Goal: Share content: Share content

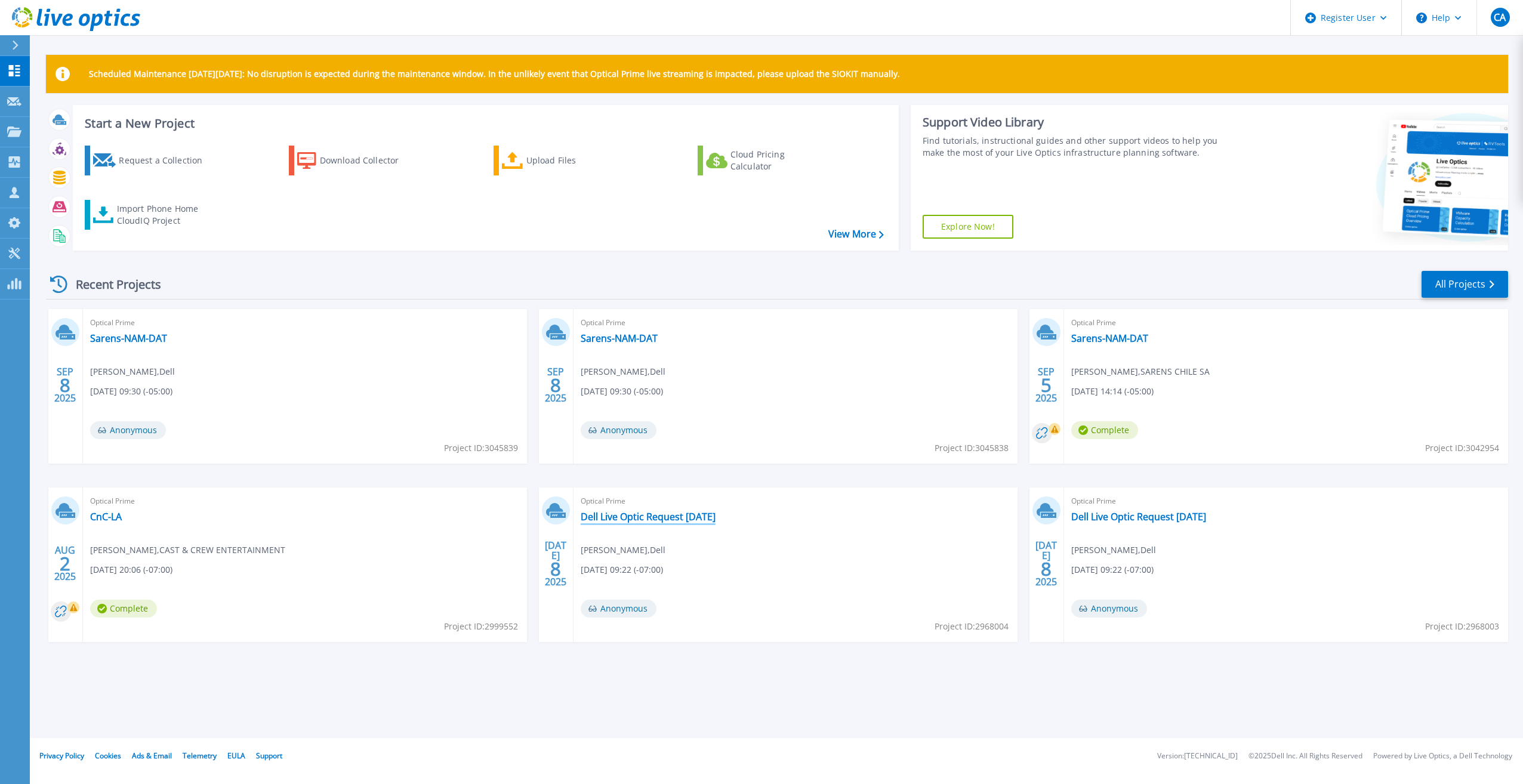
click at [632, 516] on link "Dell Live Optic Request [DATE]" at bounding box center [648, 517] width 135 height 12
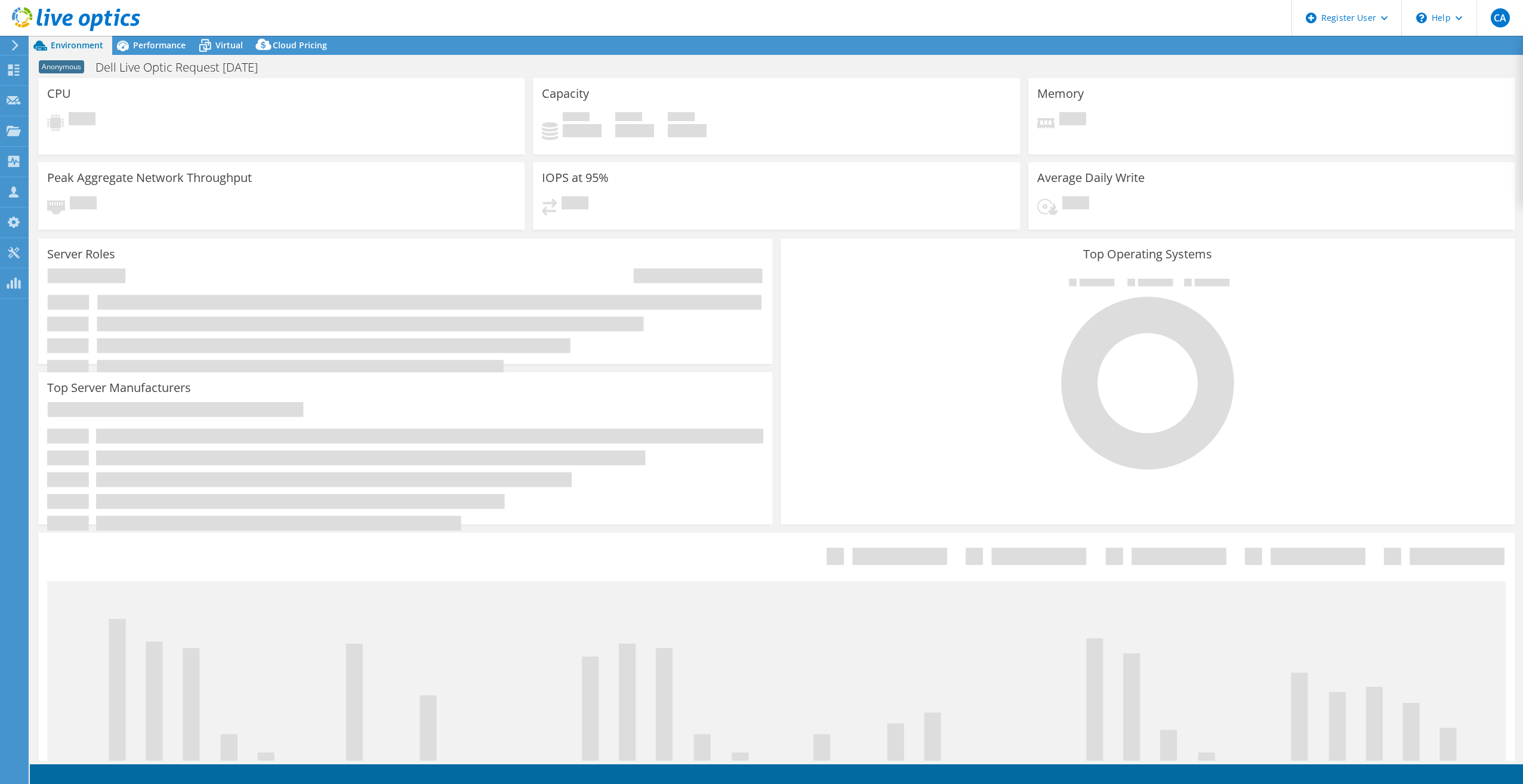
select select "USD"
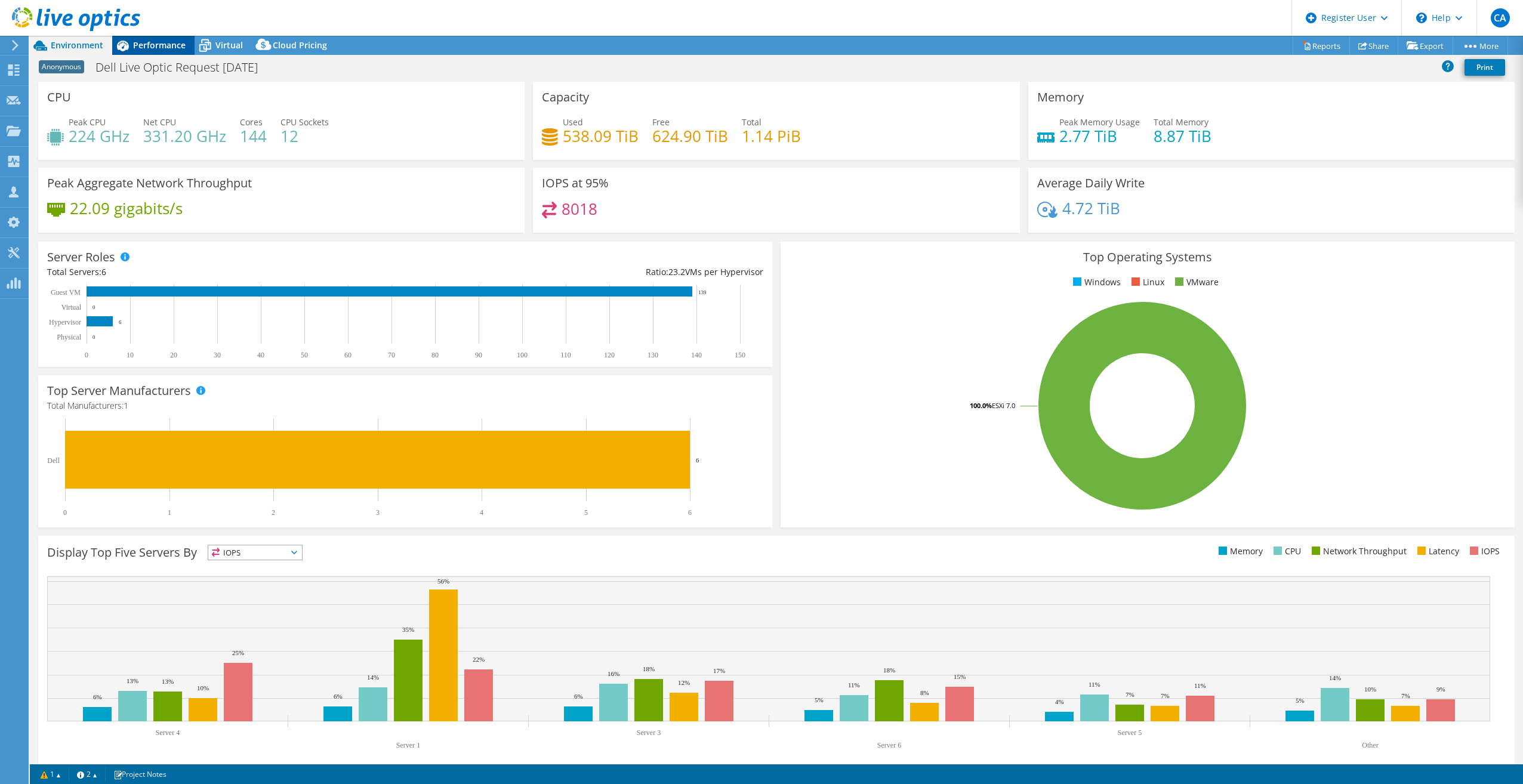
click at [133, 42] on span "Performance" at bounding box center [159, 46] width 52 height 12
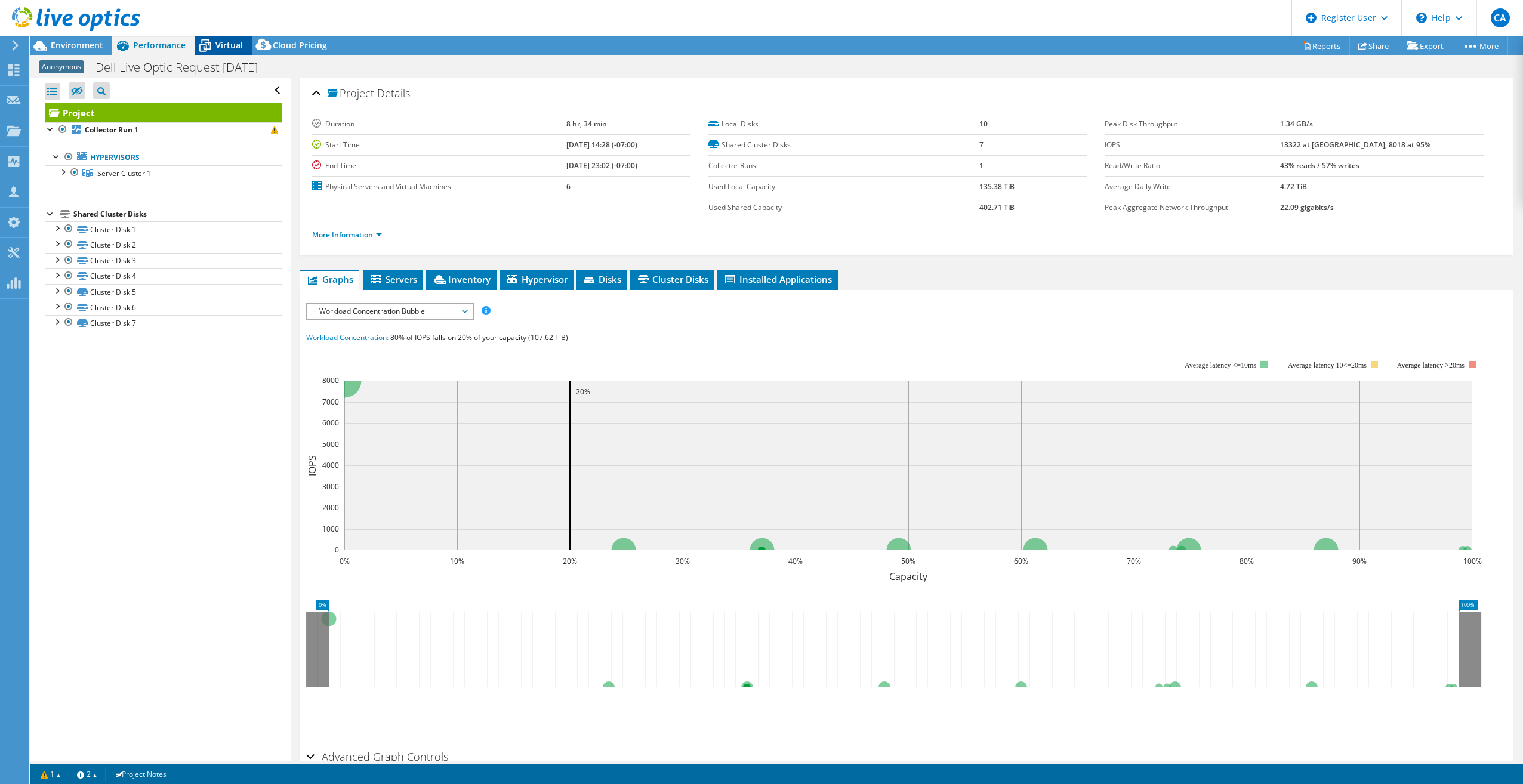
click at [231, 50] on div "Virtual" at bounding box center [223, 46] width 57 height 19
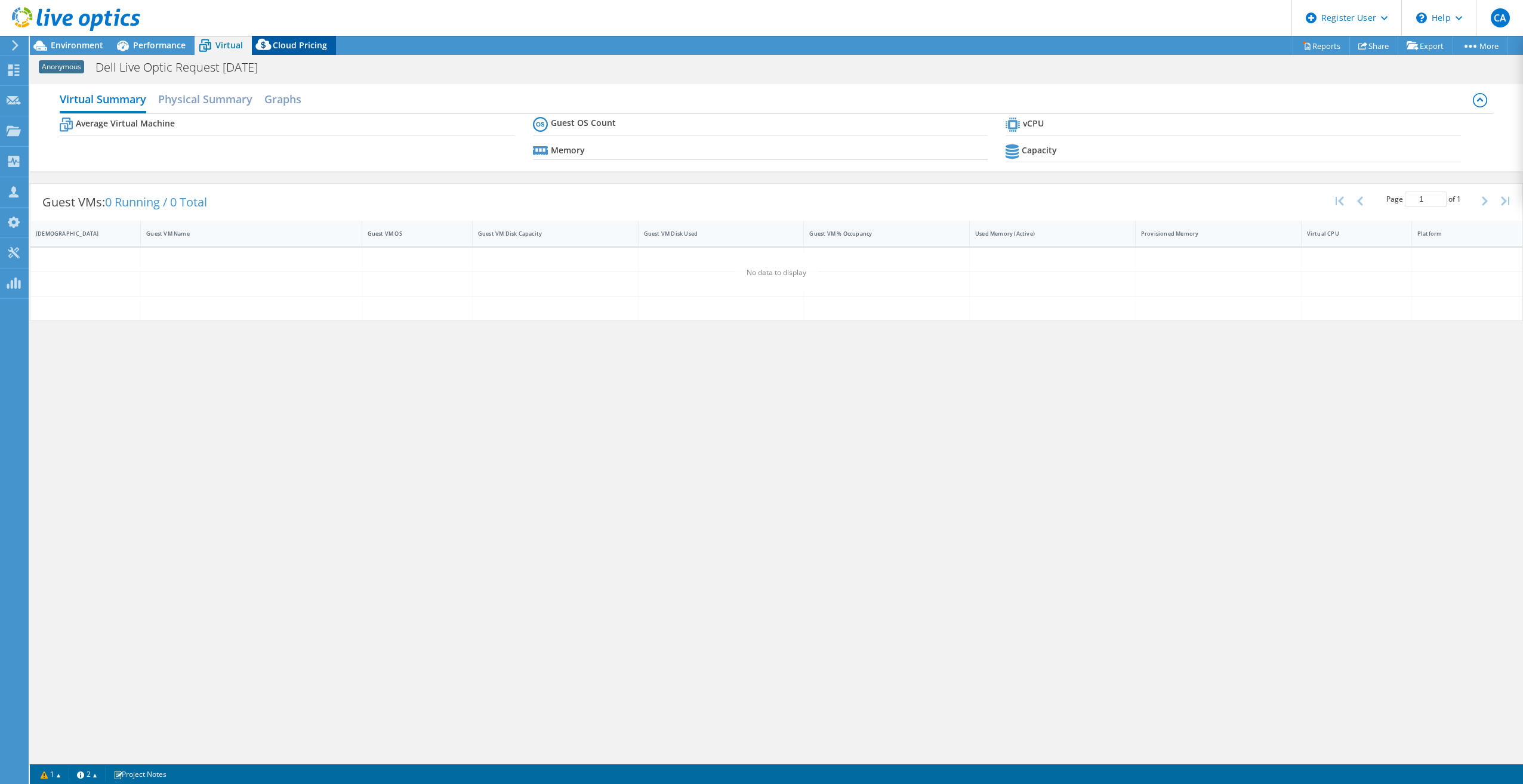
click at [270, 46] on icon at bounding box center [264, 47] width 24 height 24
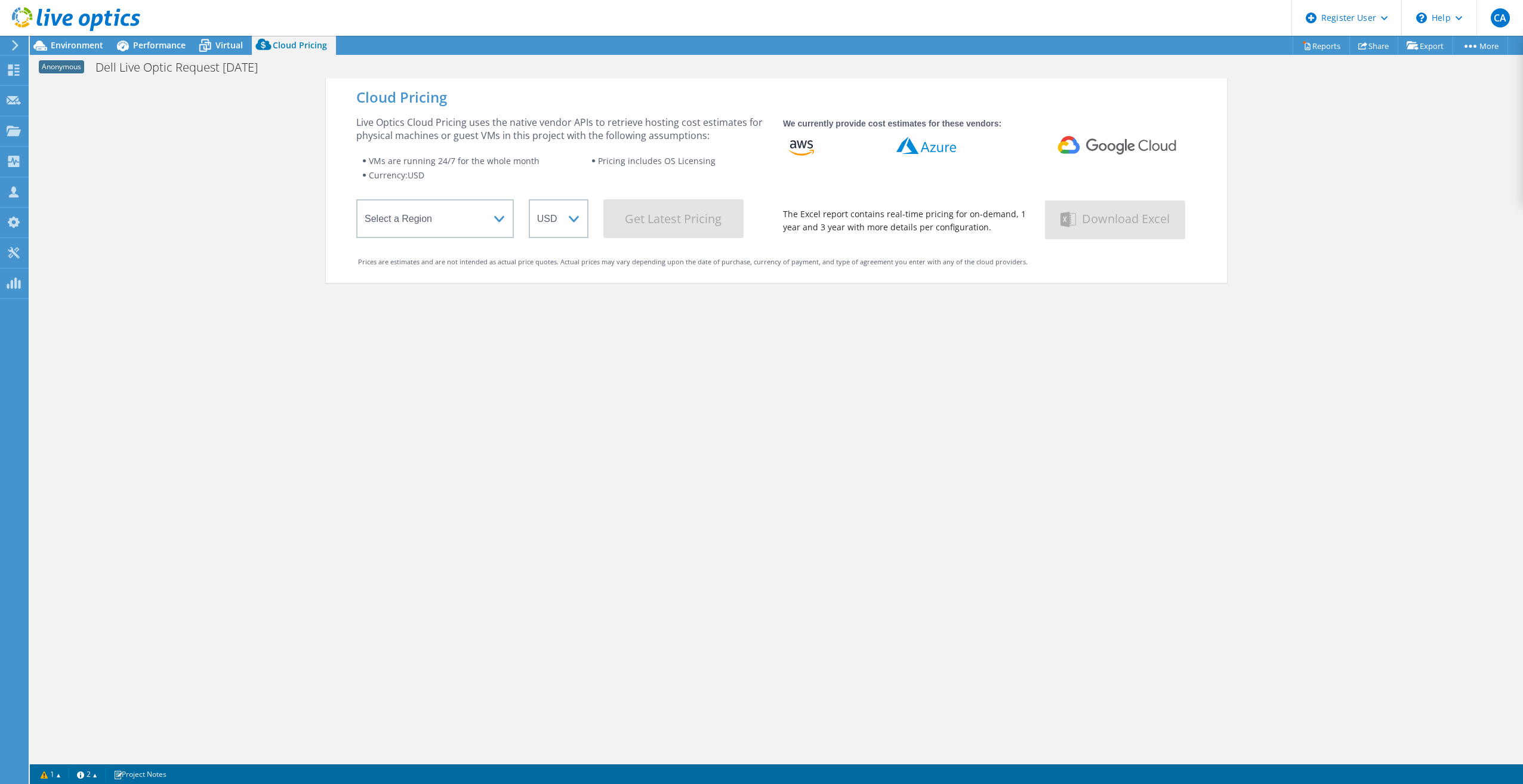
click at [80, 37] on div at bounding box center [70, 19] width 141 height 40
click at [83, 48] on span "Environment" at bounding box center [77, 46] width 52 height 12
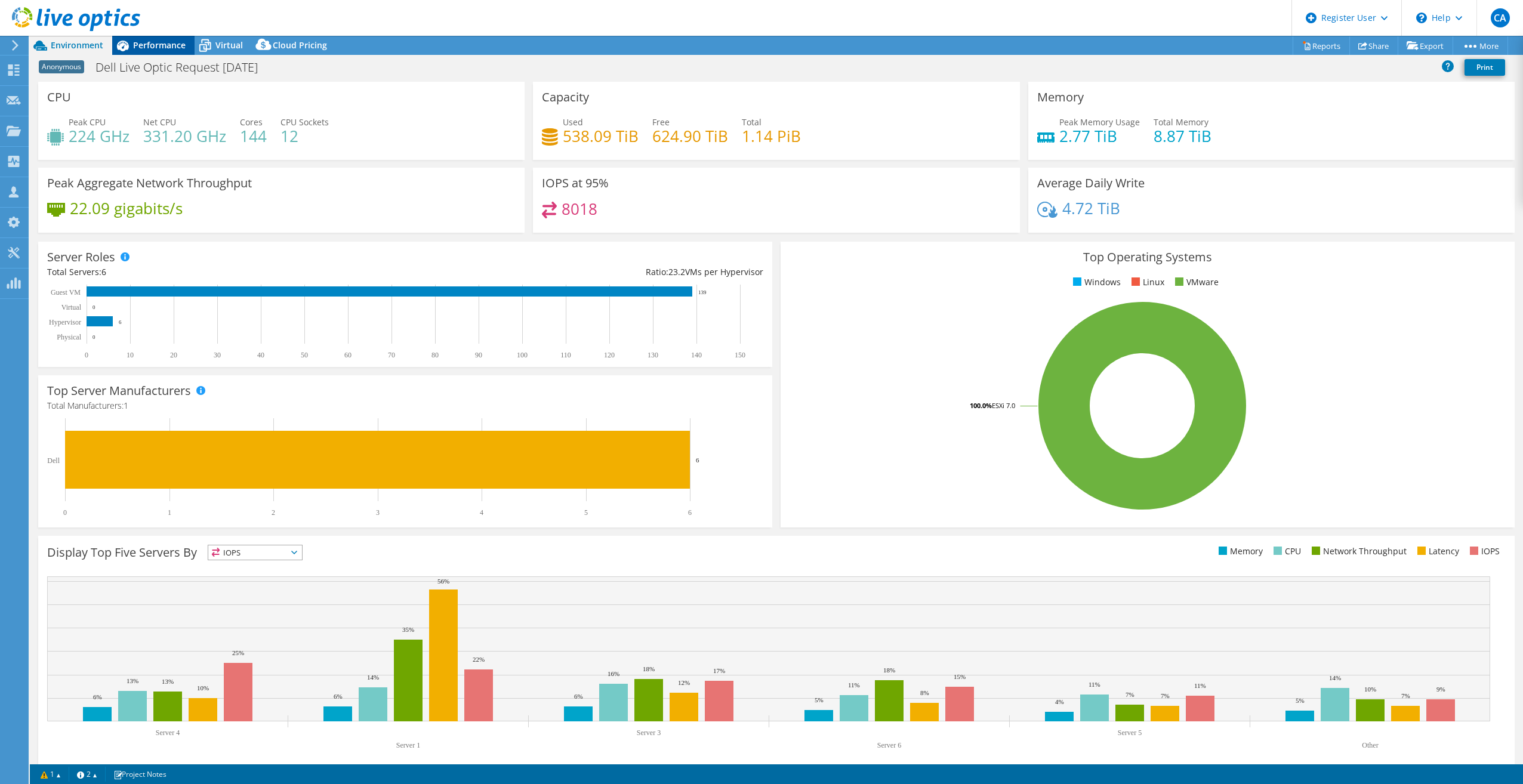
click at [123, 44] on icon at bounding box center [123, 46] width 12 height 11
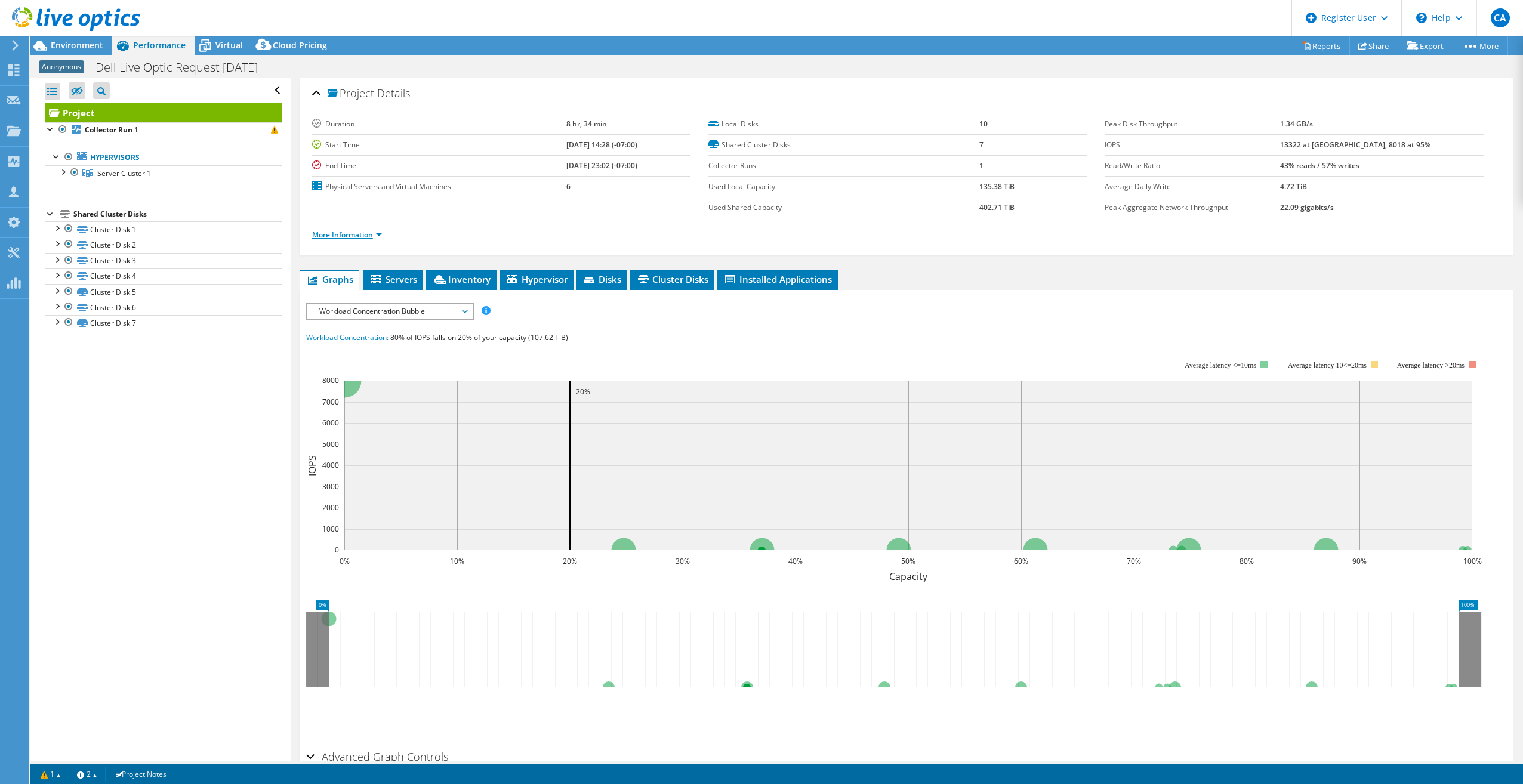
click at [374, 236] on link "More Information" at bounding box center [347, 235] width 70 height 10
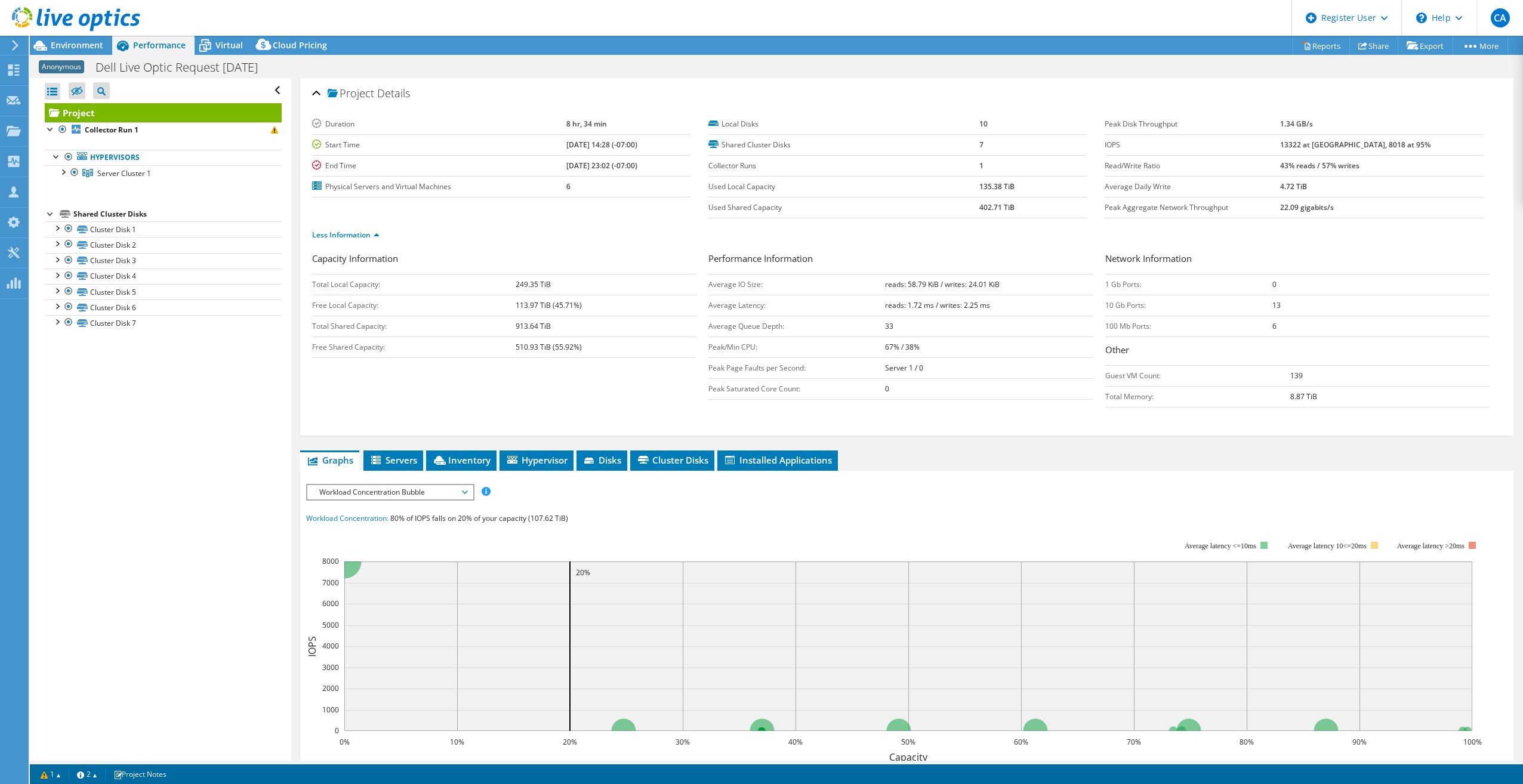
click at [367, 252] on h3 "Capacity Information" at bounding box center [504, 260] width 384 height 16
click at [358, 237] on link "Less Information" at bounding box center [346, 235] width 68 height 10
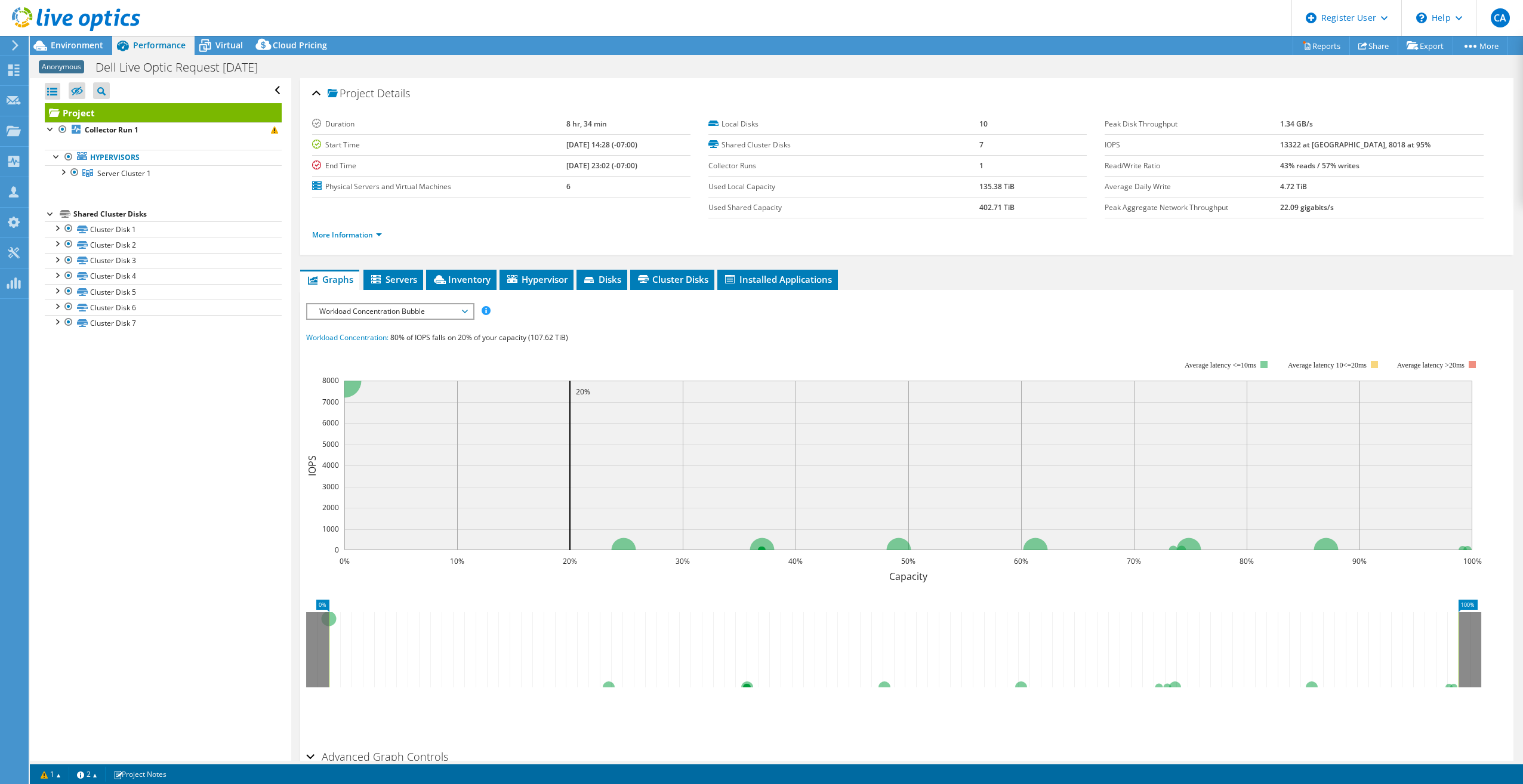
click at [60, 40] on div at bounding box center [70, 19] width 141 height 40
click at [63, 38] on div at bounding box center [70, 19] width 141 height 40
click at [63, 44] on span "Environment" at bounding box center [77, 46] width 52 height 12
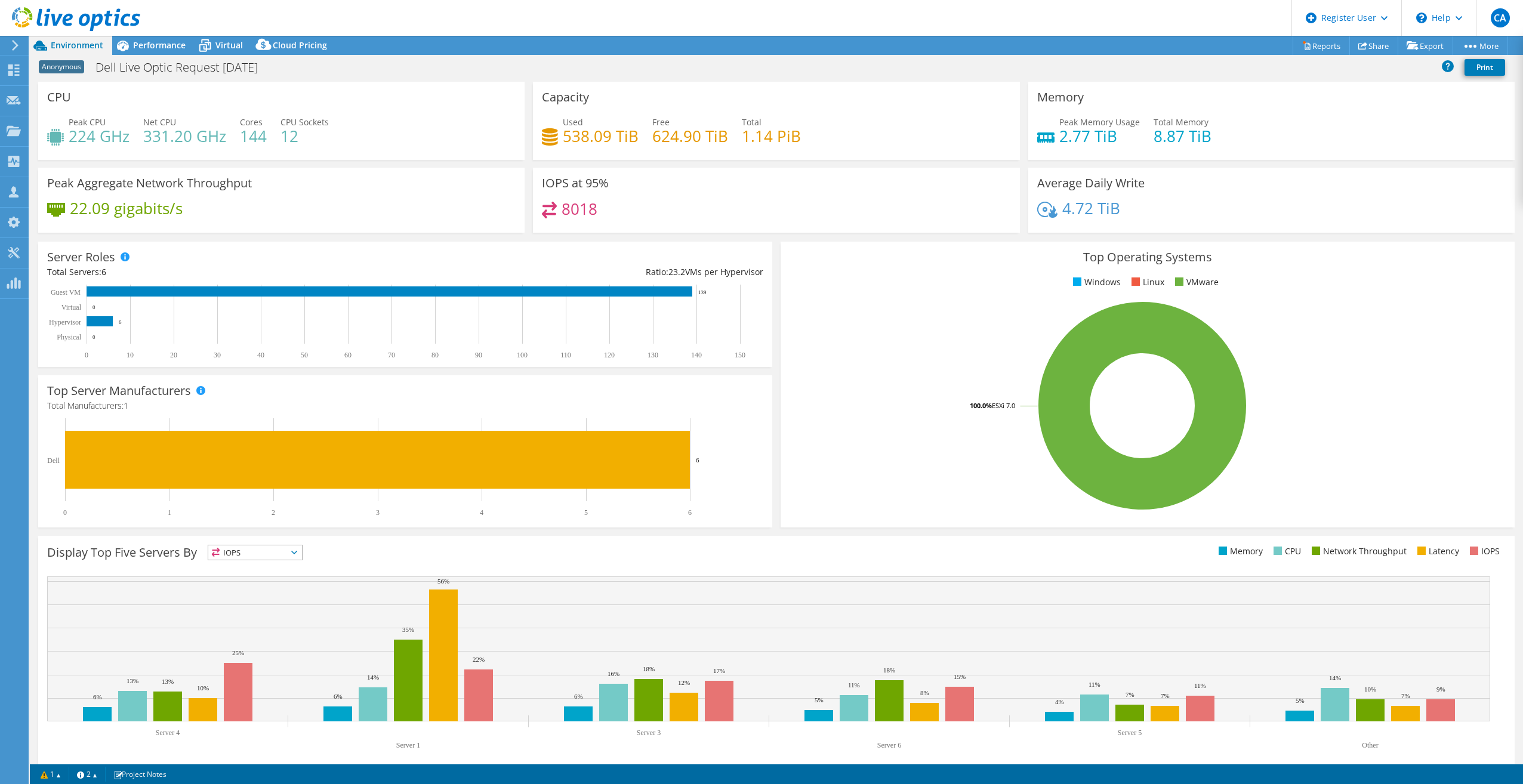
click at [108, 15] on use at bounding box center [76, 18] width 128 height 24
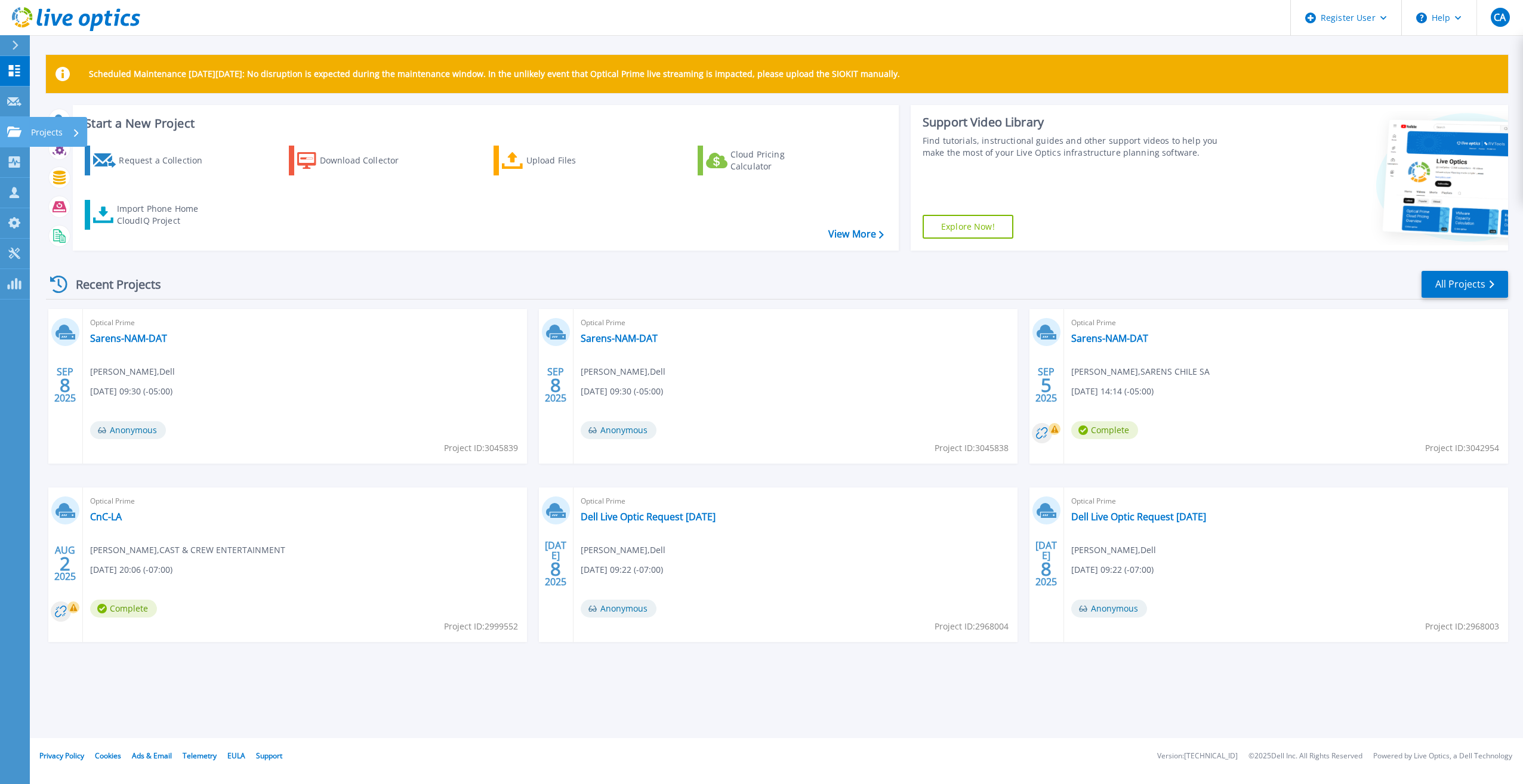
click at [12, 119] on link "Projects Projects" at bounding box center [15, 132] width 30 height 30
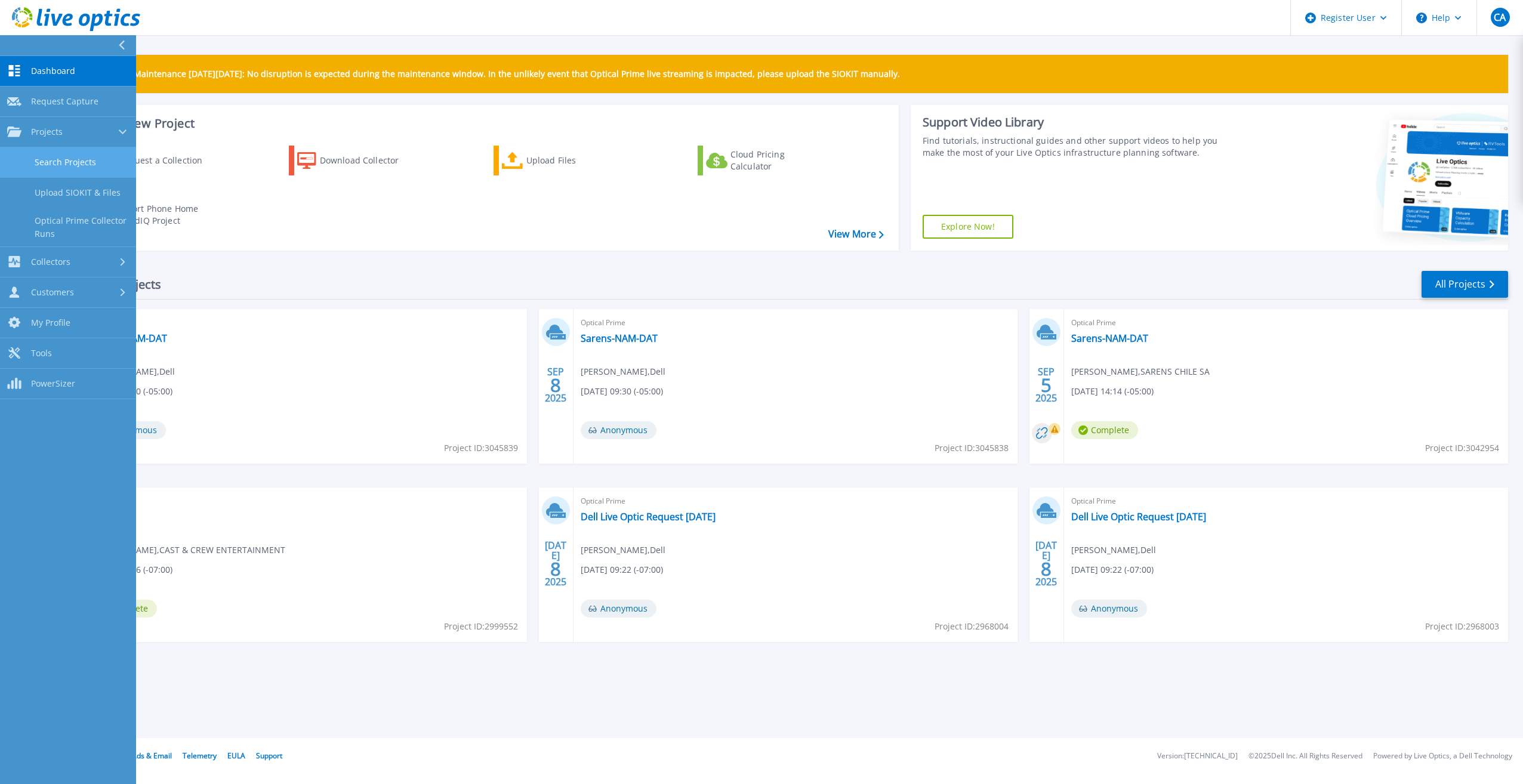
click at [60, 169] on link "Search Projects" at bounding box center [68, 162] width 136 height 30
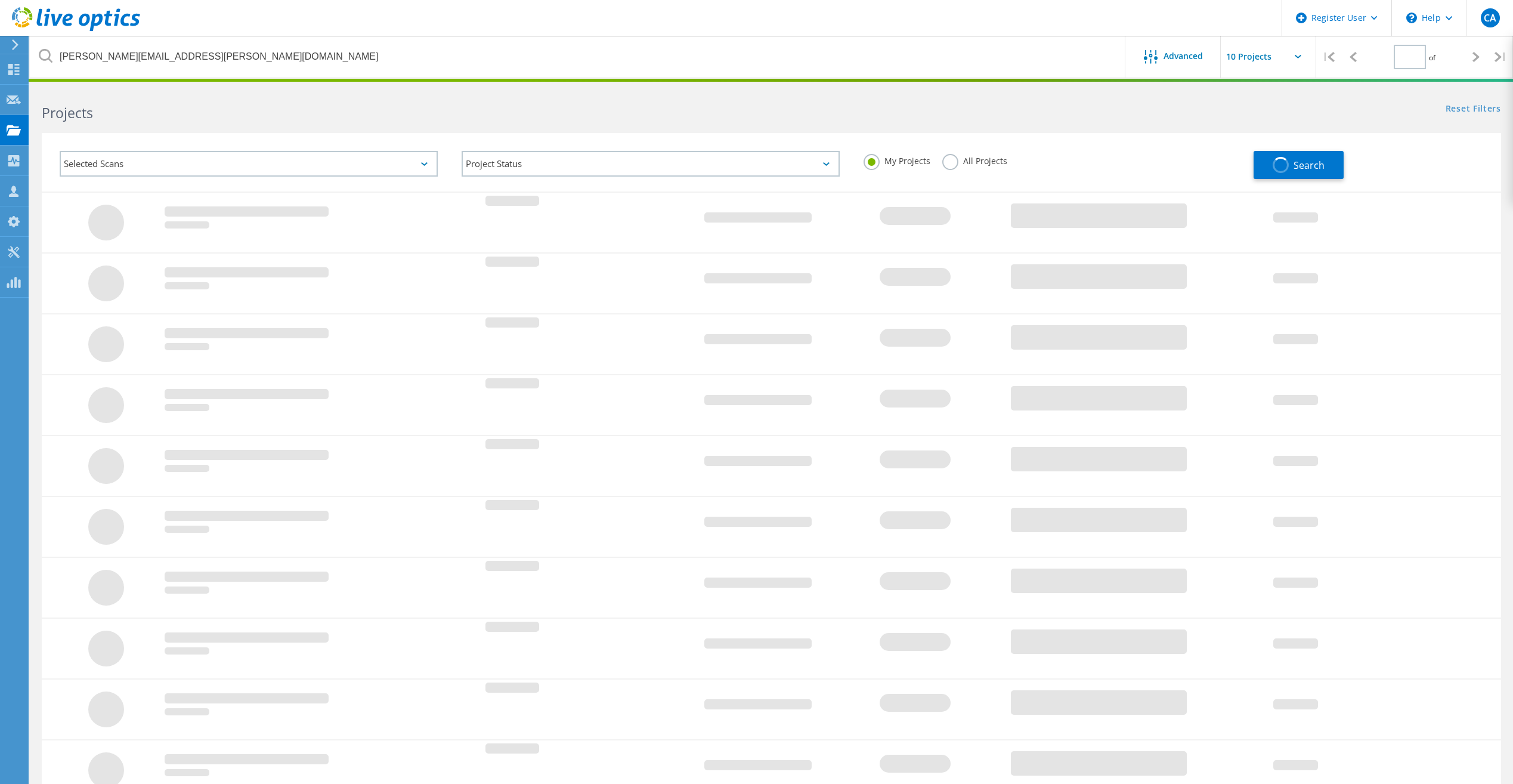
type input "1"
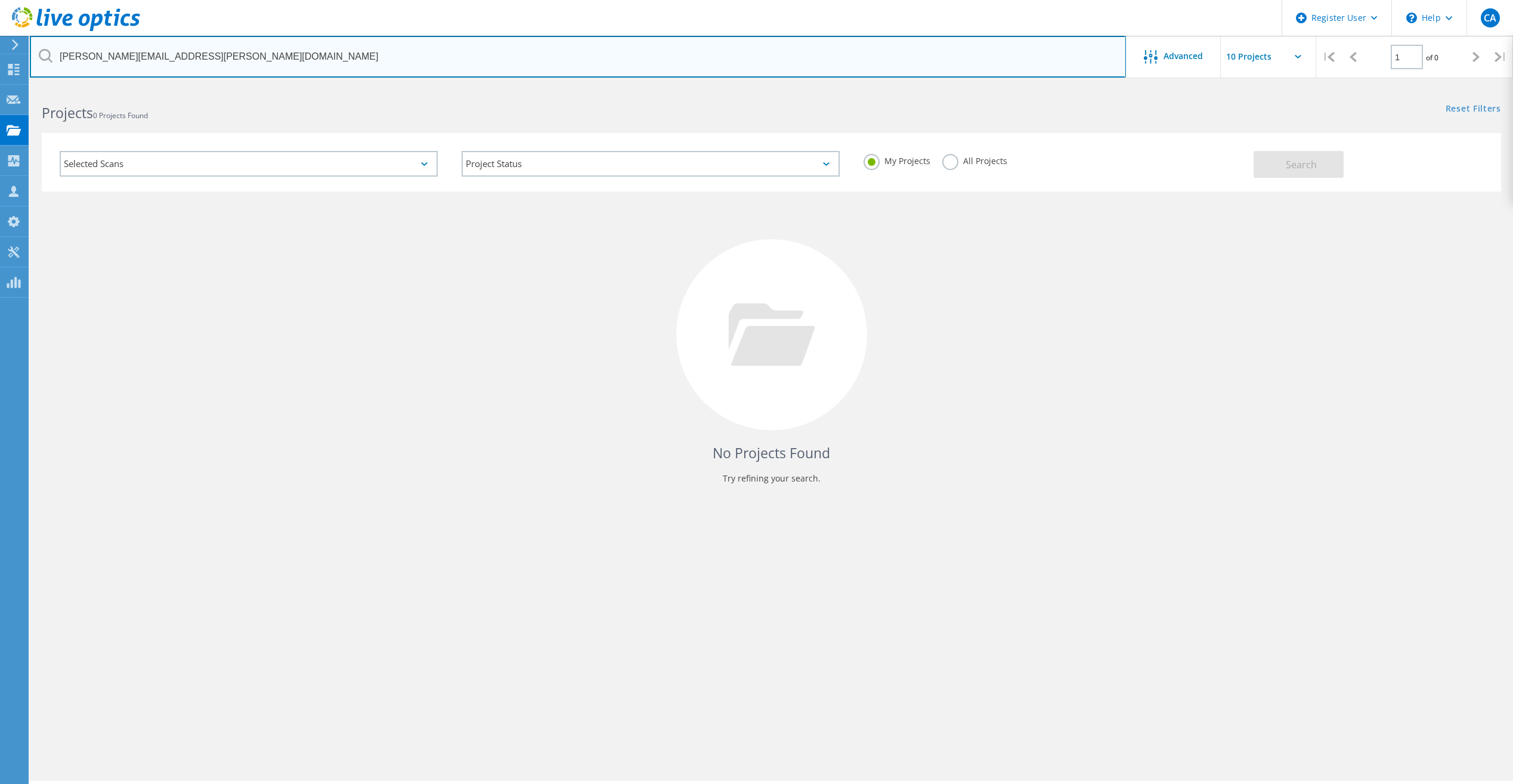
drag, startPoint x: 230, startPoint y: 65, endPoint x: 49, endPoint y: 72, distance: 181.1
click at [49, 72] on input "brian.guilbault@alpsalpine.com" at bounding box center [578, 56] width 1096 height 42
type input "d.anderson@wendyscos.com"
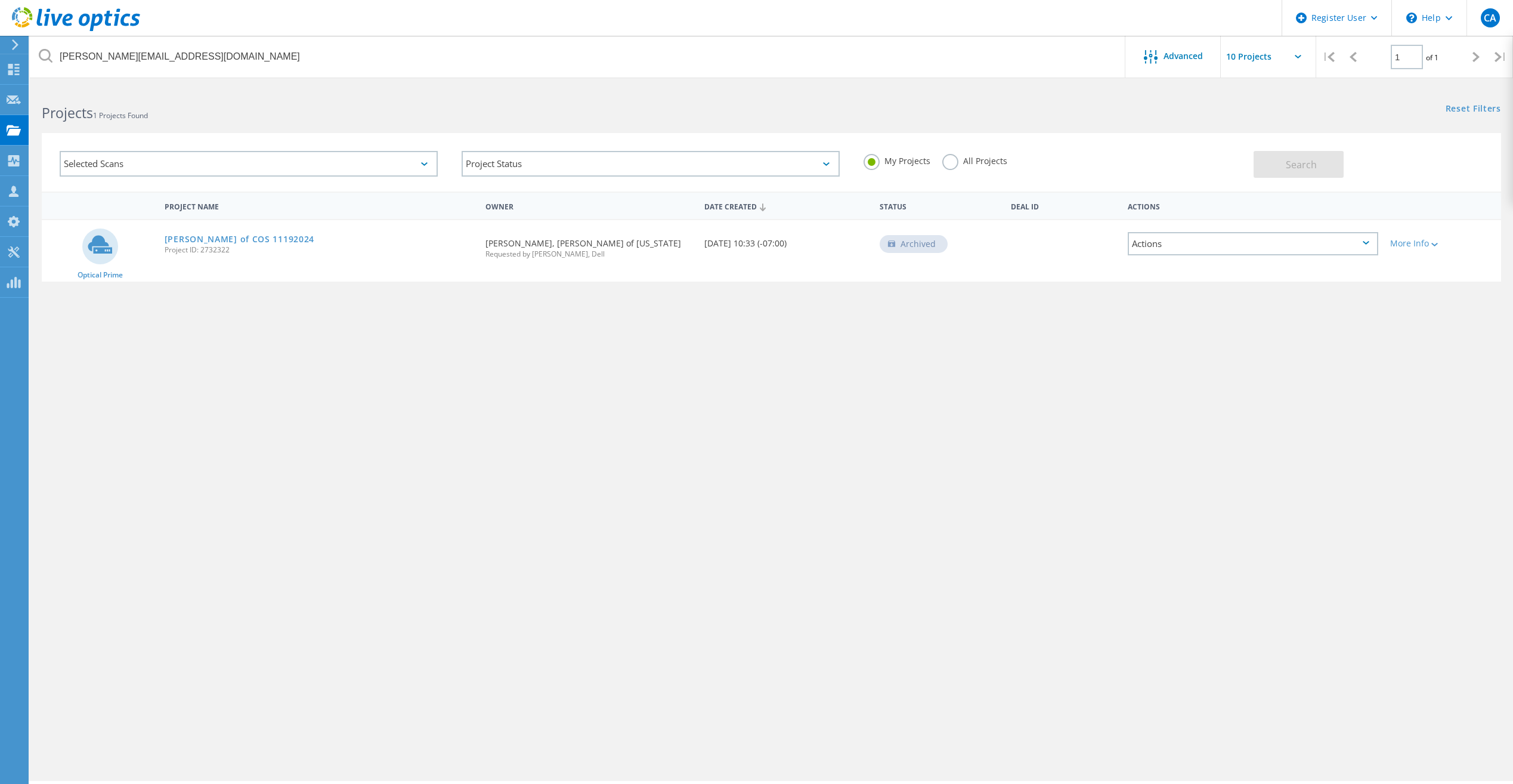
click at [427, 166] on div "Selected Scans" at bounding box center [249, 164] width 378 height 25
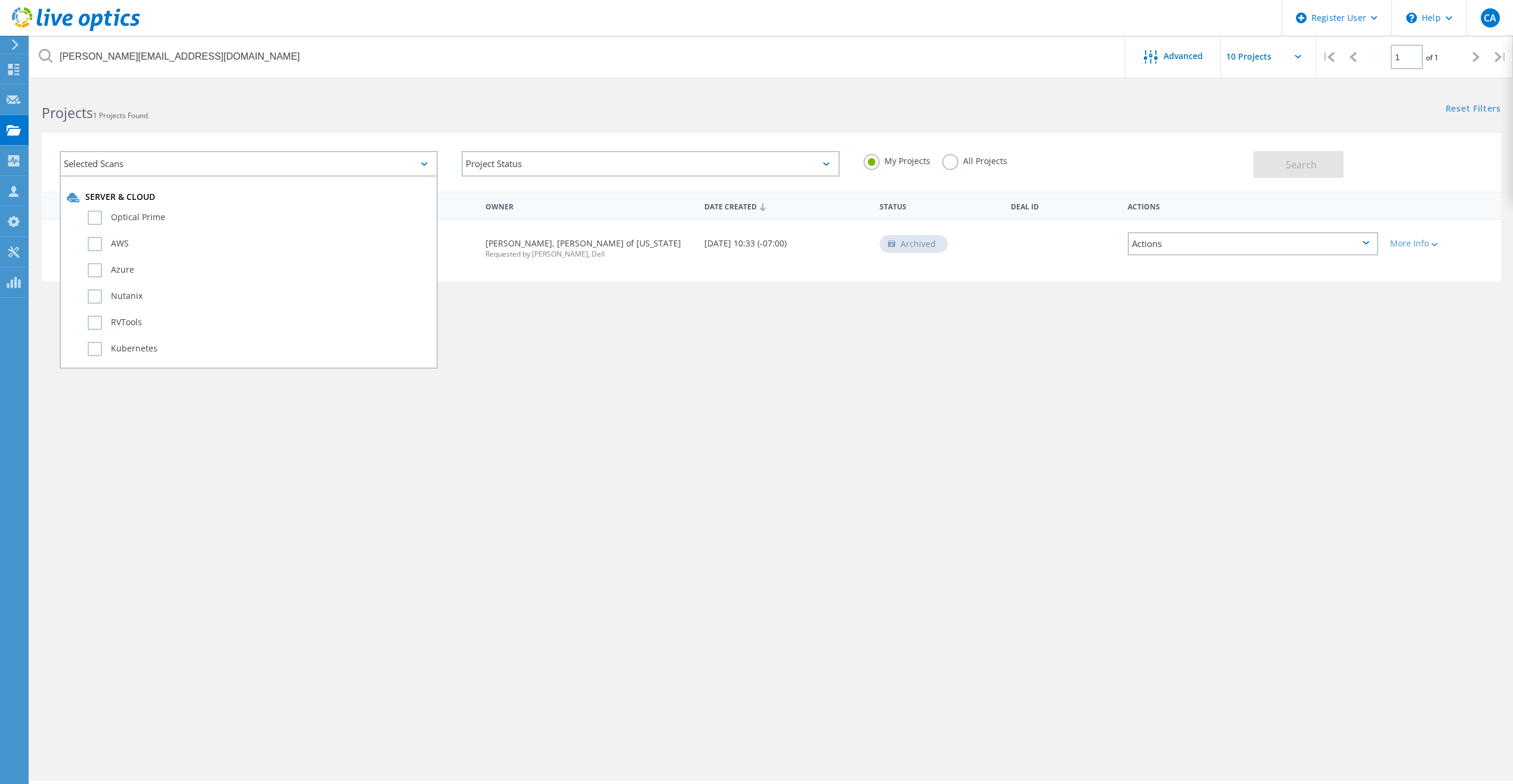
click at [427, 165] on icon at bounding box center [424, 164] width 7 height 4
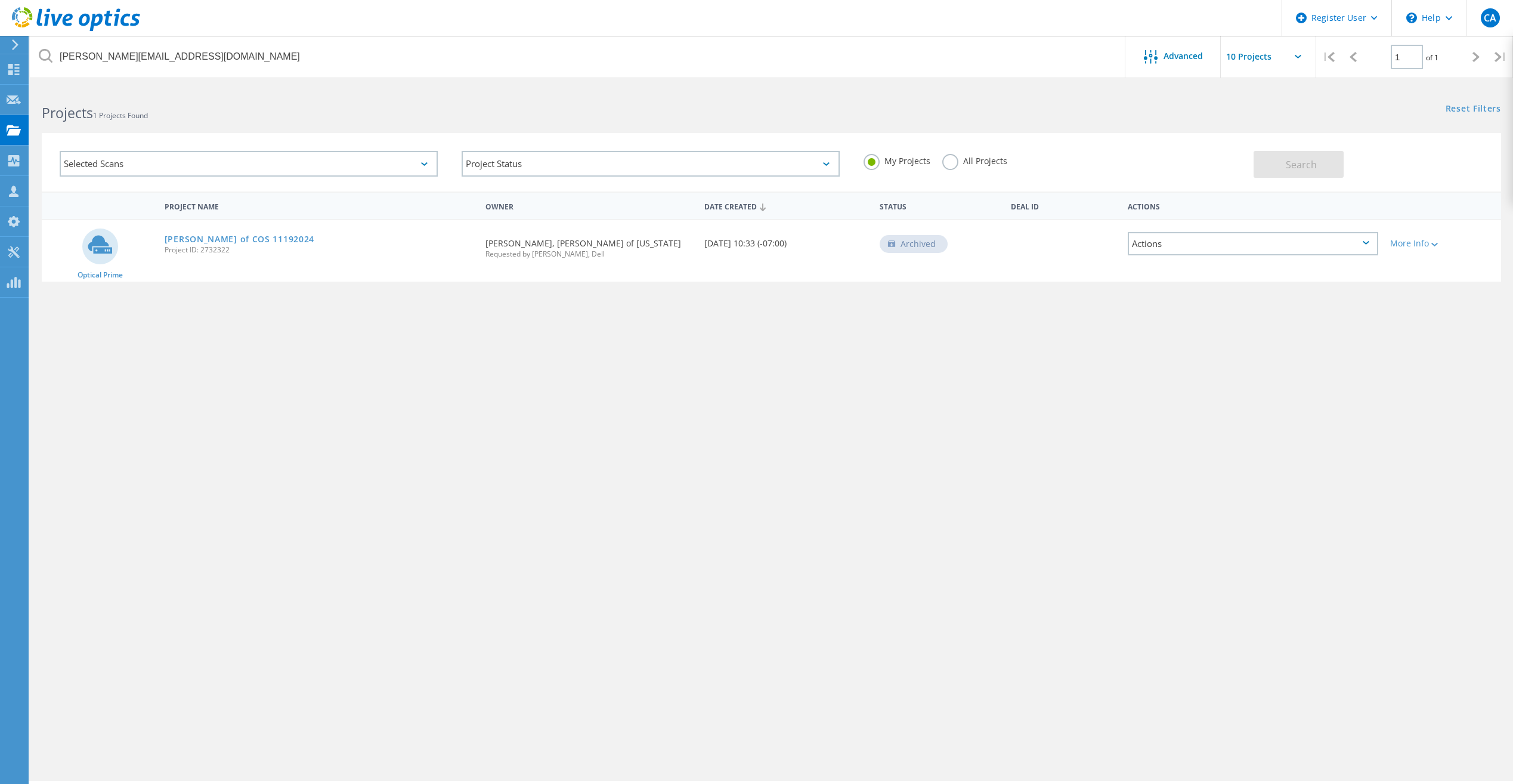
click at [942, 162] on label "All Projects" at bounding box center [974, 160] width 65 height 12
click at [0, 0] on input "All Projects" at bounding box center [0, 0] width 0 height 0
click at [1285, 172] on button "Search" at bounding box center [1299, 165] width 90 height 27
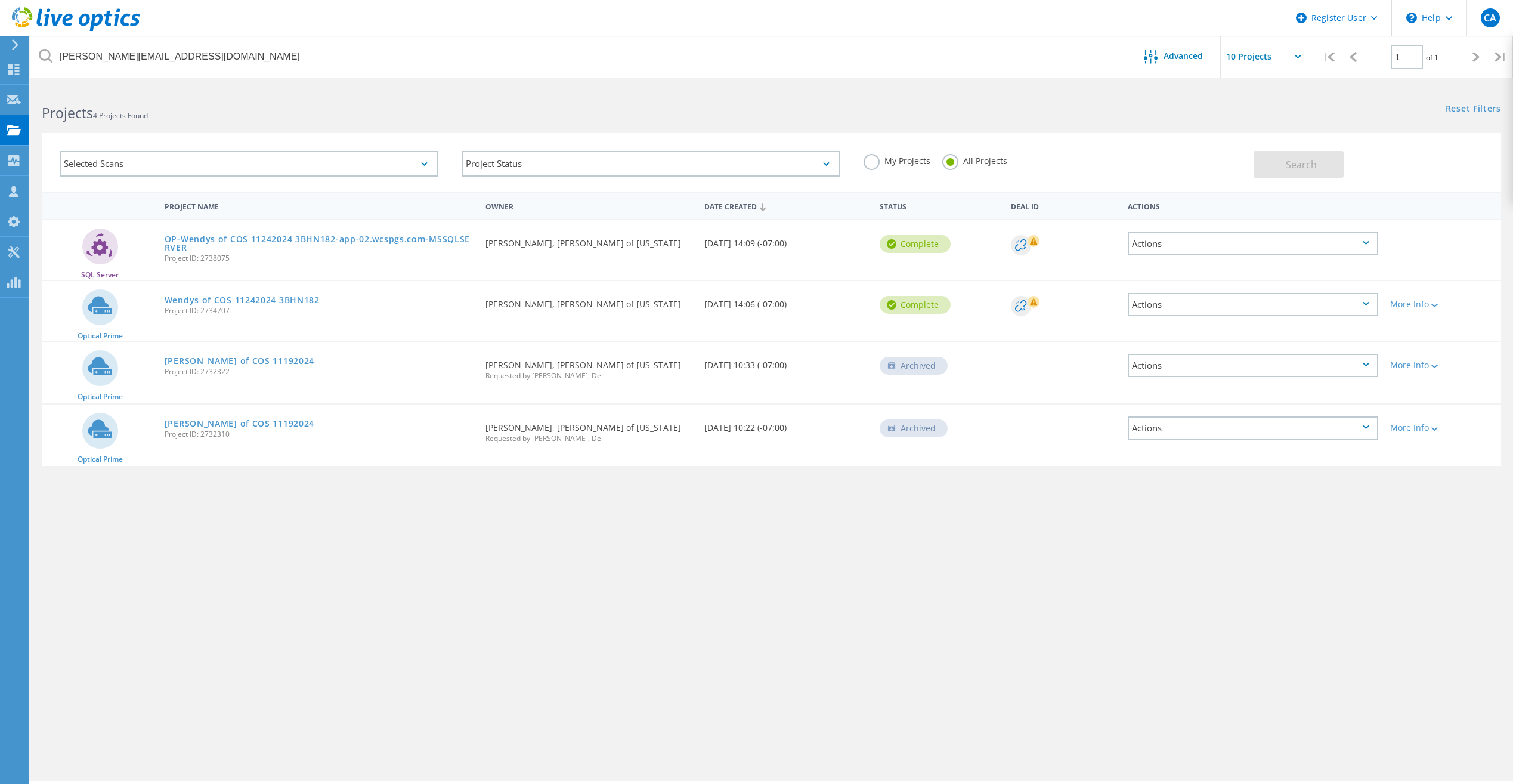
click at [286, 297] on link "Wendys of COS 11242024 3BHN182" at bounding box center [242, 299] width 155 height 9
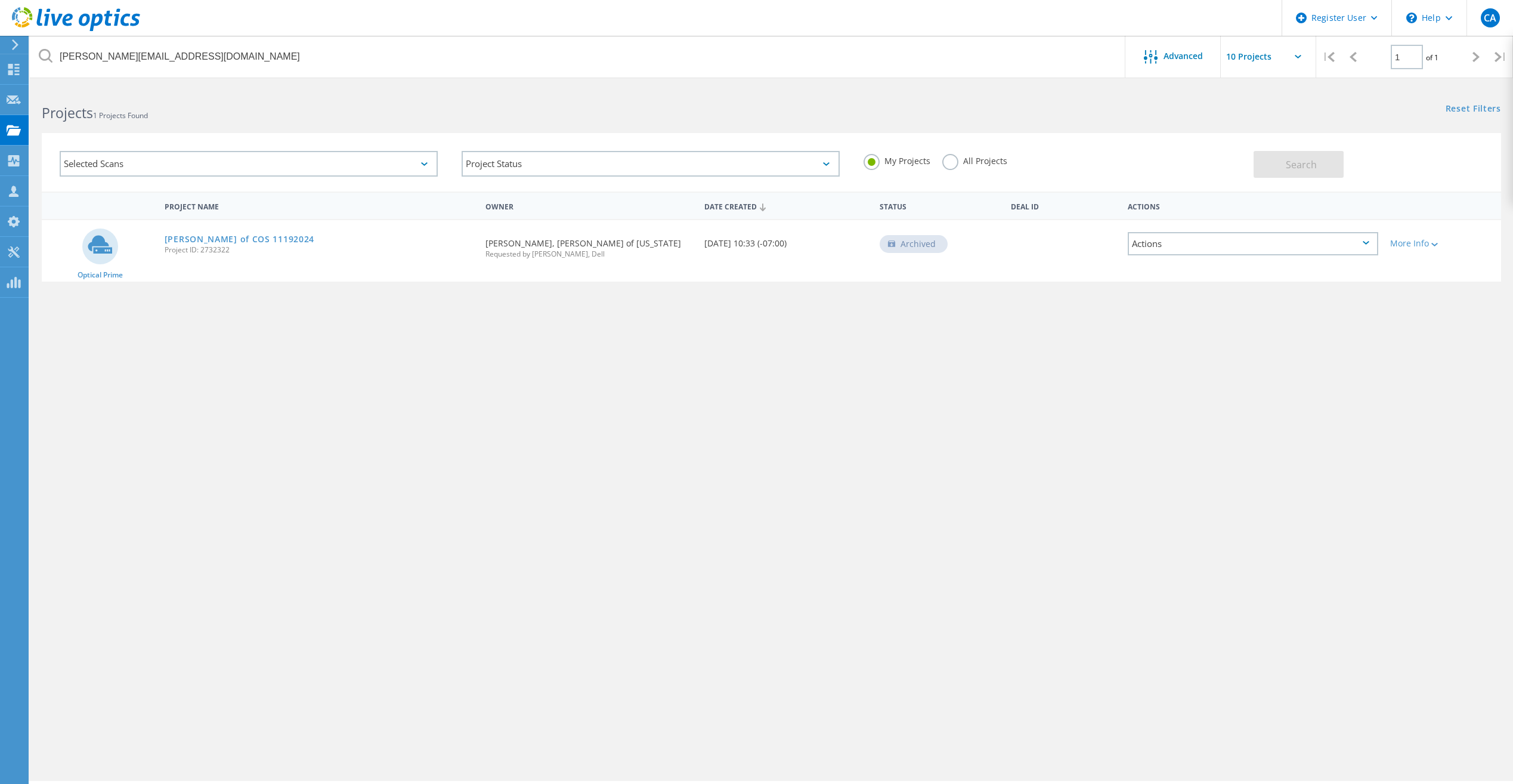
click at [950, 156] on label "All Projects" at bounding box center [974, 160] width 65 height 12
click at [0, 0] on input "All Projects" at bounding box center [0, 0] width 0 height 0
click at [1276, 172] on button "Search" at bounding box center [1299, 165] width 90 height 27
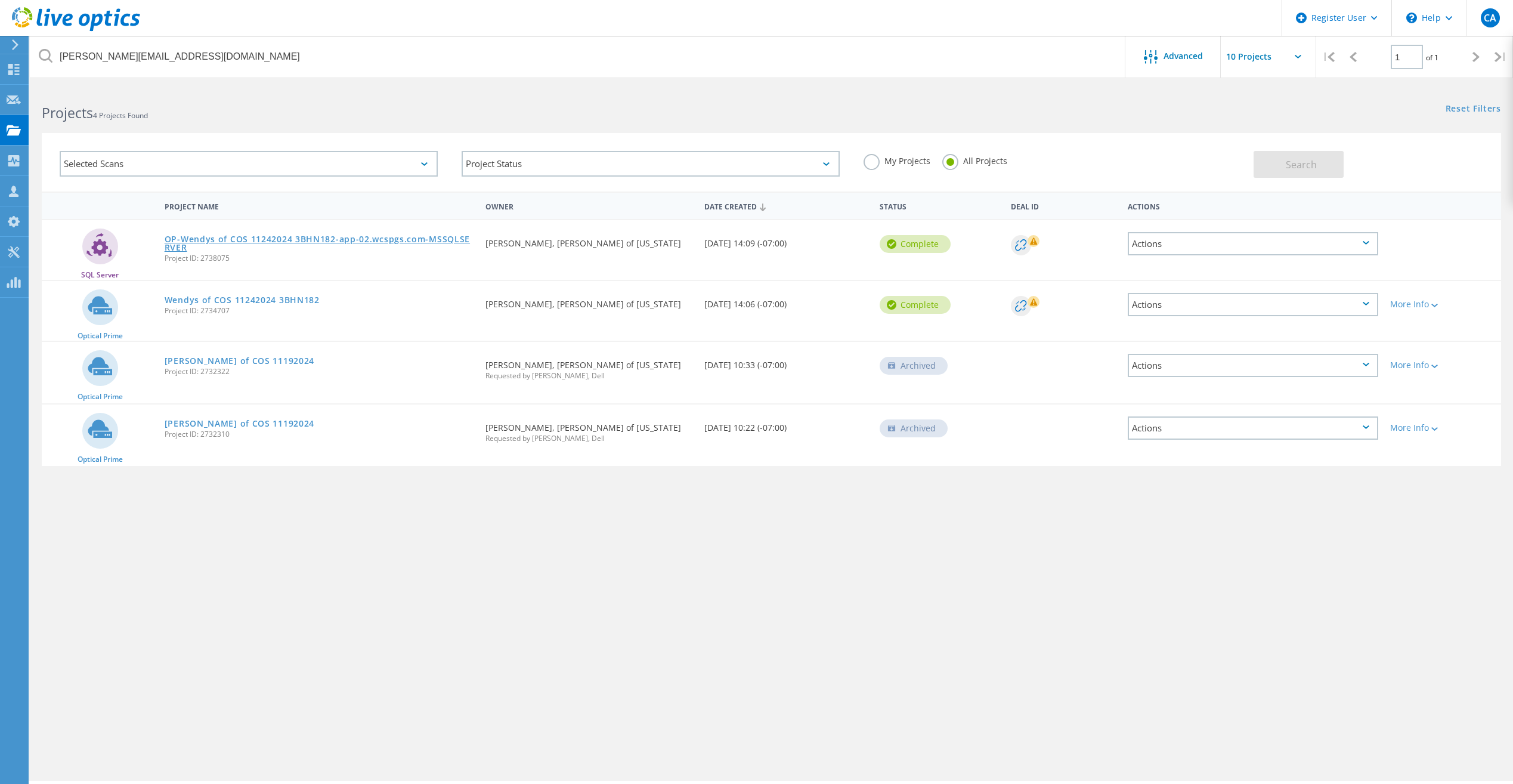
click at [328, 238] on link "OP-Wendys of COS 11242024 3BHN182-app-02.wcspgs.com-MSSQLSERVER" at bounding box center [319, 242] width 309 height 16
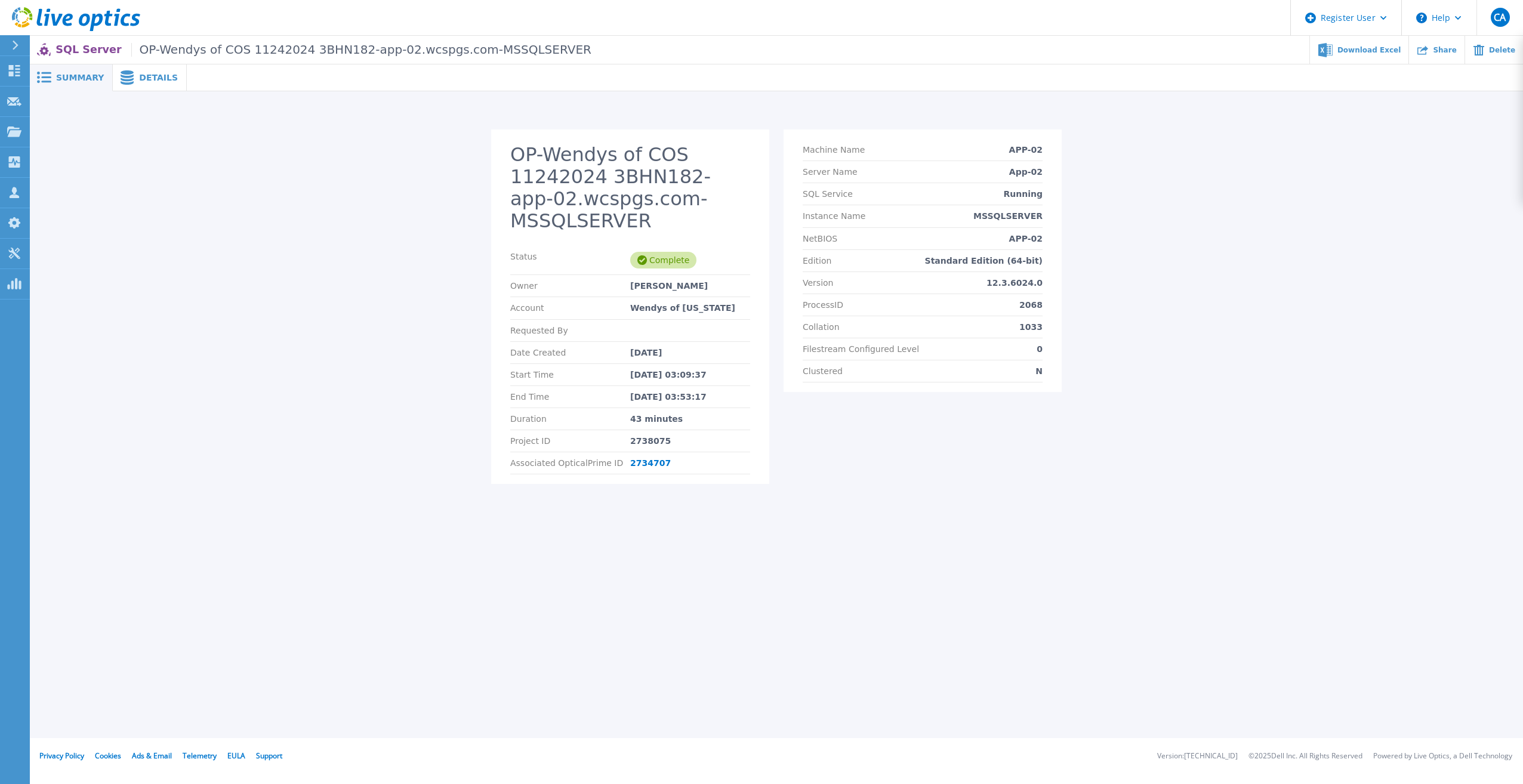
click at [160, 77] on span "Details" at bounding box center [158, 78] width 39 height 9
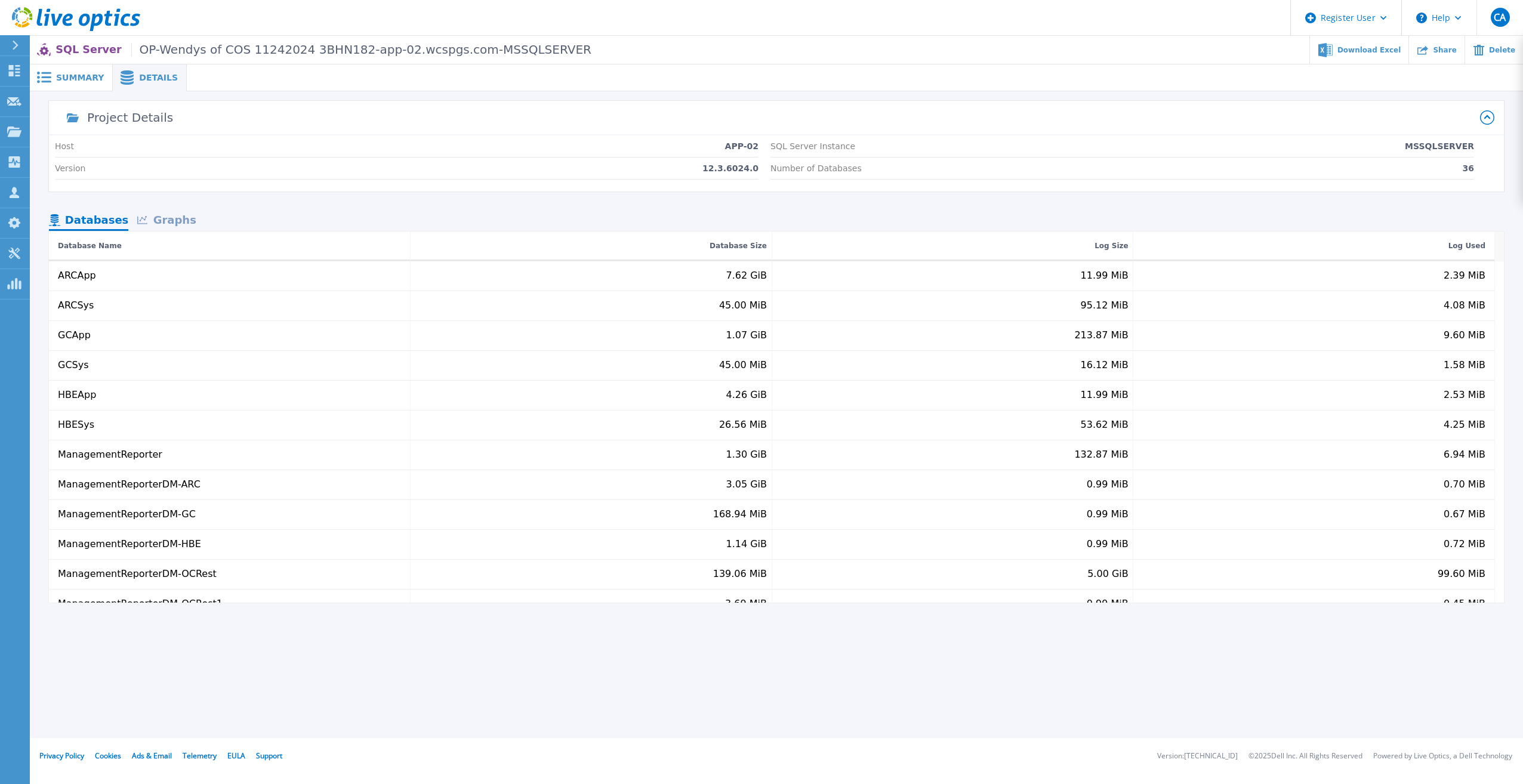
click at [92, 77] on span "Summary" at bounding box center [79, 78] width 48 height 9
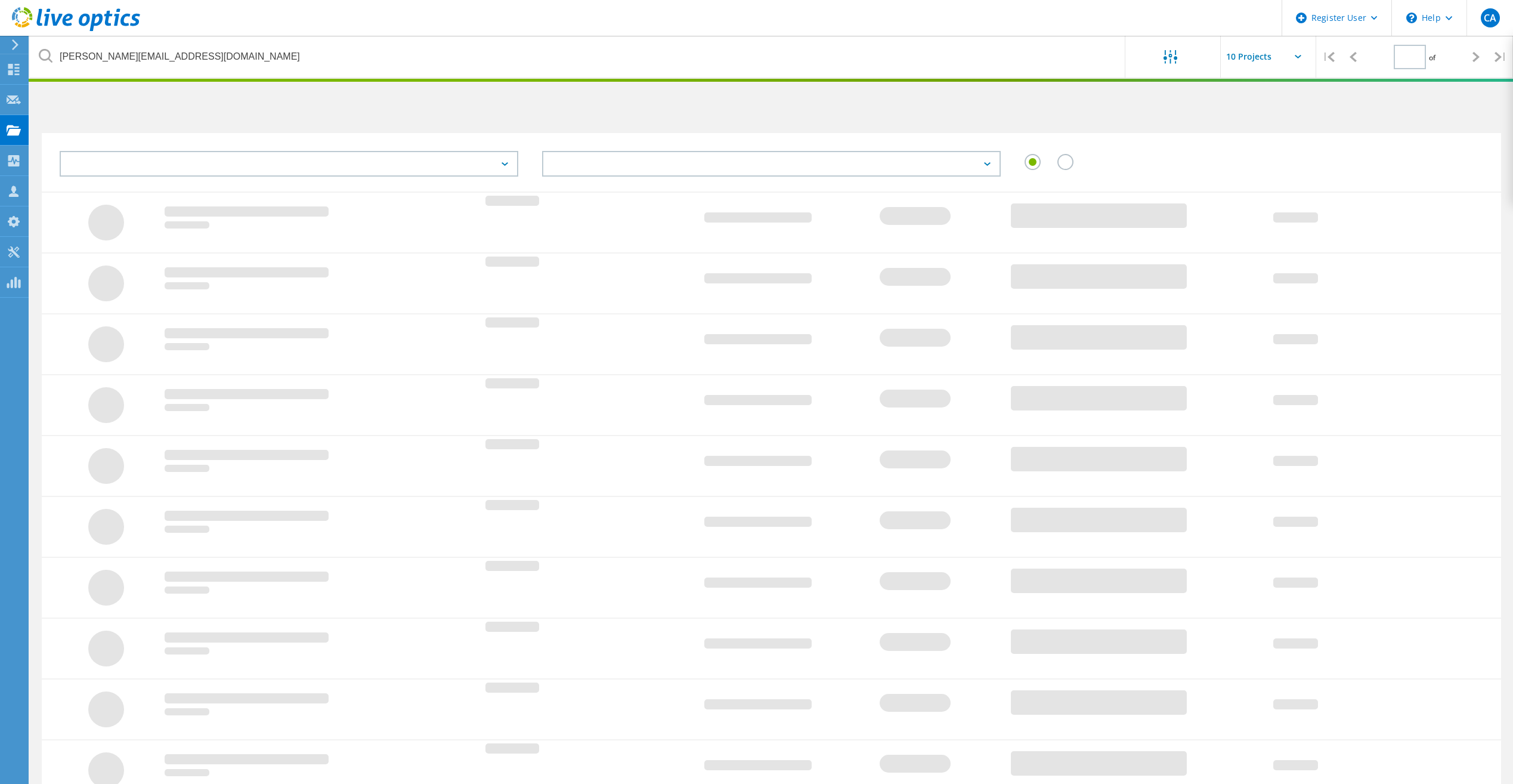
type input "1"
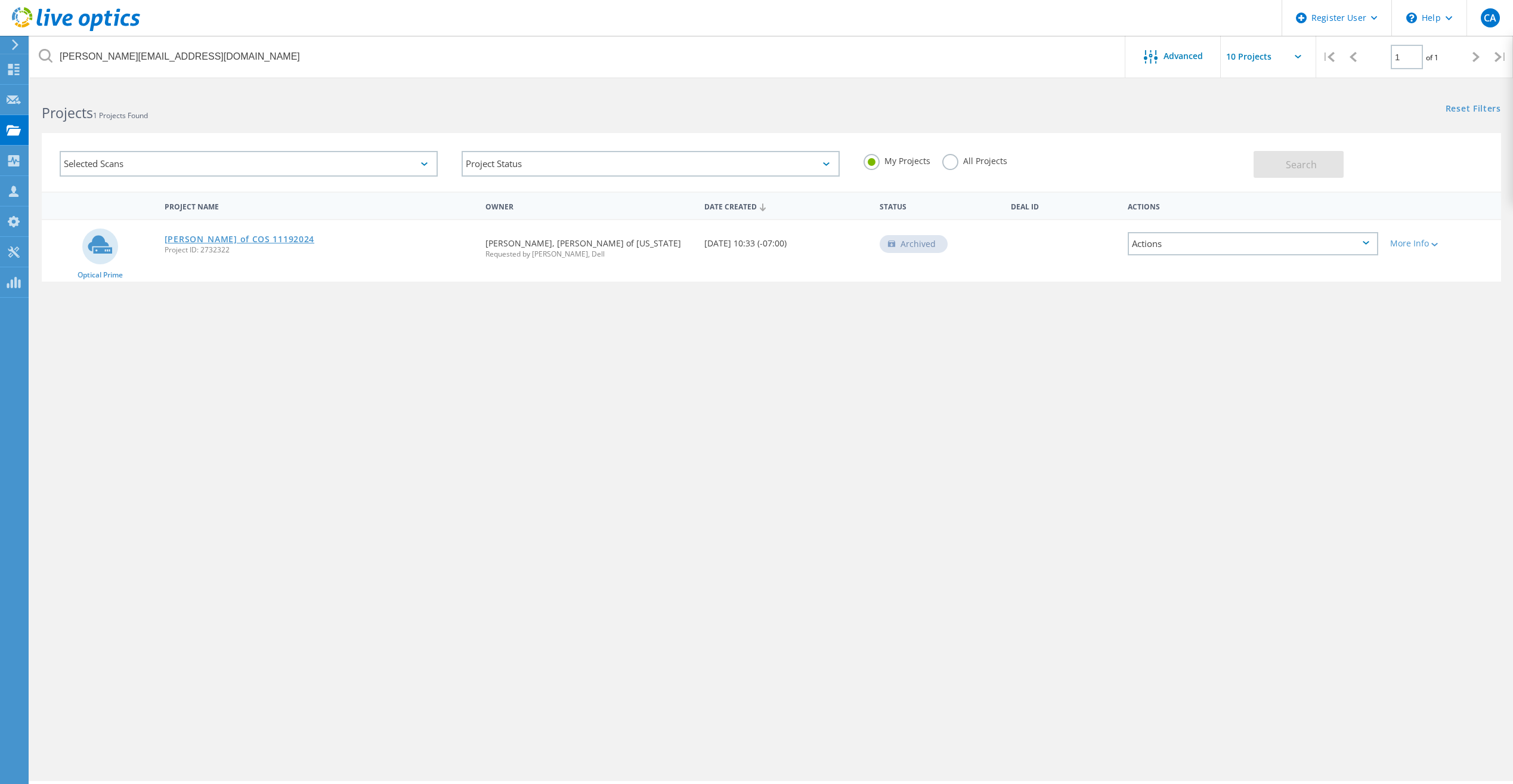
click at [229, 240] on link "[PERSON_NAME] of COS 11192024" at bounding box center [239, 238] width 149 height 9
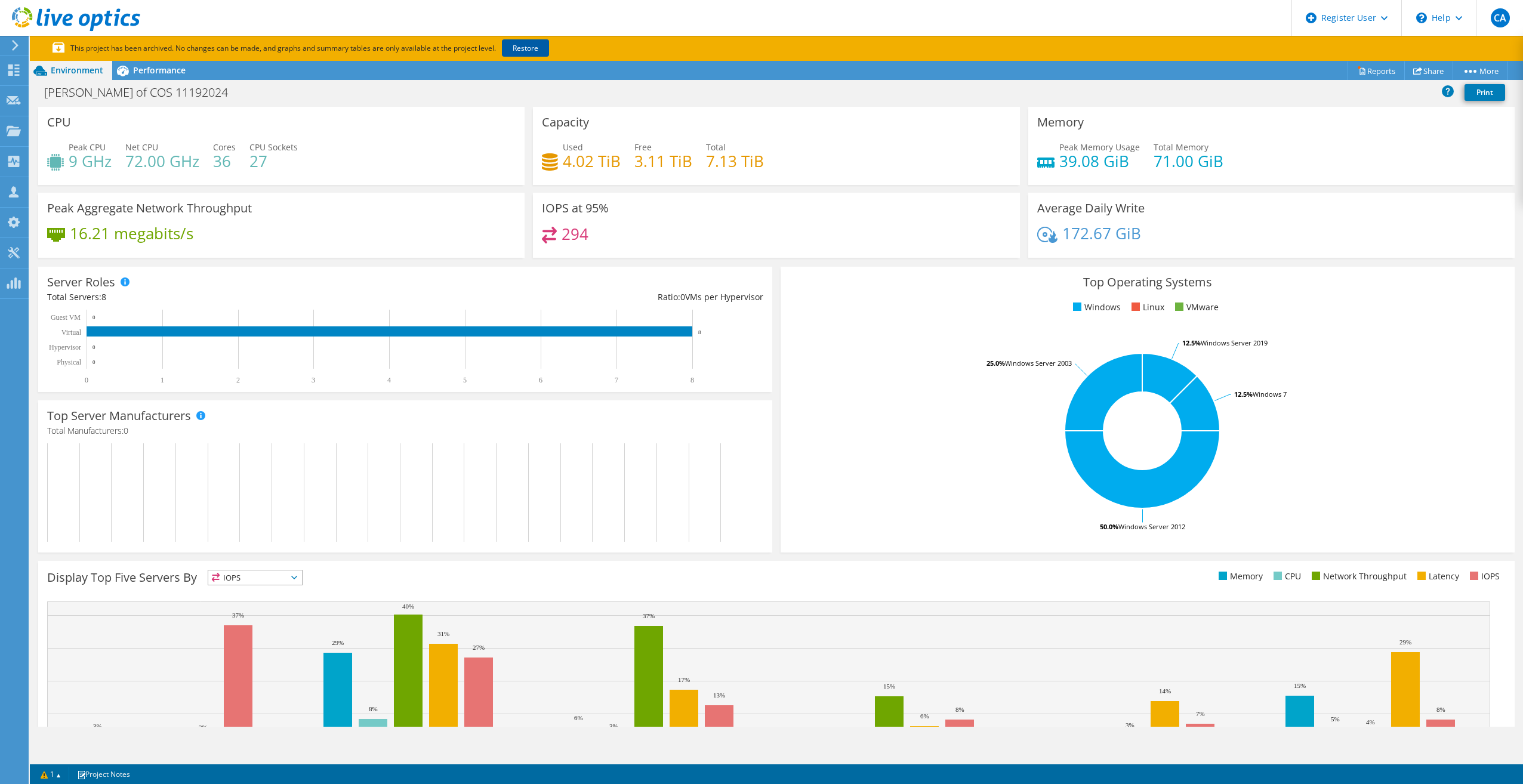
click at [525, 46] on link "Restore" at bounding box center [525, 48] width 48 height 17
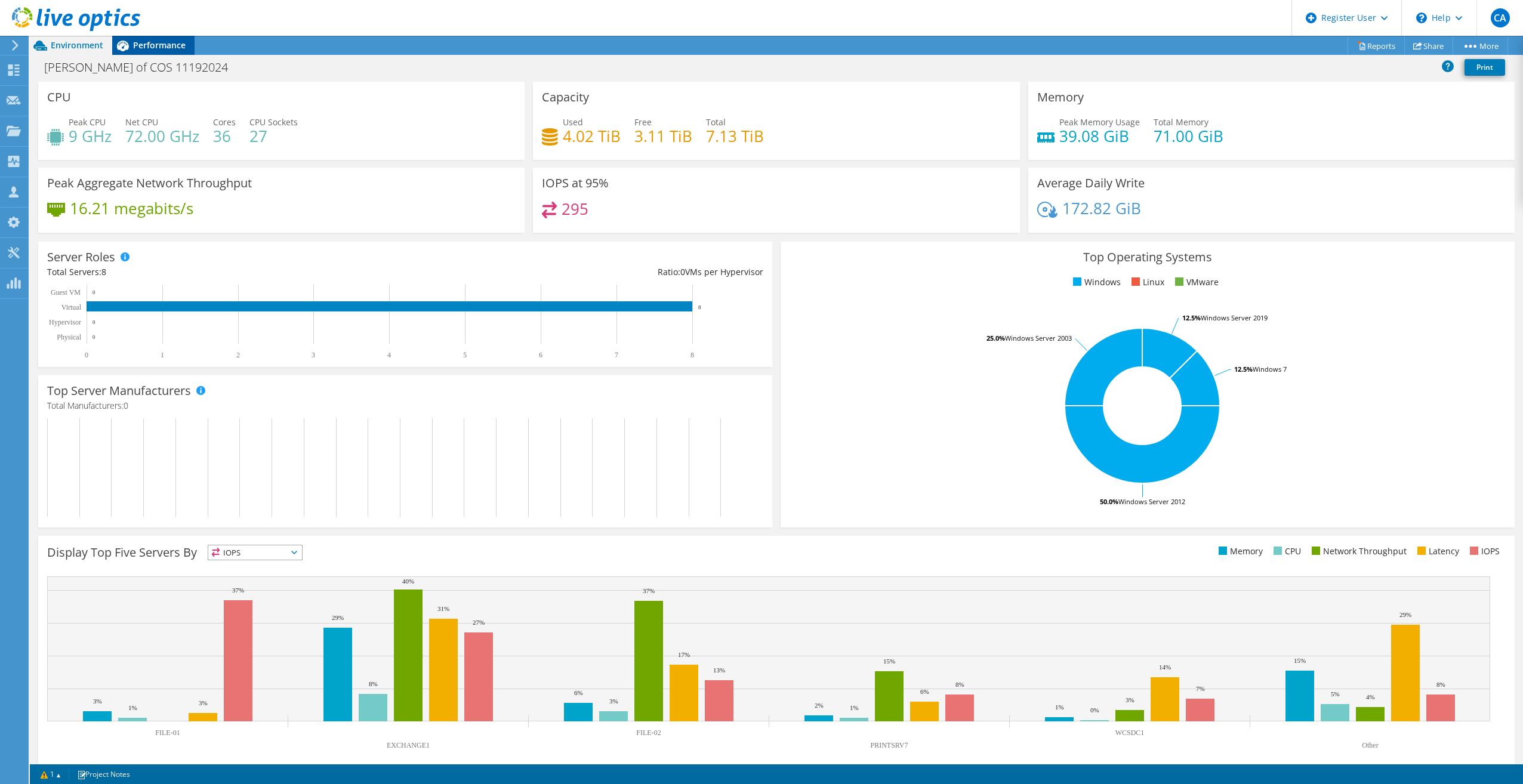
click at [162, 47] on span "Performance" at bounding box center [159, 46] width 52 height 12
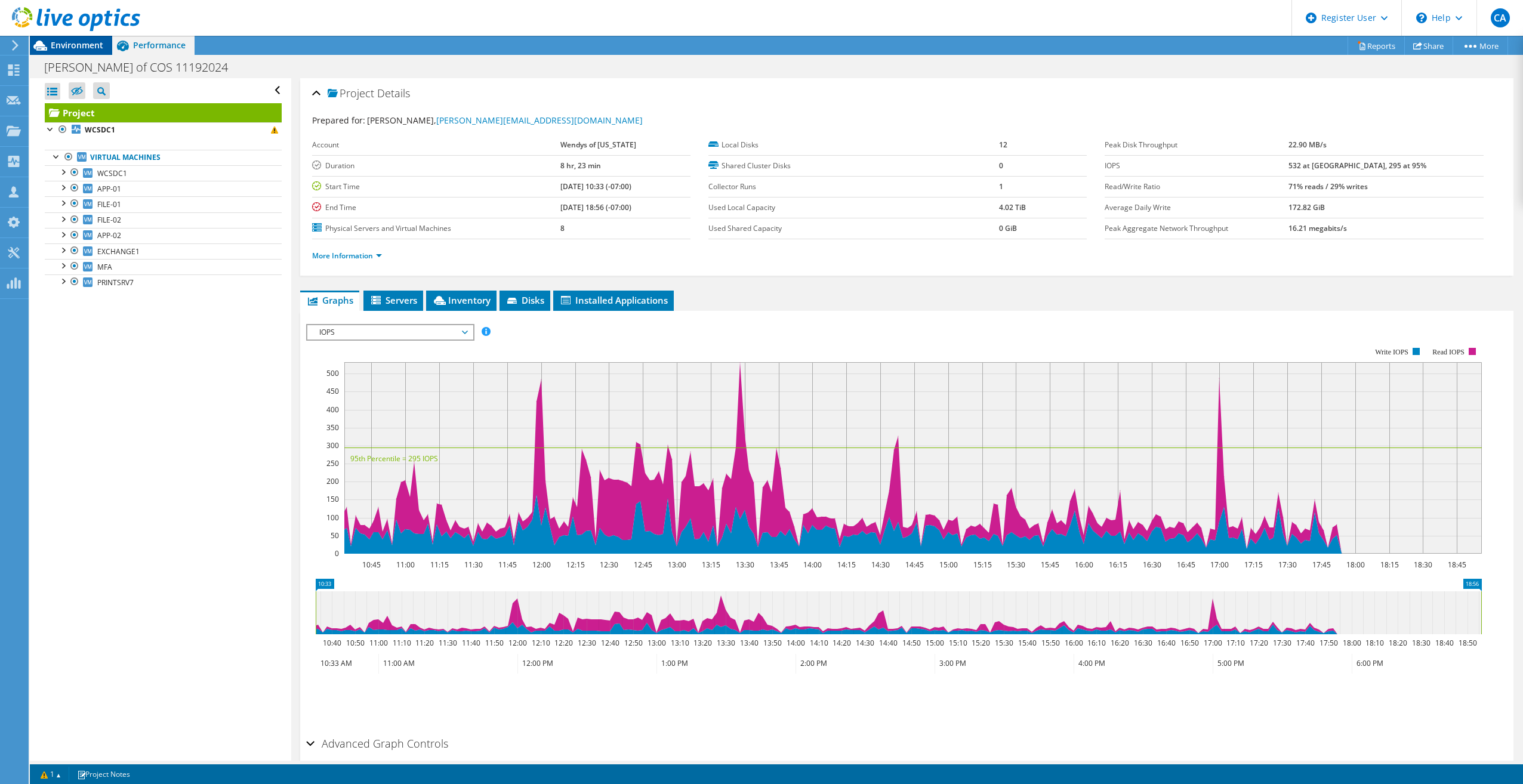
click at [77, 47] on span "Environment" at bounding box center [77, 46] width 52 height 12
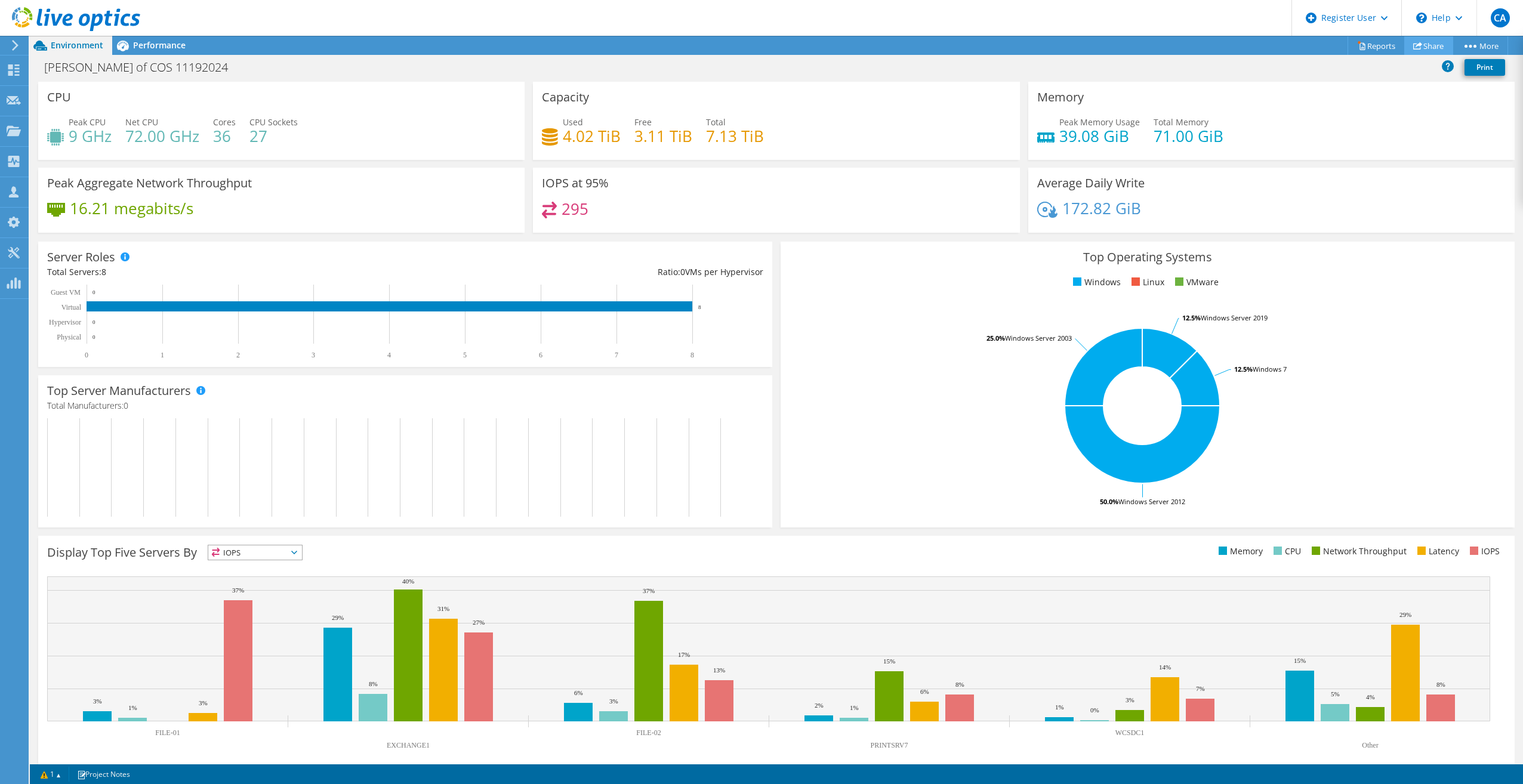
click at [1436, 46] on link "Share" at bounding box center [1428, 46] width 48 height 18
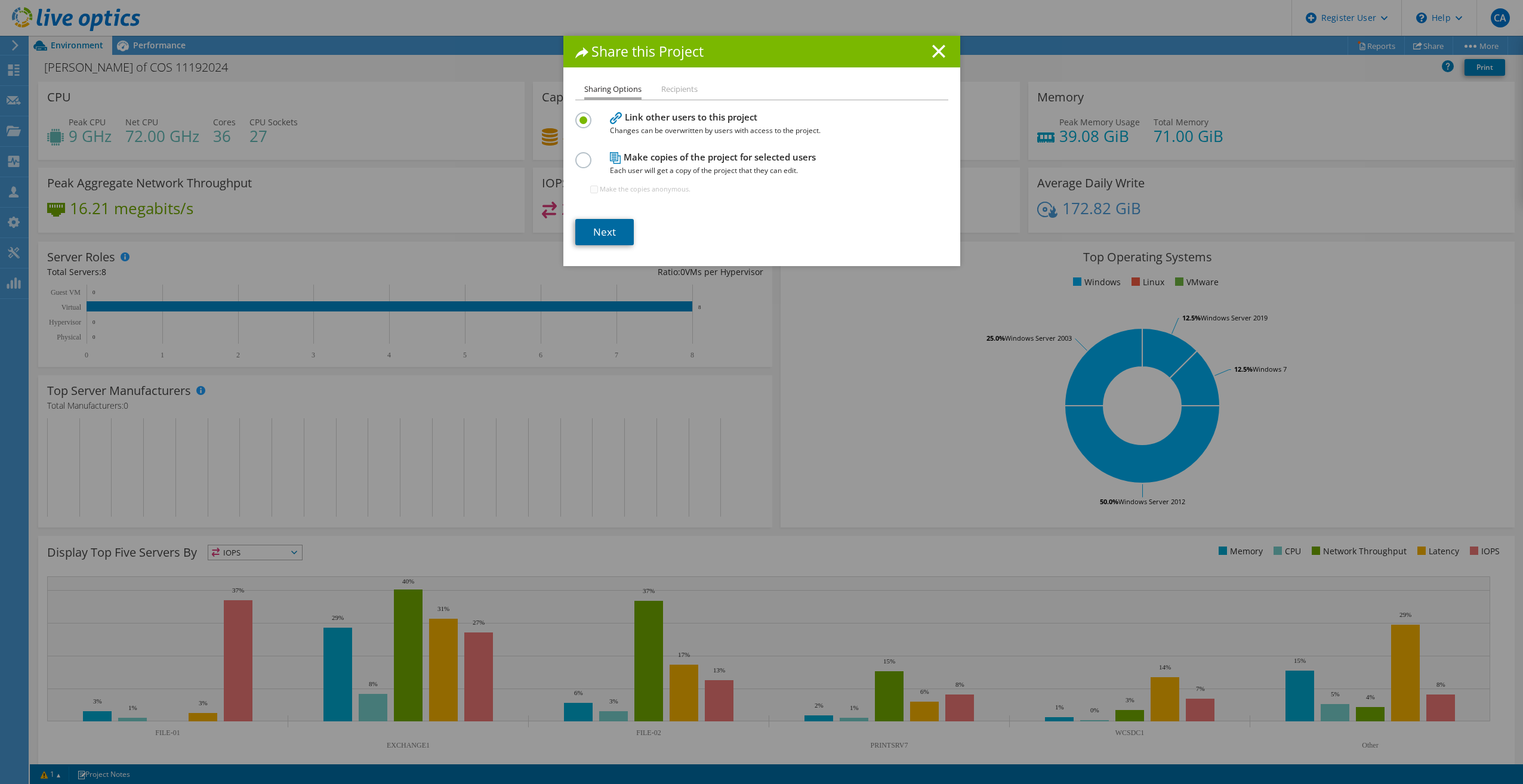
click at [608, 222] on link "Next" at bounding box center [604, 232] width 58 height 26
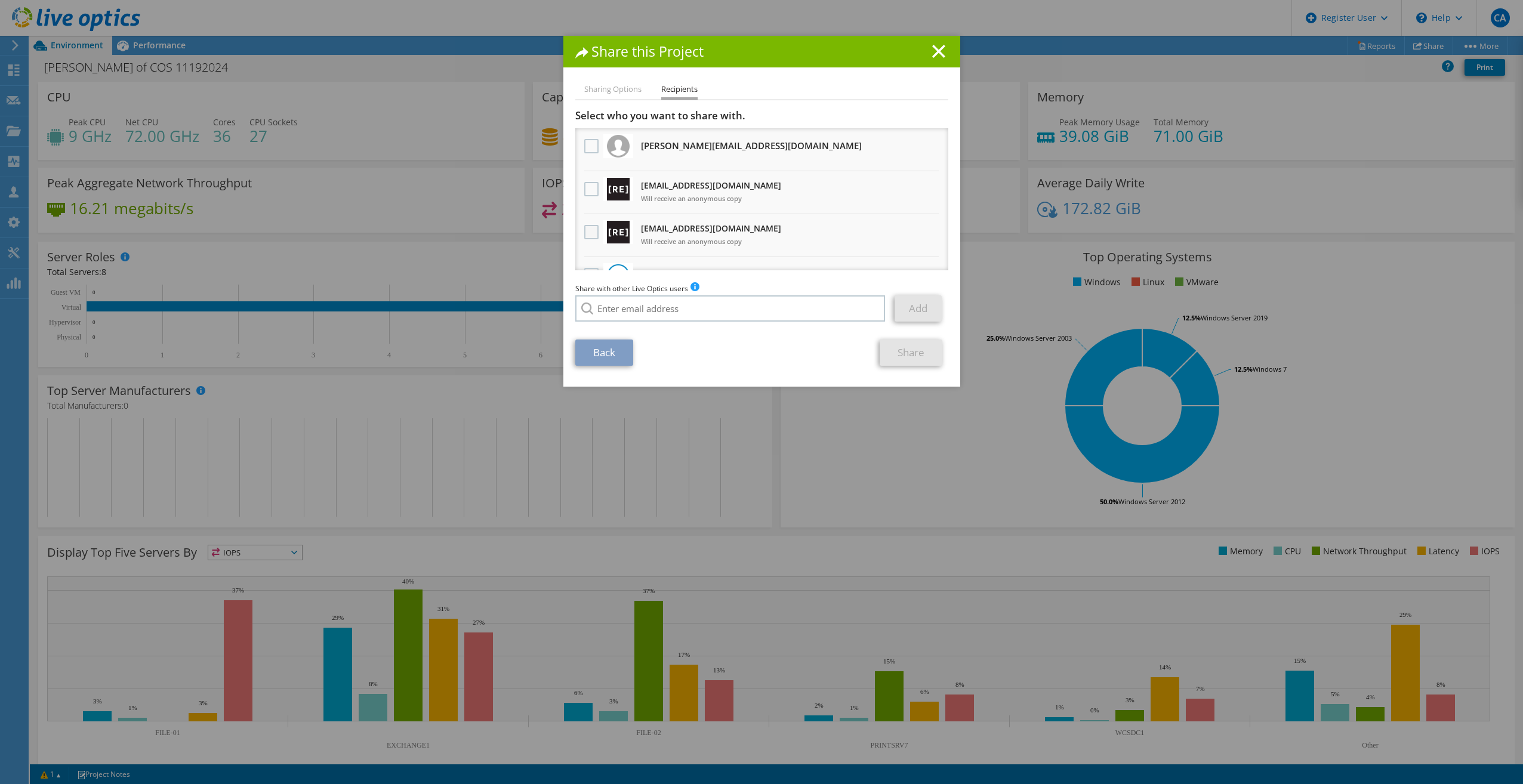
click at [585, 233] on label at bounding box center [593, 232] width 17 height 15
click at [0, 0] on input "checkbox" at bounding box center [0, 0] width 0 height 0
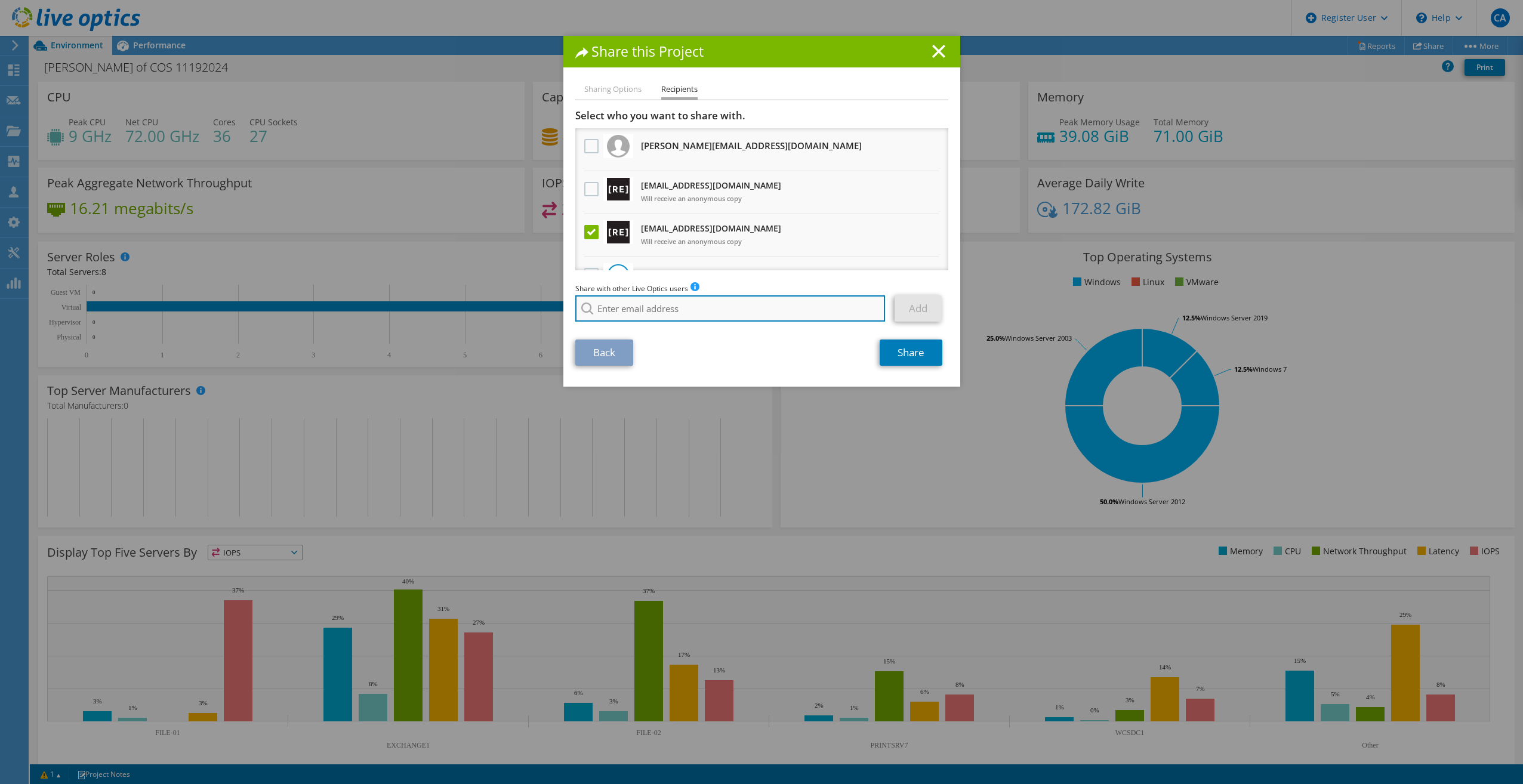
click at [657, 319] on input "search" at bounding box center [730, 308] width 310 height 26
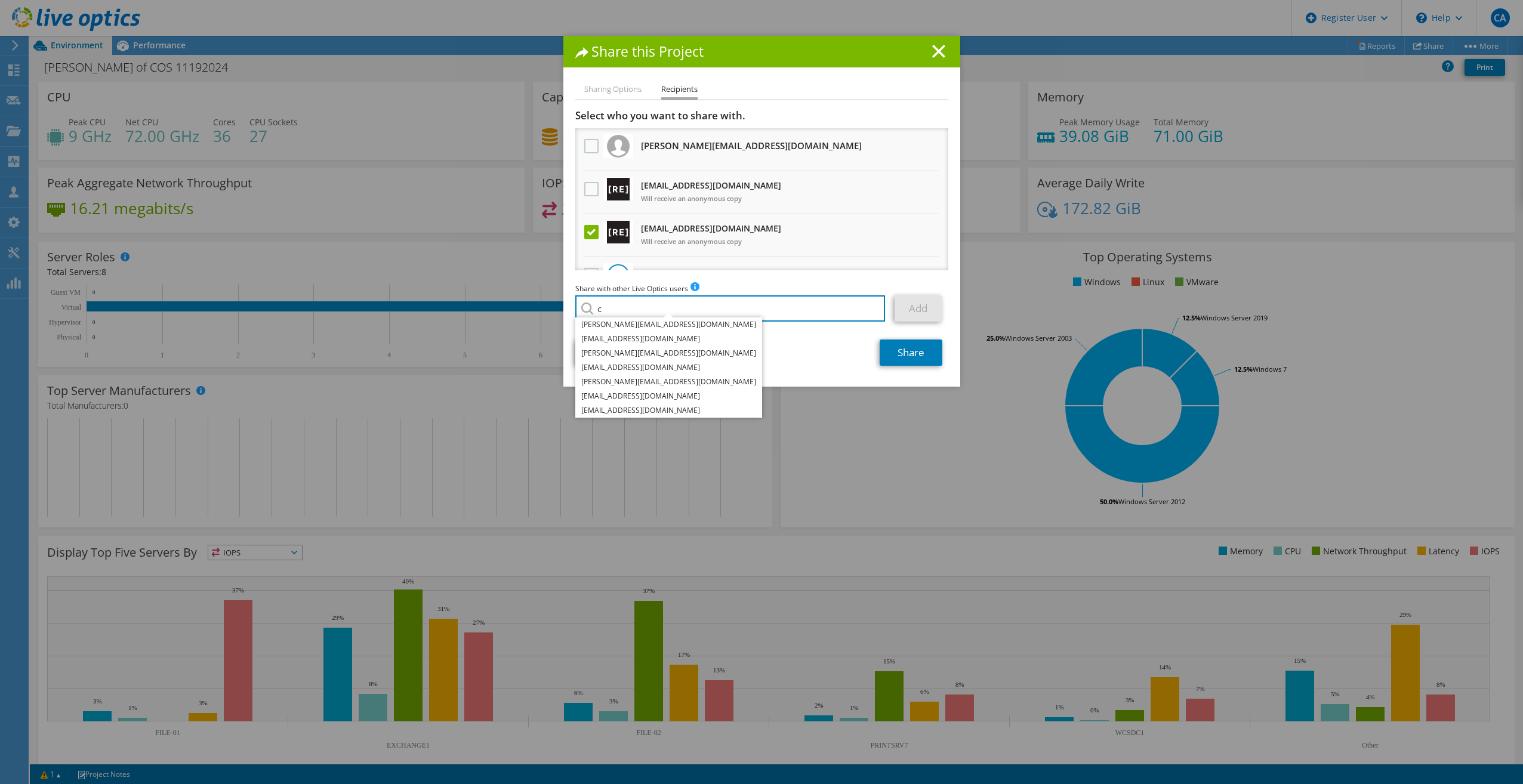
type input "c"
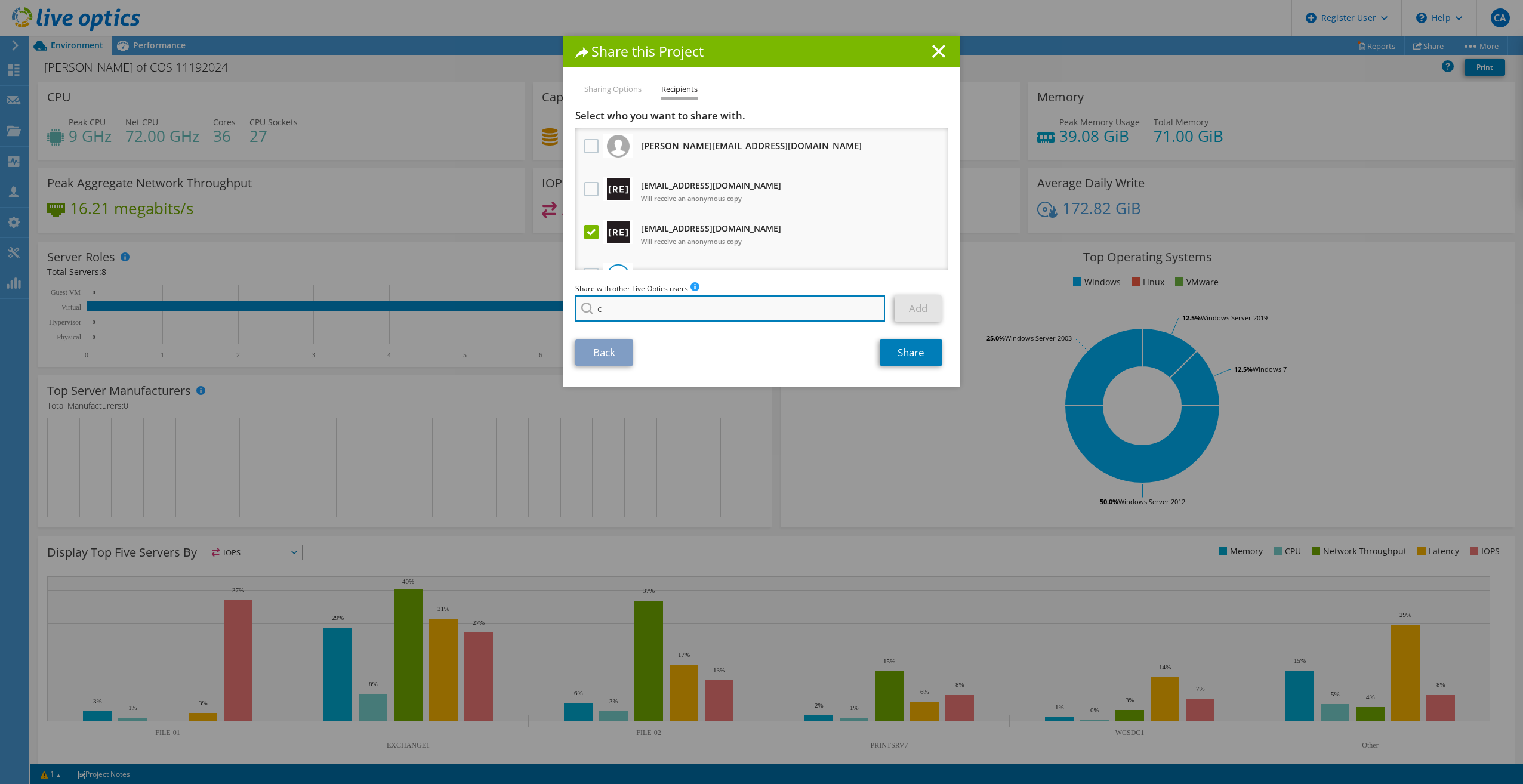
click at [627, 303] on input "c" at bounding box center [730, 308] width 310 height 26
paste input "chughes@redesign-group.com"
type input "chughes@redesign-group.com"
click at [610, 321] on li "chughes@redesign-group.com" at bounding box center [644, 324] width 138 height 15
click at [911, 309] on link "Add" at bounding box center [918, 308] width 48 height 26
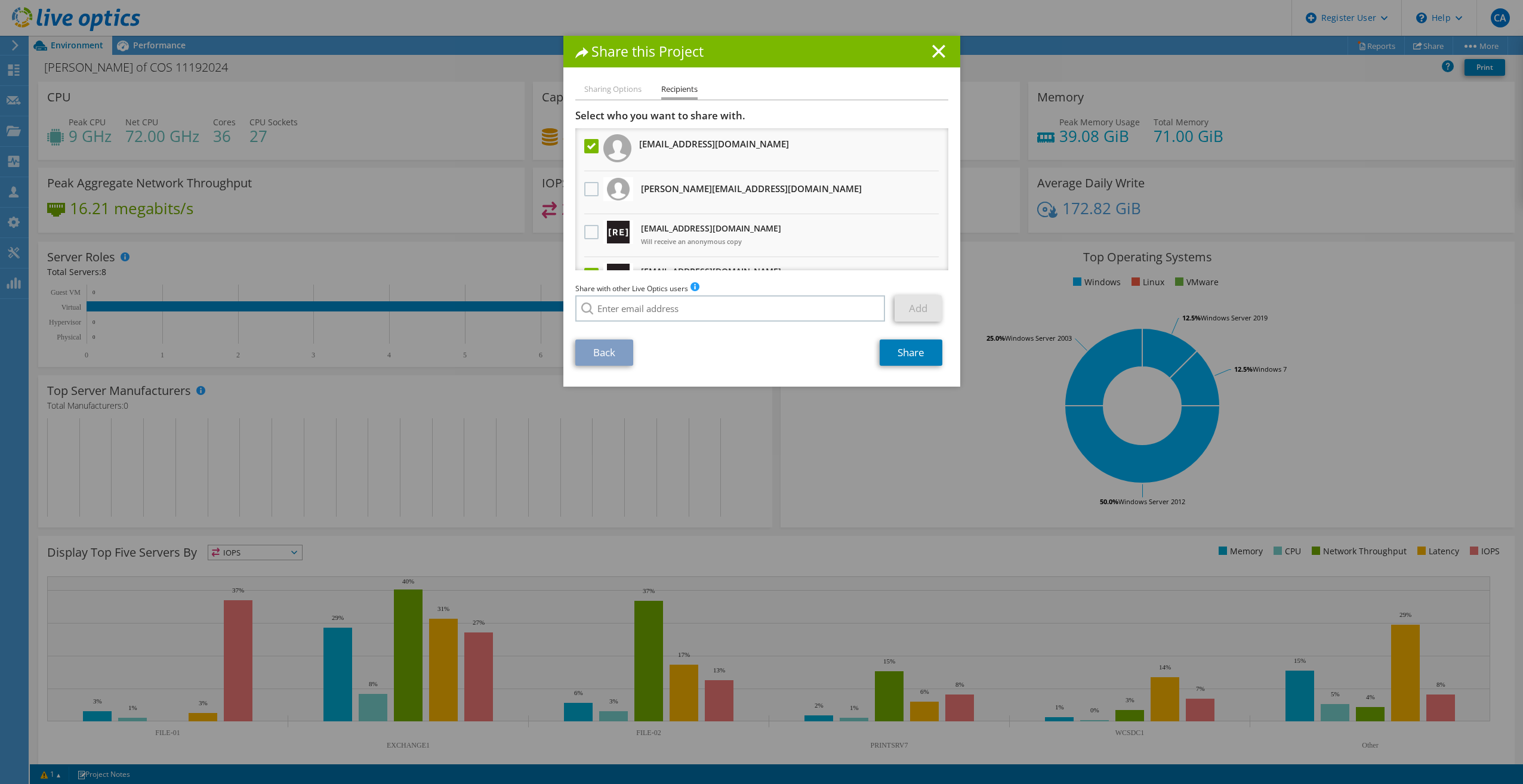
click at [906, 371] on div "Sharing Options Recipients Link other users to this project Changes can be over…" at bounding box center [761, 235] width 397 height 304
click at [910, 345] on link "Share" at bounding box center [910, 352] width 63 height 26
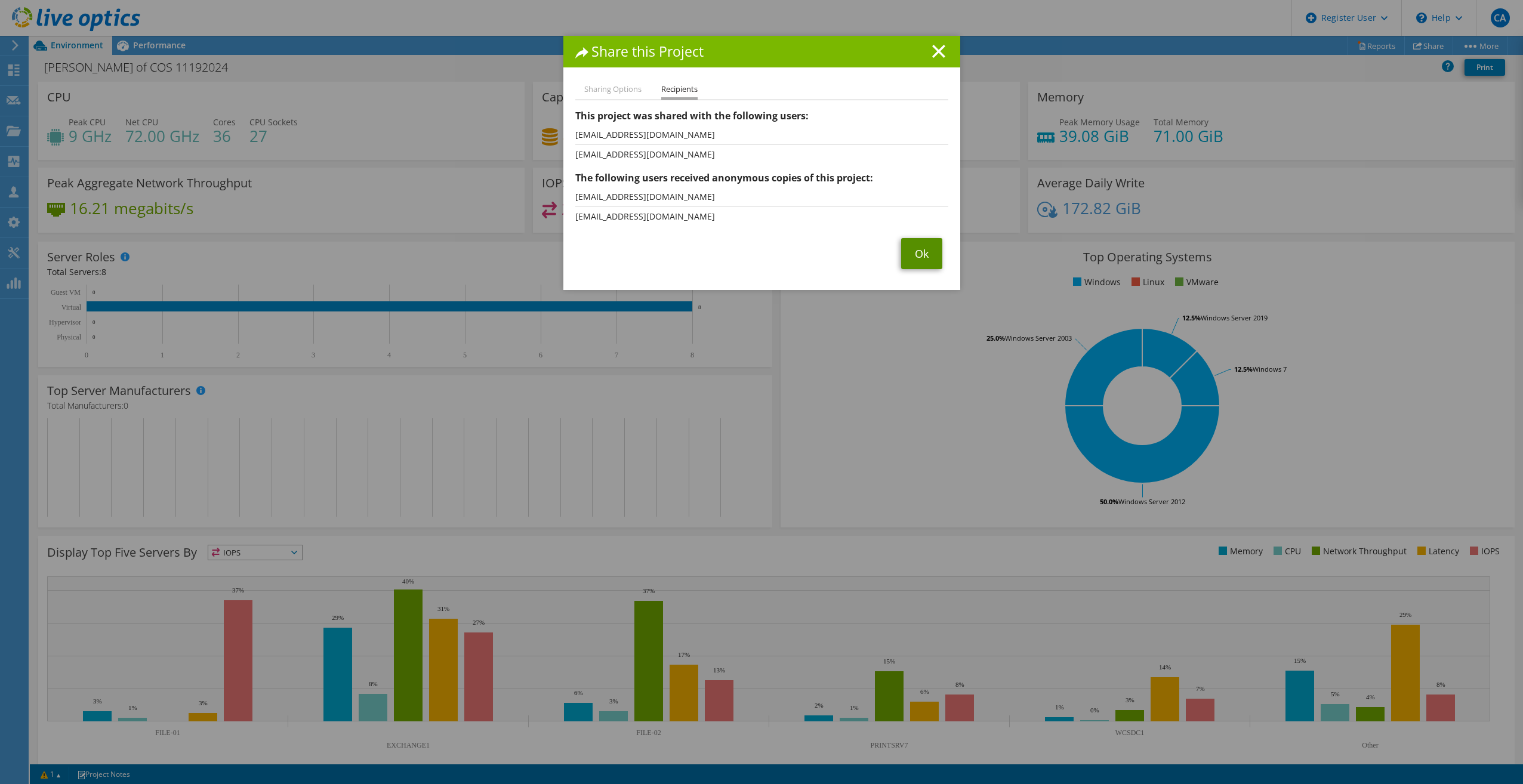
click at [916, 258] on link "Ok" at bounding box center [921, 254] width 41 height 31
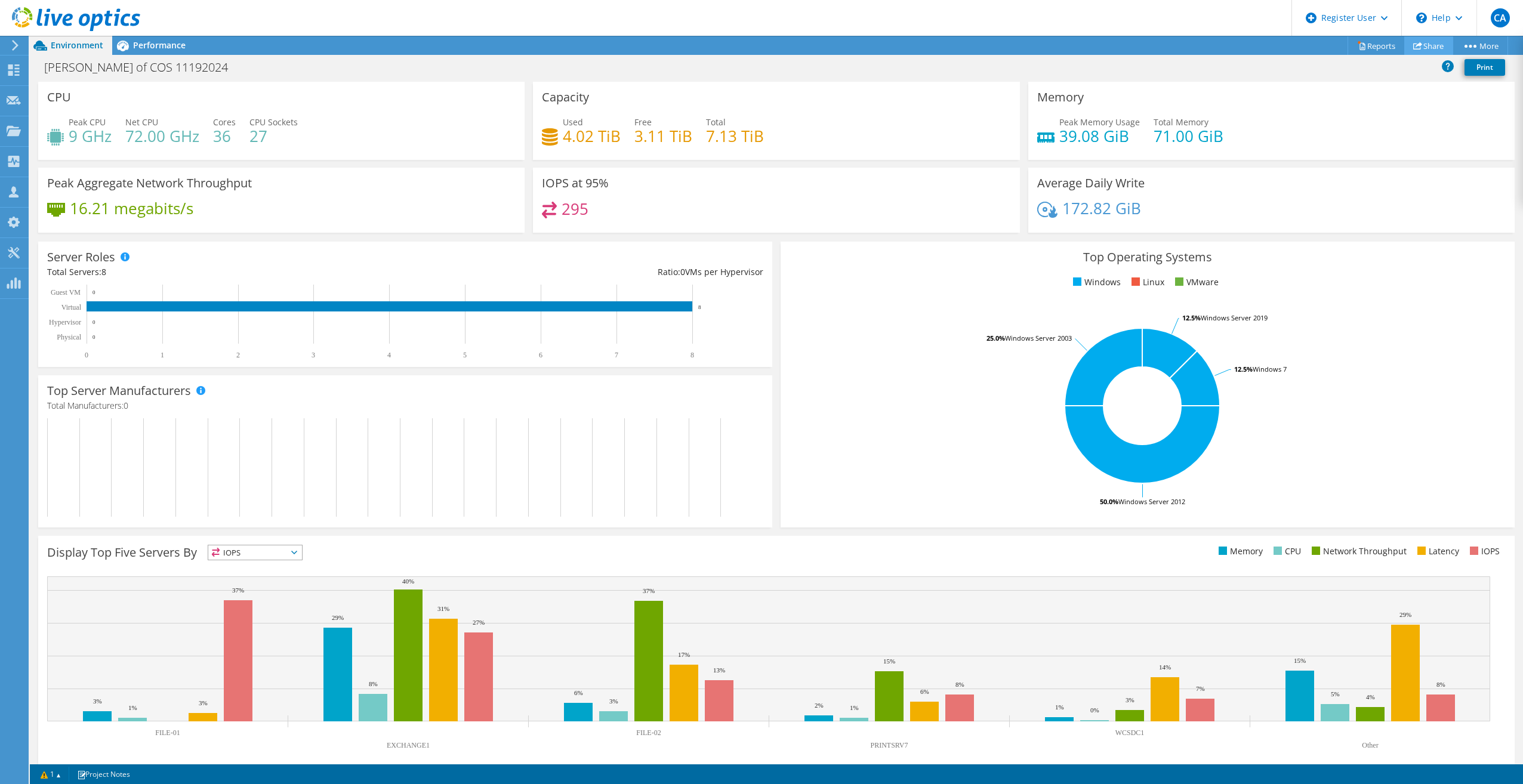
click at [1404, 44] on link "Share" at bounding box center [1428, 46] width 48 height 18
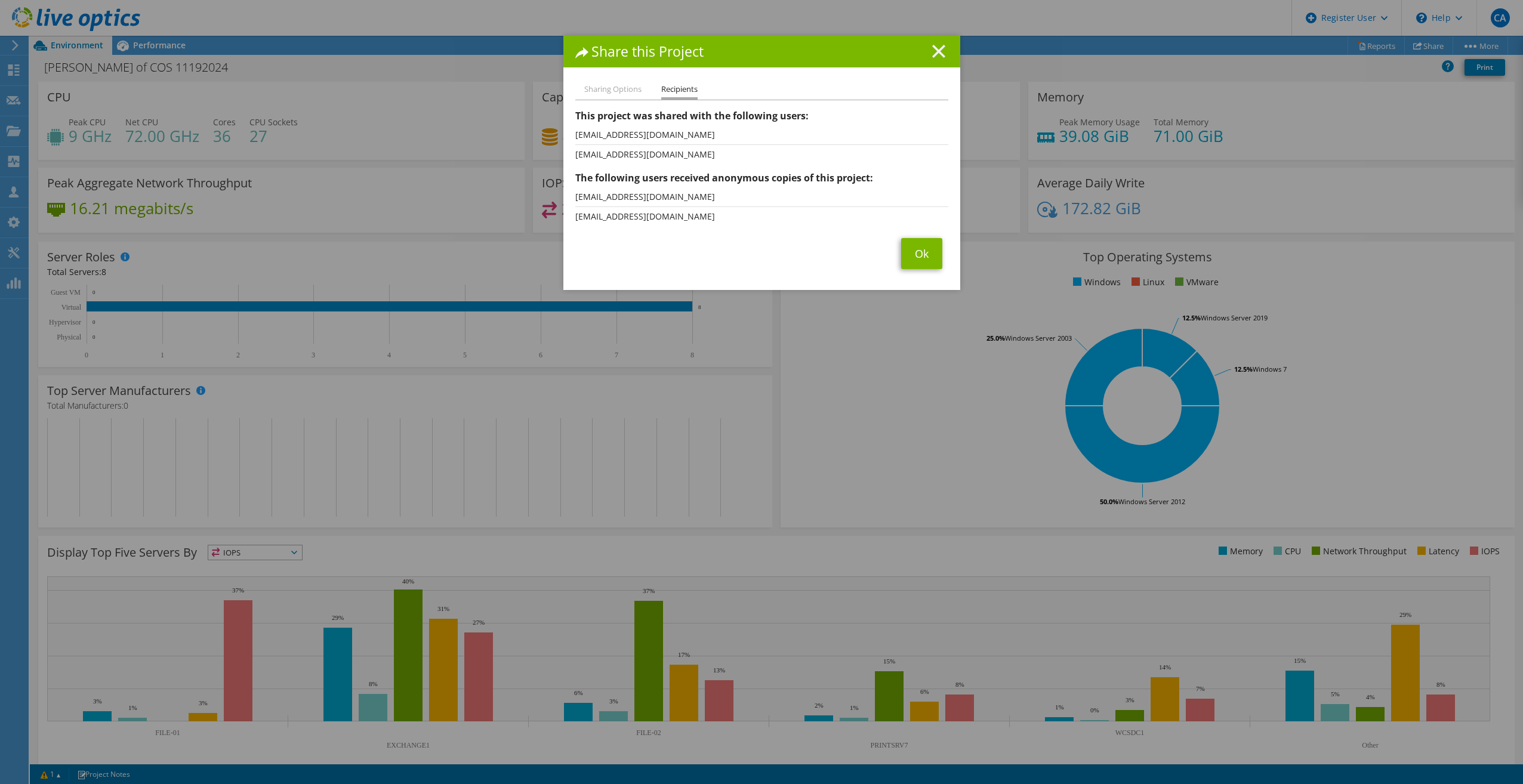
click at [933, 48] on line at bounding box center [938, 51] width 12 height 12
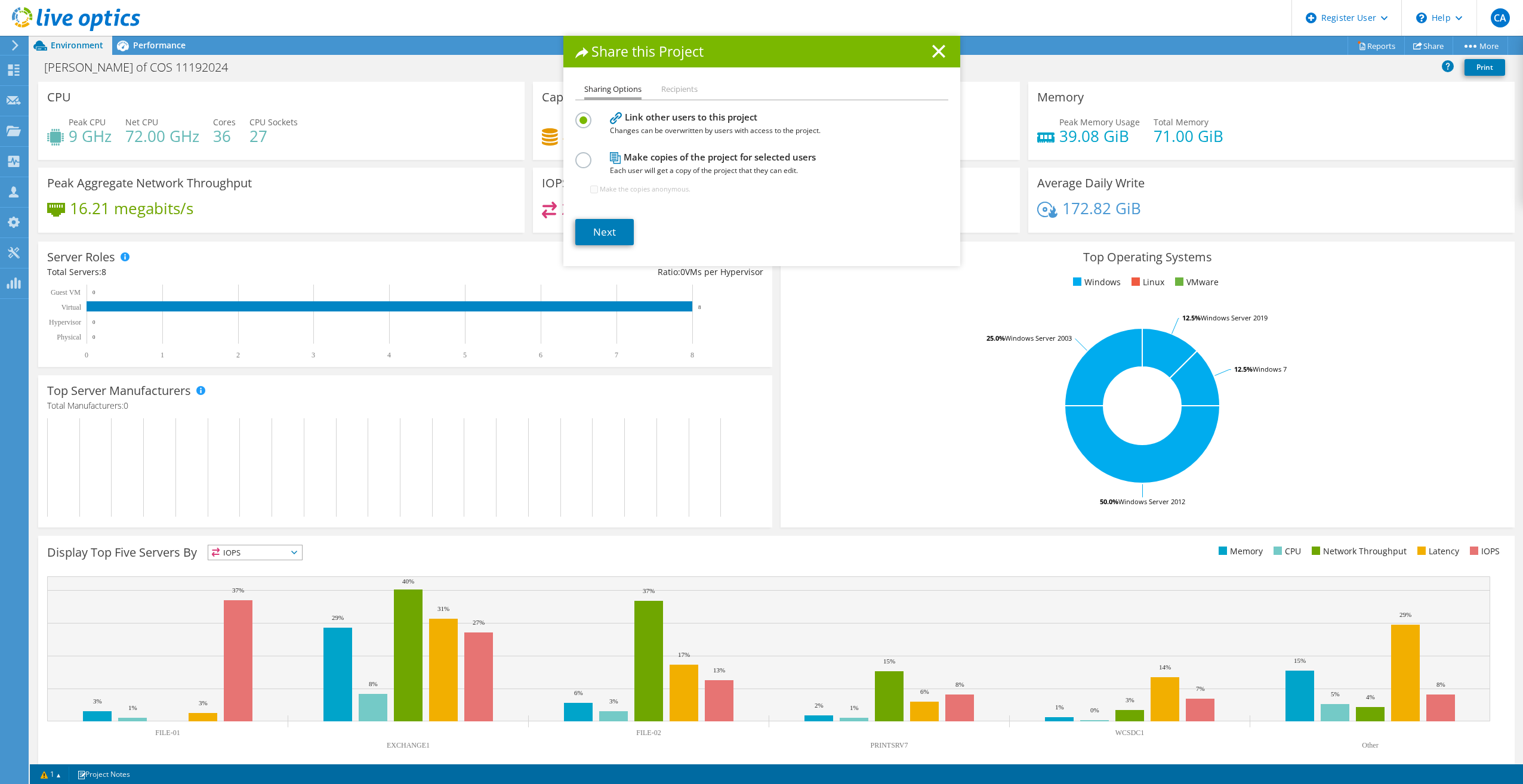
click at [1368, 47] on div "Share this Project Sharing Options Recipients Link other users to this project …" at bounding box center [761, 392] width 1523 height 712
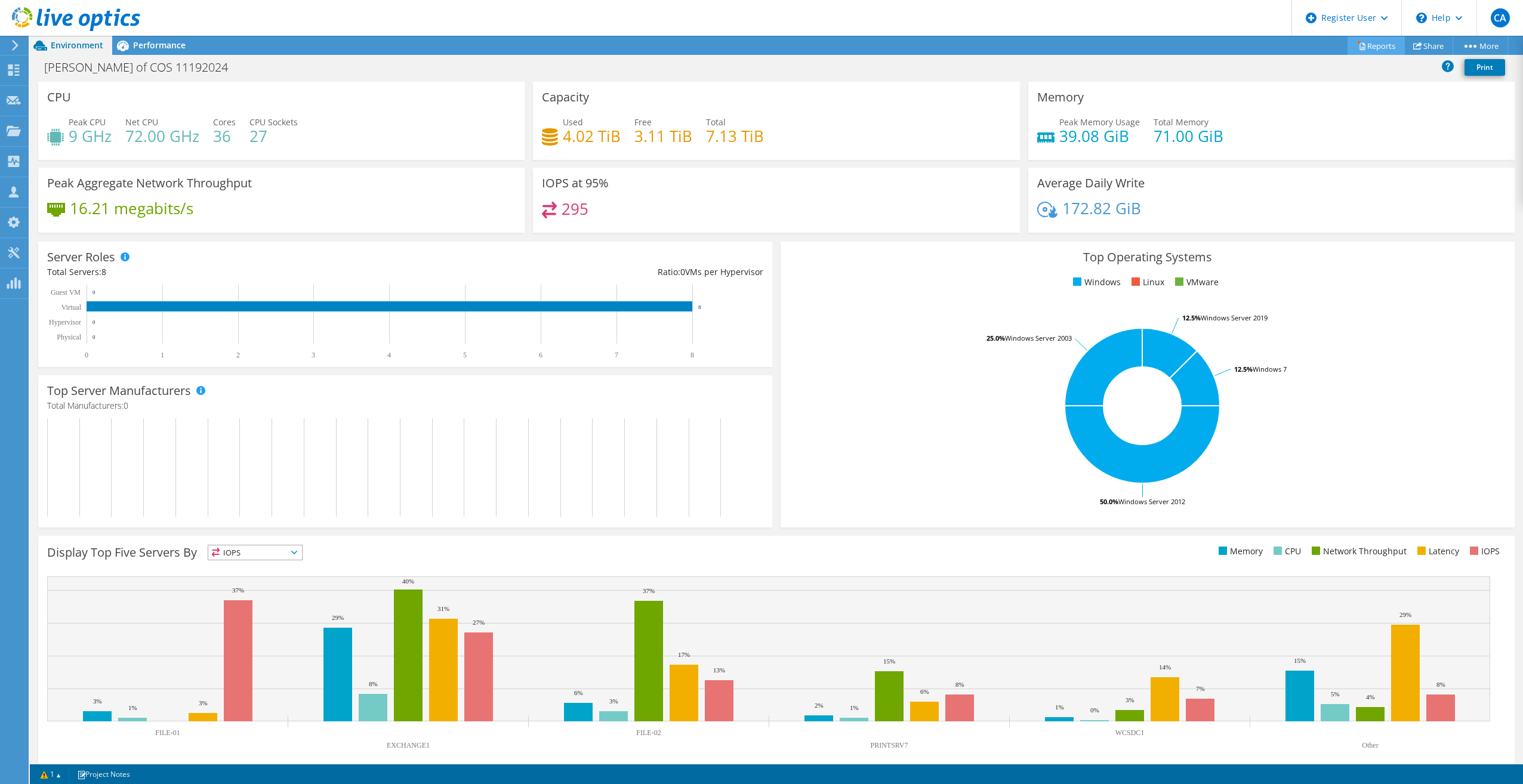
click at [1366, 54] on link "Reports" at bounding box center [1376, 46] width 57 height 18
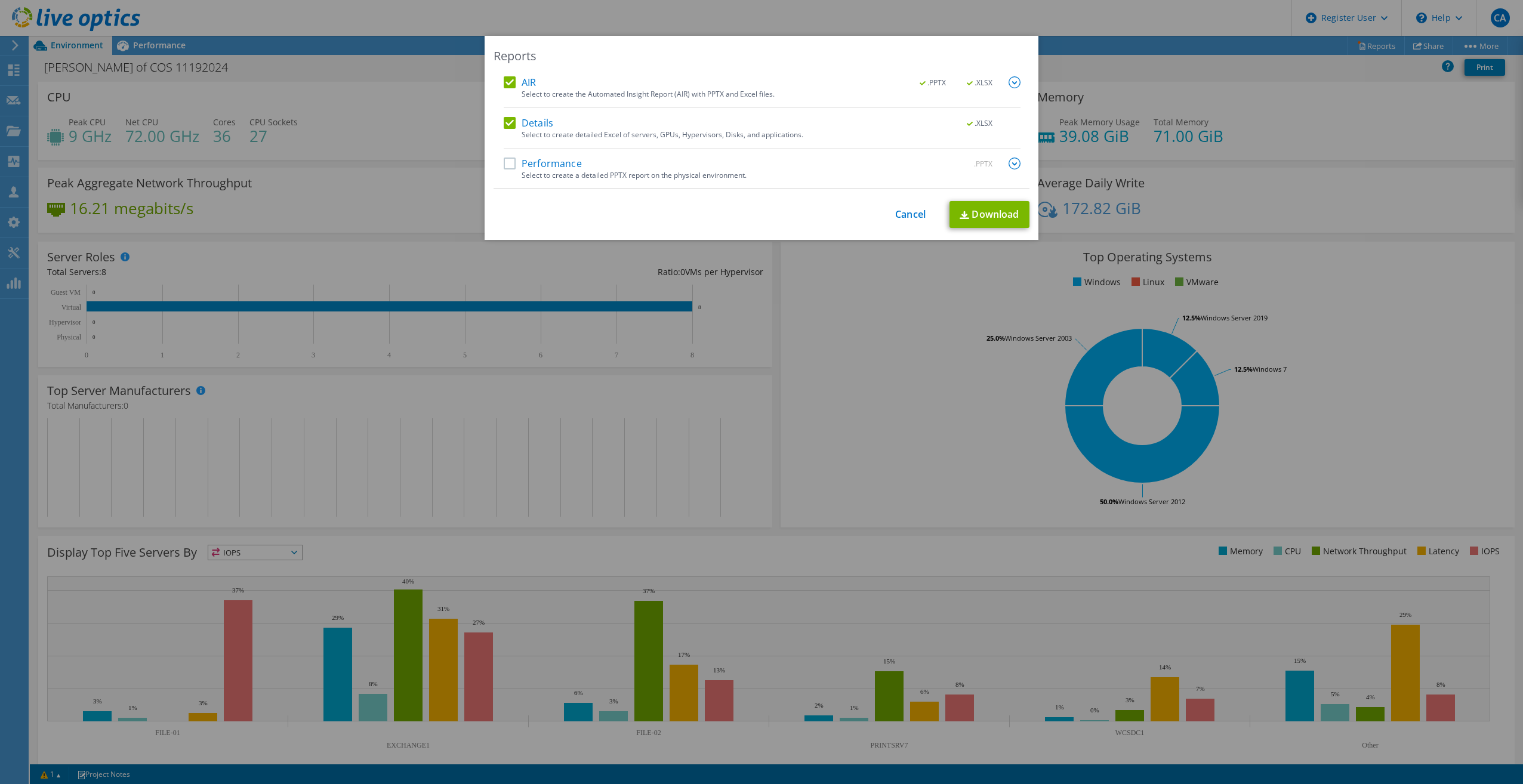
click at [504, 165] on label "Performance" at bounding box center [542, 163] width 79 height 12
click at [0, 0] on input "Performance" at bounding box center [0, 0] width 0 height 0
click at [1005, 208] on link "Download" at bounding box center [989, 214] width 79 height 27
click at [915, 292] on div "Reports AIR .PPTX .XLSX Select to create the Automated Insight Report (AIR) wit…" at bounding box center [761, 392] width 1523 height 712
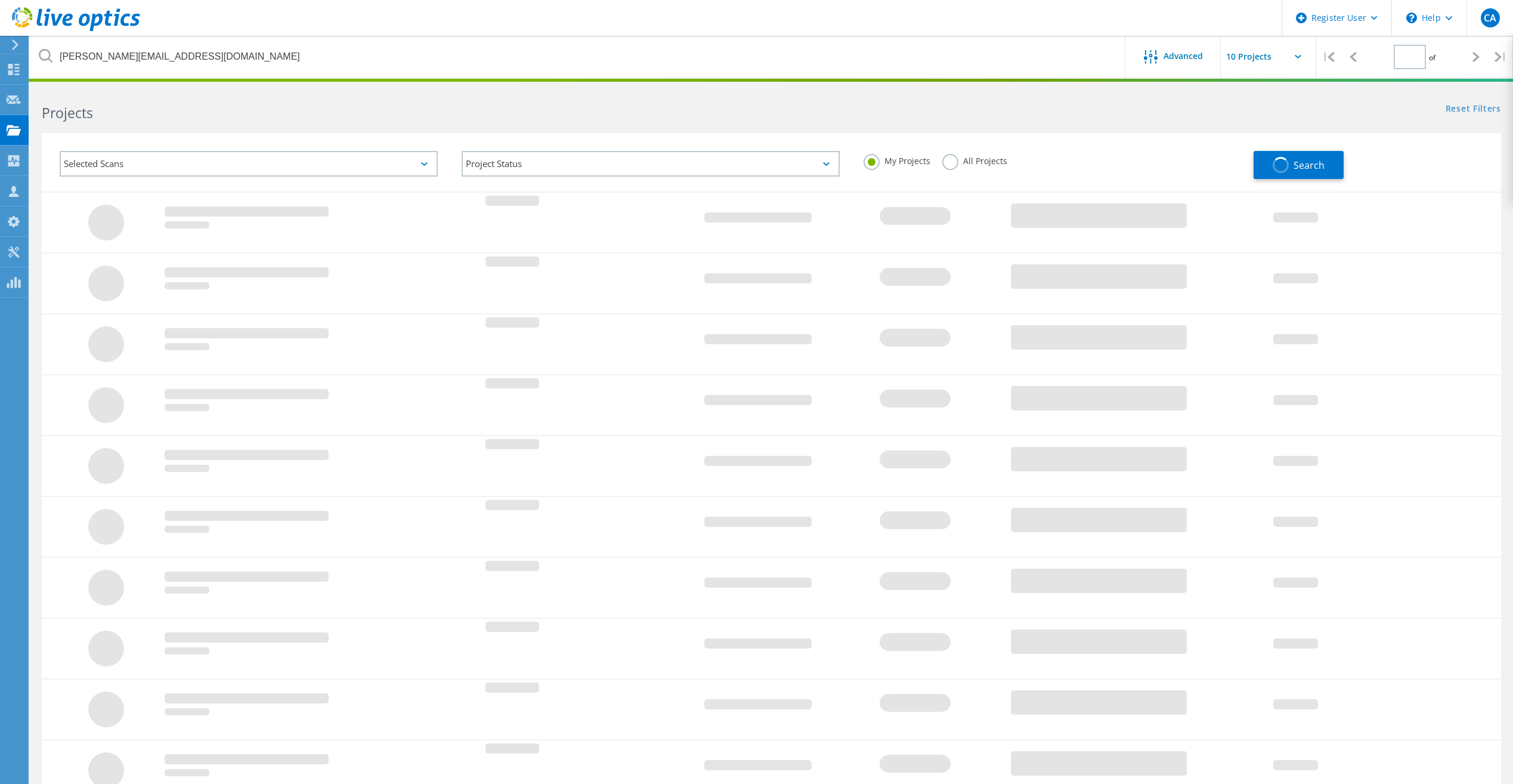
type input "1"
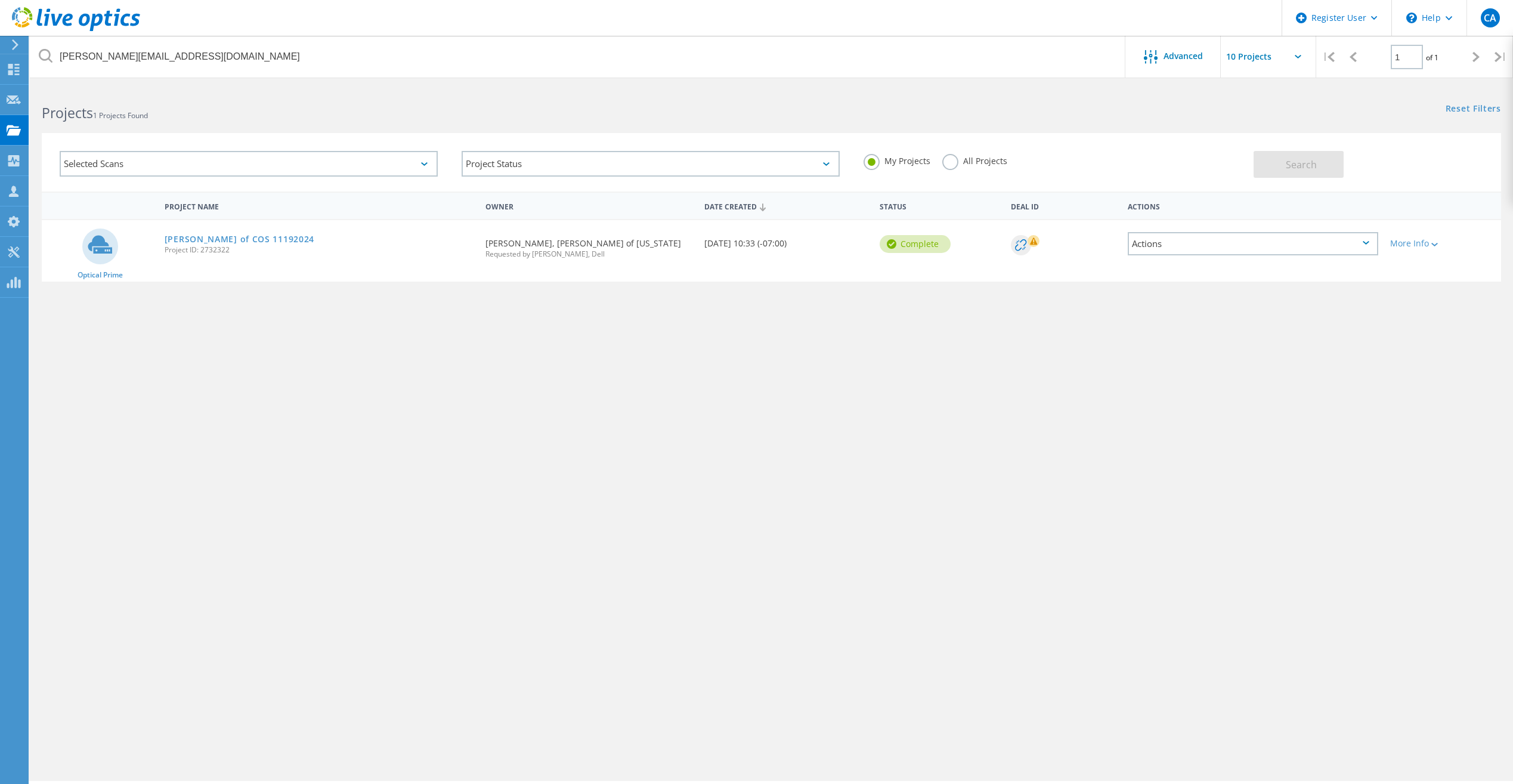
click at [958, 158] on label "All Projects" at bounding box center [974, 160] width 65 height 12
click at [0, 0] on input "All Projects" at bounding box center [0, 0] width 0 height 0
click at [1332, 165] on button "Search" at bounding box center [1299, 165] width 90 height 27
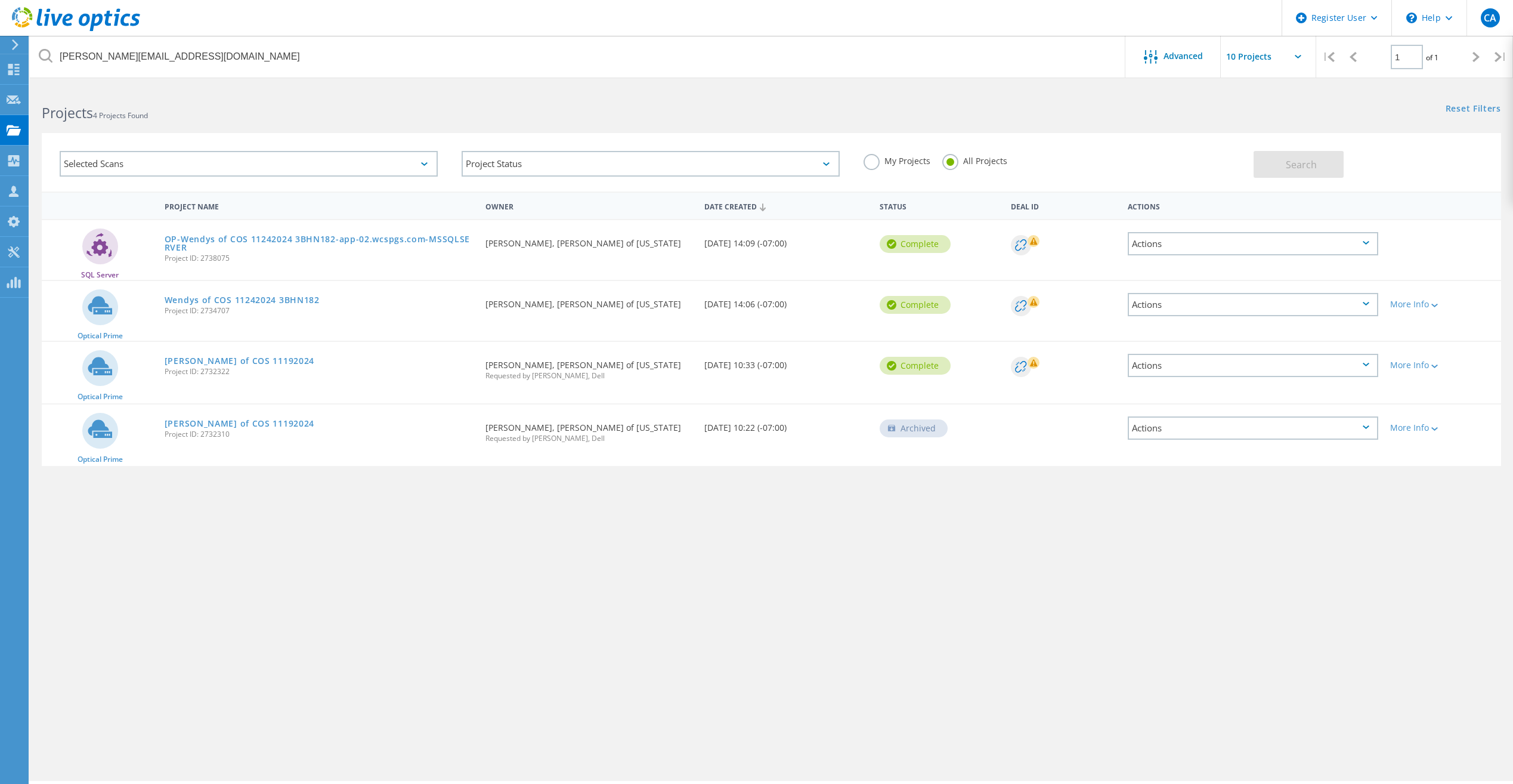
click at [249, 355] on div "Wendys of COS 11192024 Project ID: 2732322" at bounding box center [319, 364] width 321 height 46
click at [247, 357] on link "[PERSON_NAME] of COS 11192024" at bounding box center [239, 361] width 149 height 9
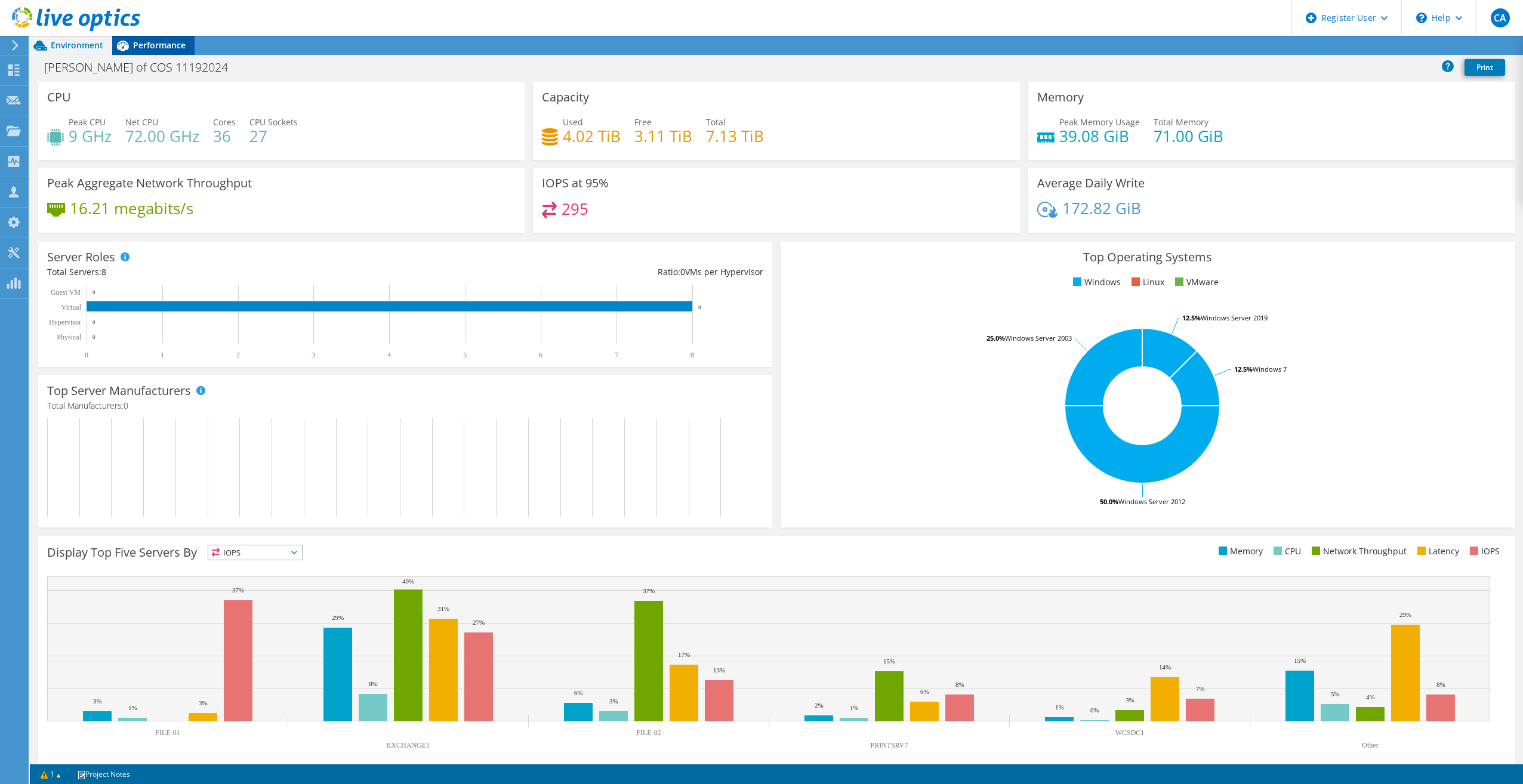
click at [157, 38] on div "Performance" at bounding box center [153, 46] width 82 height 19
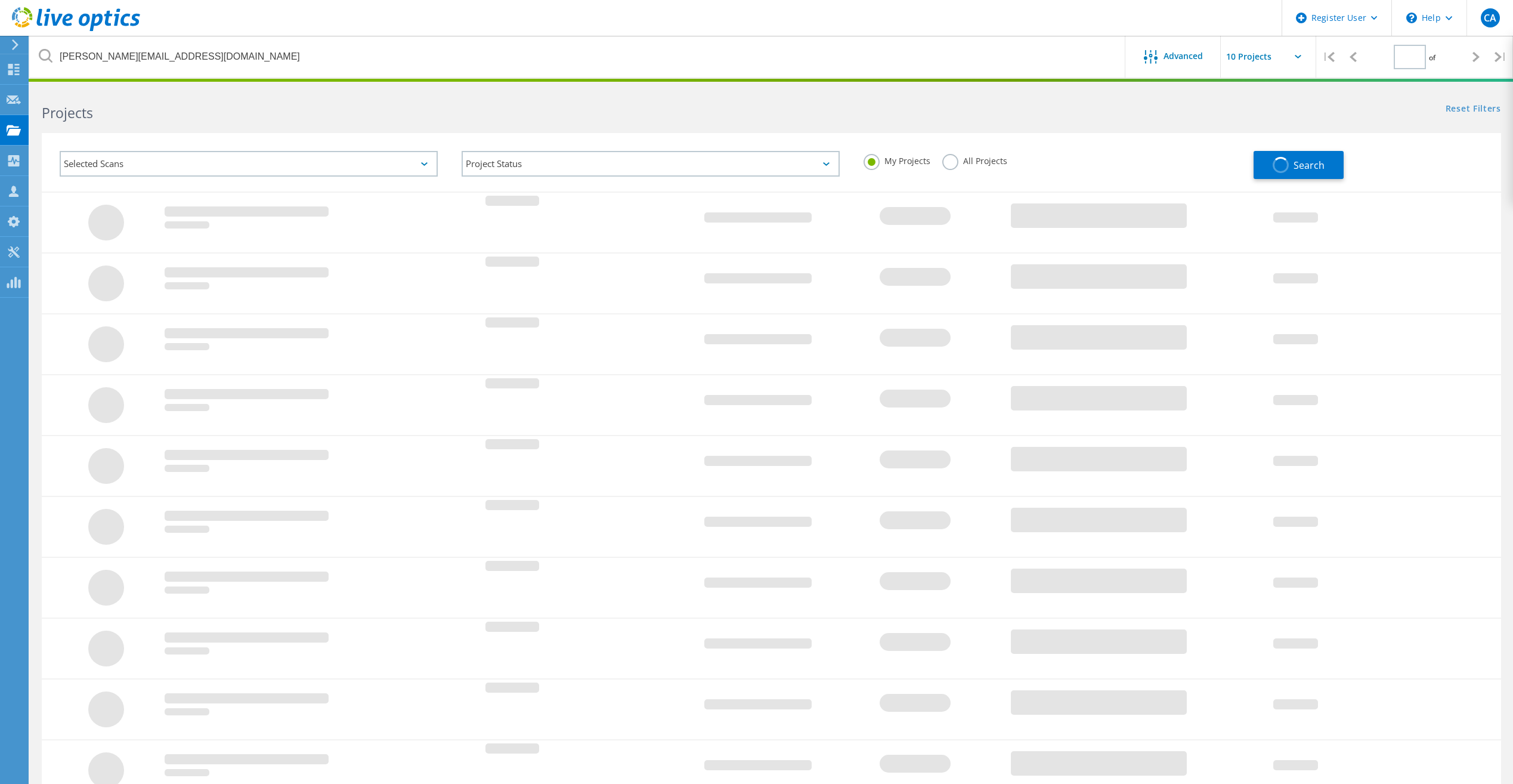
type input "1"
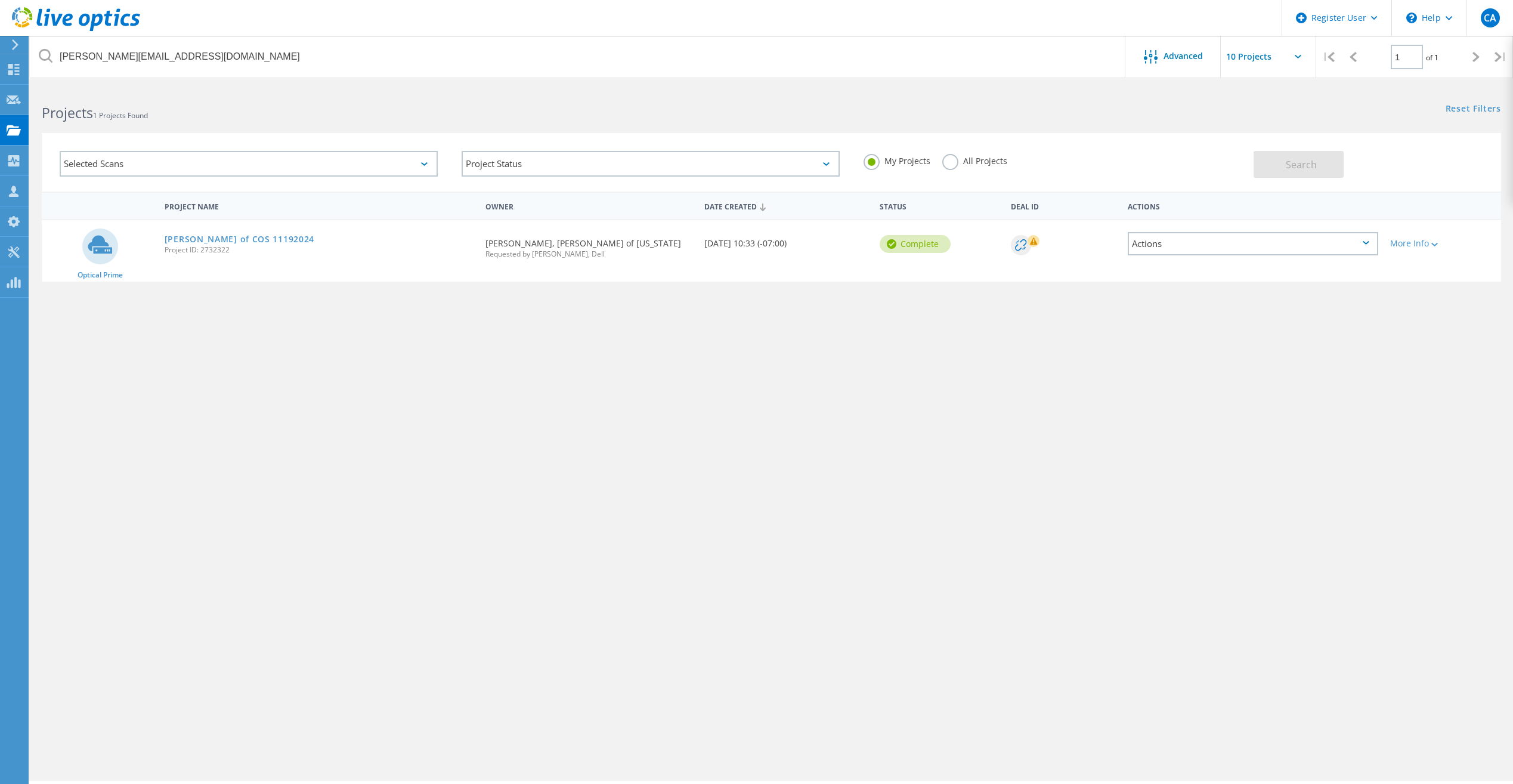
click at [961, 162] on label "All Projects" at bounding box center [974, 160] width 65 height 12
click at [0, 0] on input "All Projects" at bounding box center [0, 0] width 0 height 0
click at [1294, 158] on span "Search" at bounding box center [1302, 165] width 31 height 14
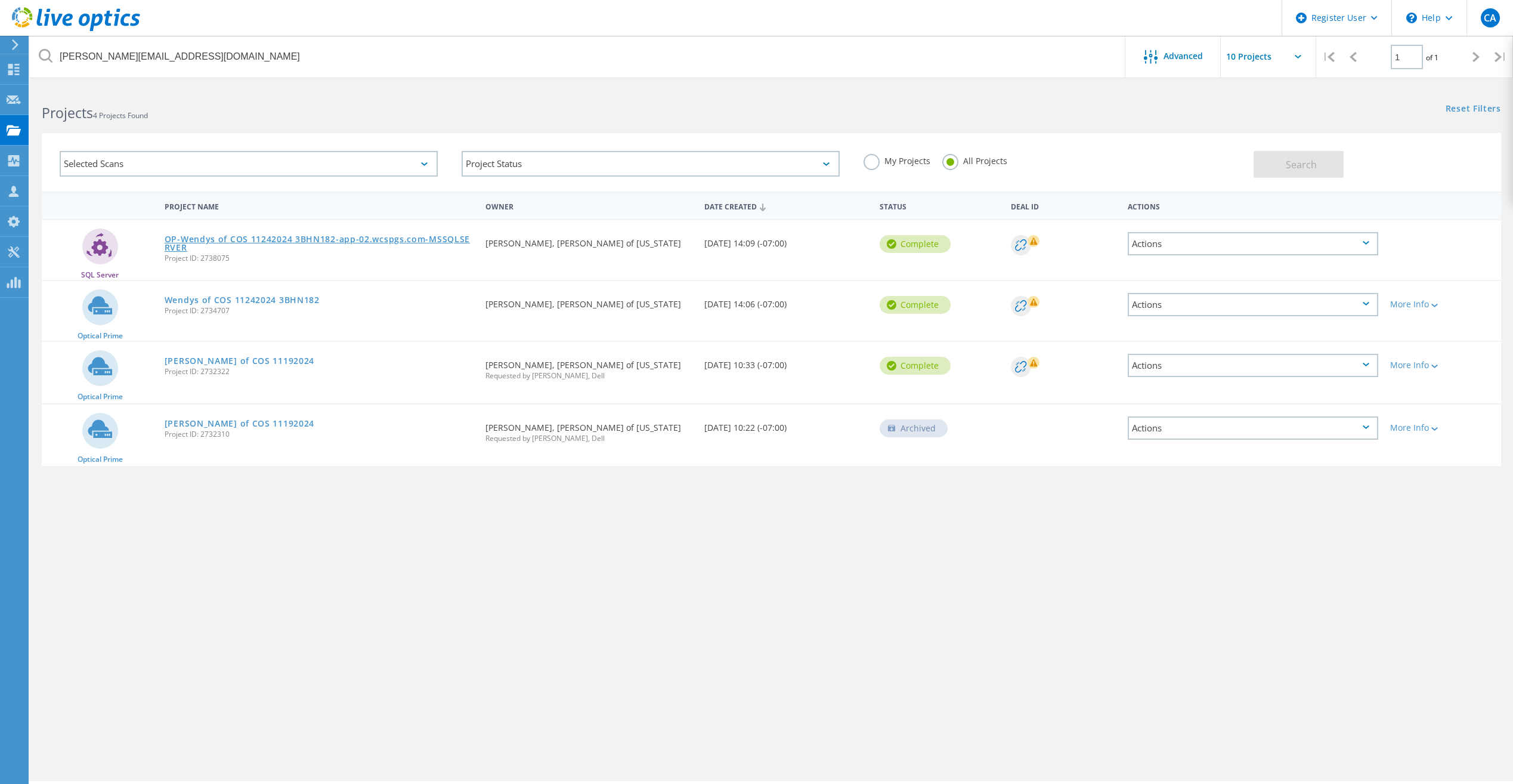
click at [262, 241] on link "OP-Wendys of COS 11242024 3BHN182-app-02.wcspgs.com-MSSQLSERVER" at bounding box center [319, 242] width 309 height 16
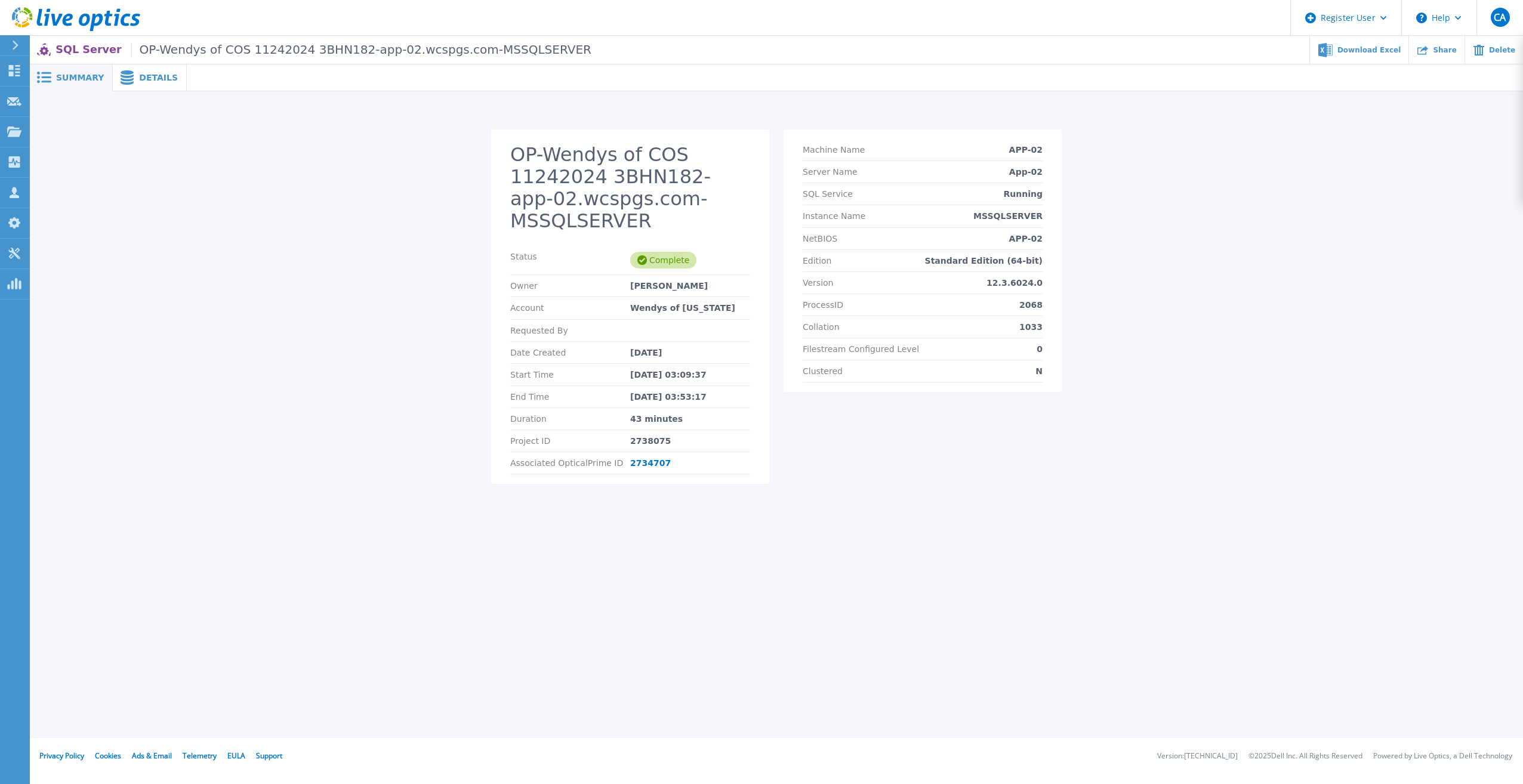
click at [131, 75] on span at bounding box center [125, 78] width 26 height 15
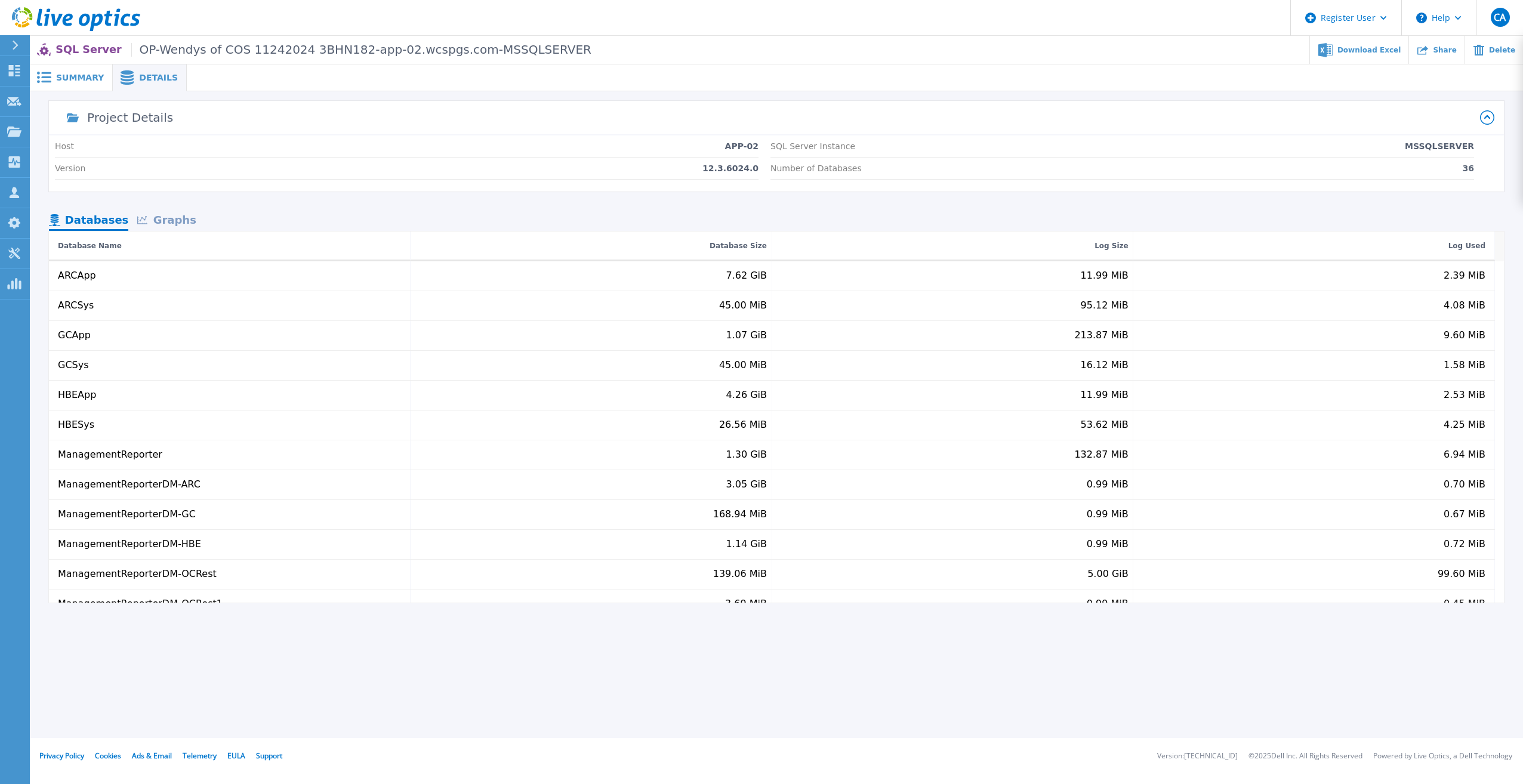
click at [81, 76] on span "Summary" at bounding box center [79, 78] width 48 height 9
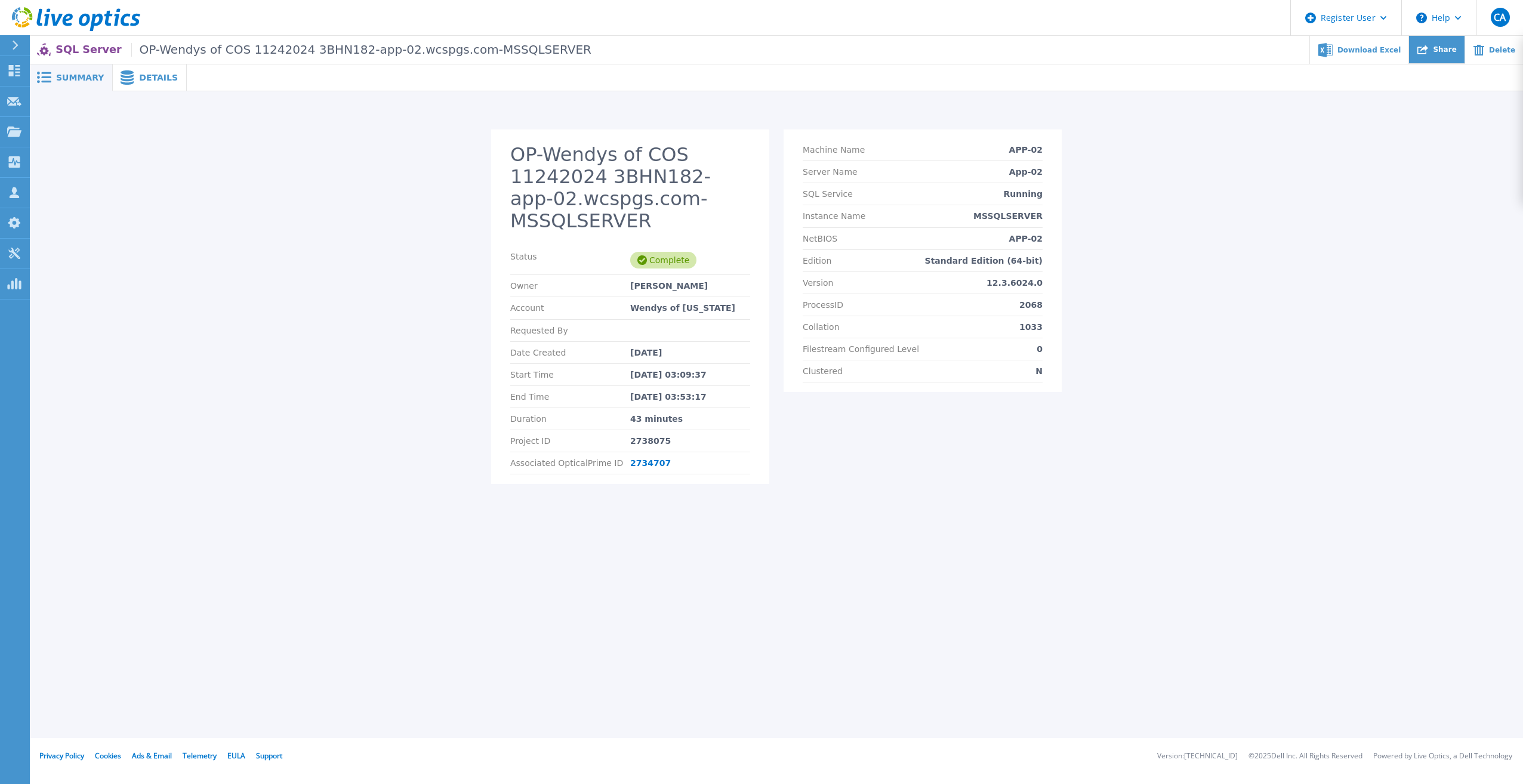
click at [1428, 53] on icon at bounding box center [1422, 49] width 11 height 9
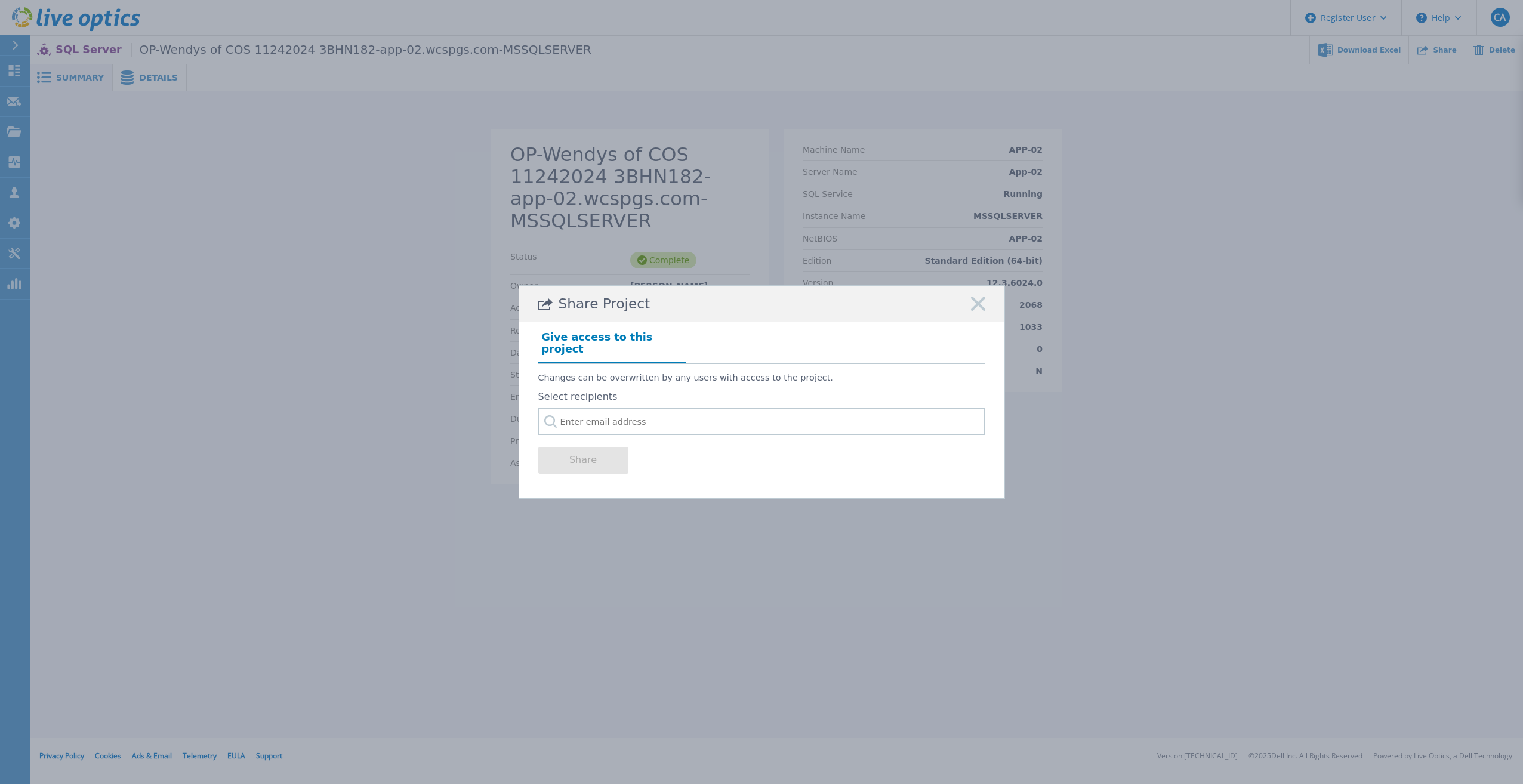
click at [977, 311] on icon at bounding box center [977, 303] width 15 height 15
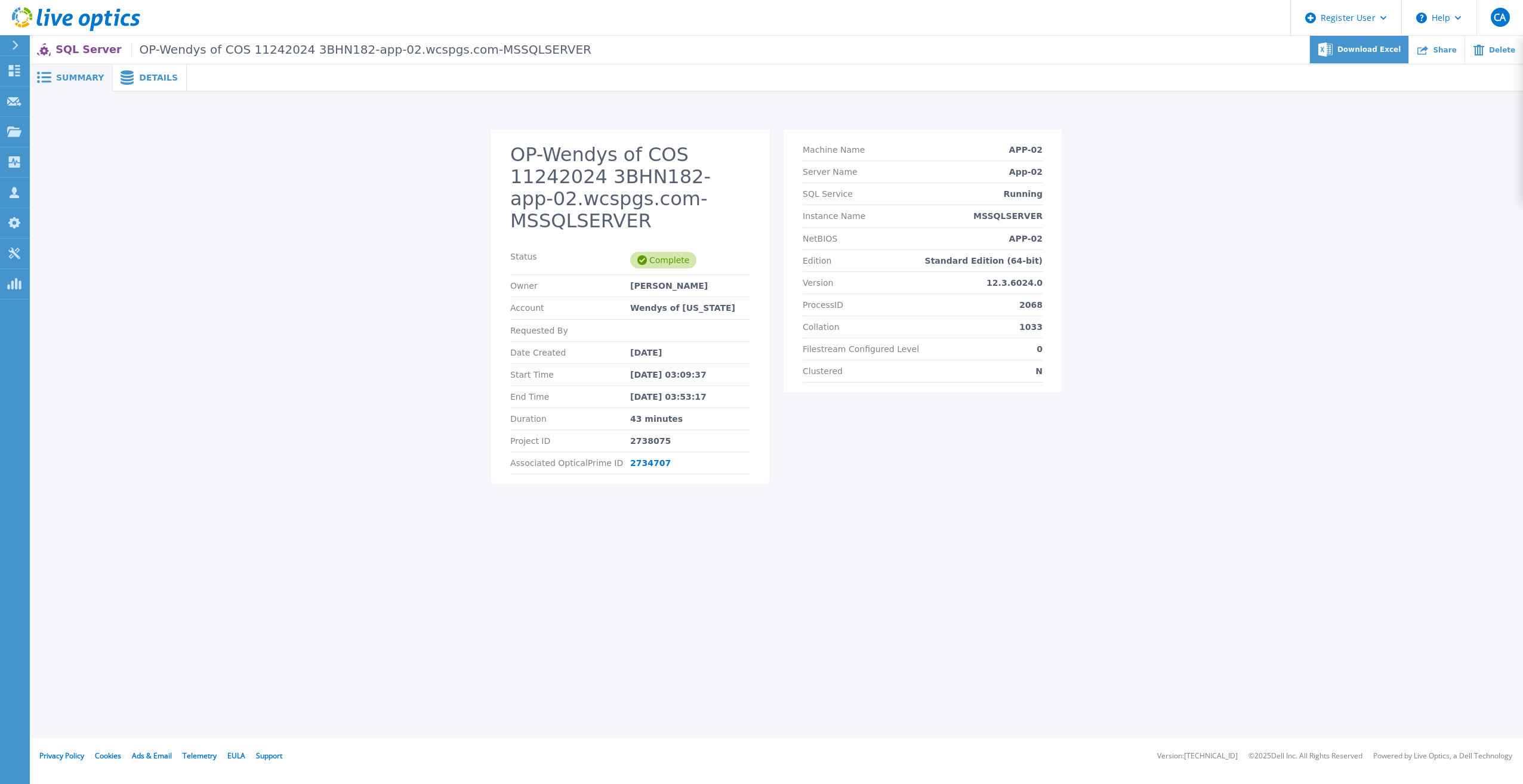
click at [1359, 56] on div "Download Excel" at bounding box center [1359, 49] width 99 height 28
click at [571, 102] on div "OP-Wendys of COS 11242024 3BHN182-app-02.wcspgs.com-MSSQLSERVER Status Complete…" at bounding box center [777, 299] width 1493 height 418
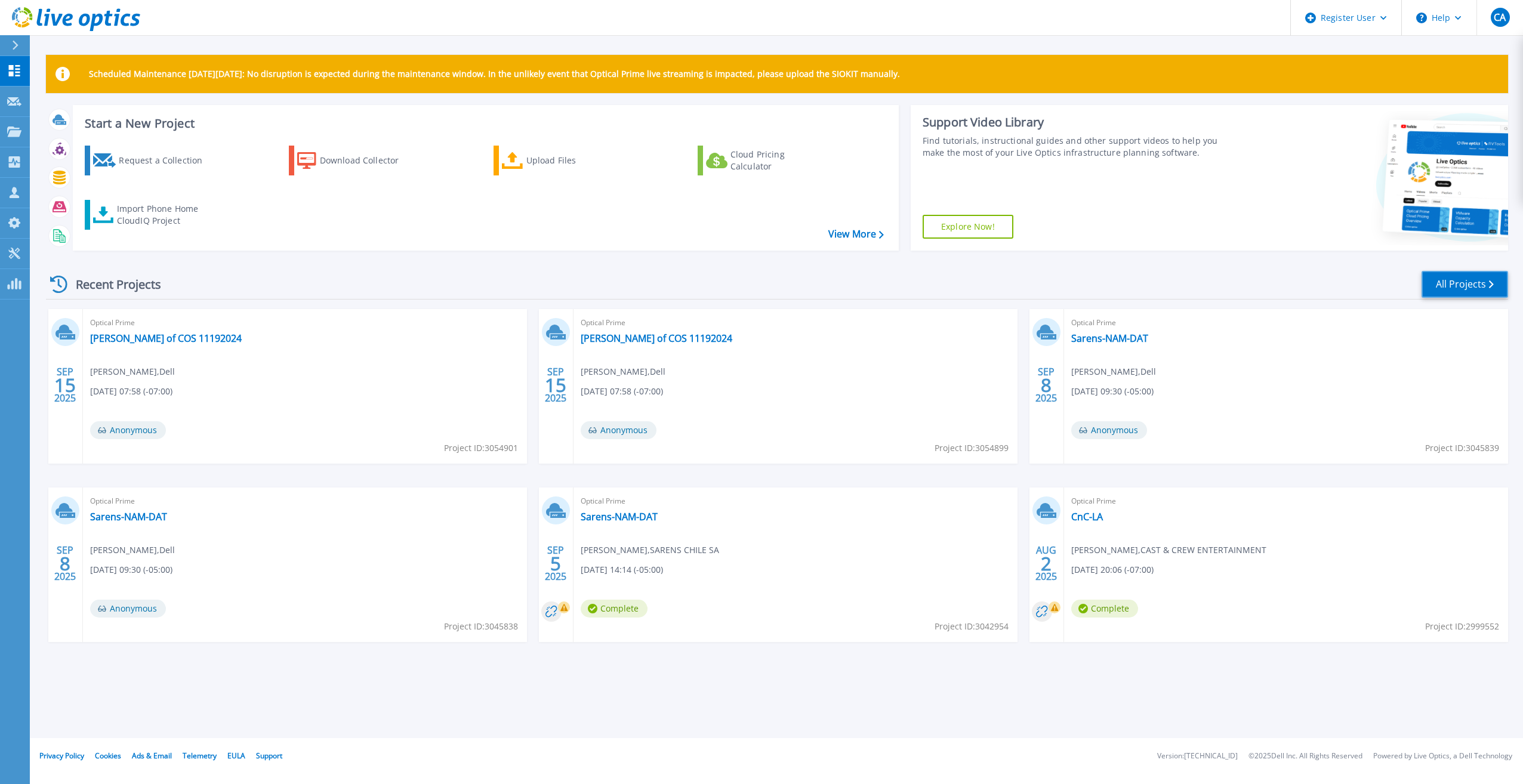
click at [1477, 284] on link "All Projects" at bounding box center [1464, 284] width 86 height 27
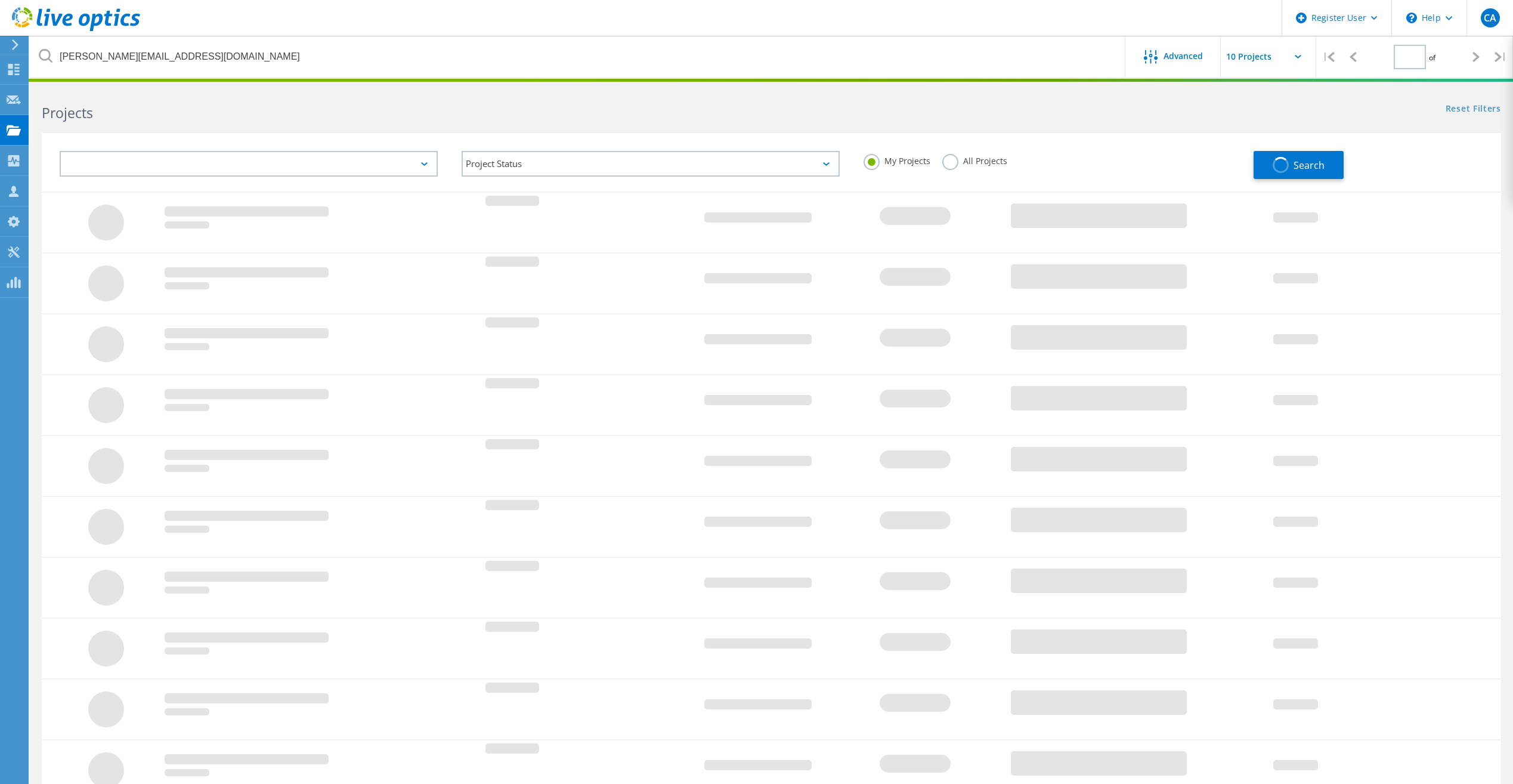
type input "1"
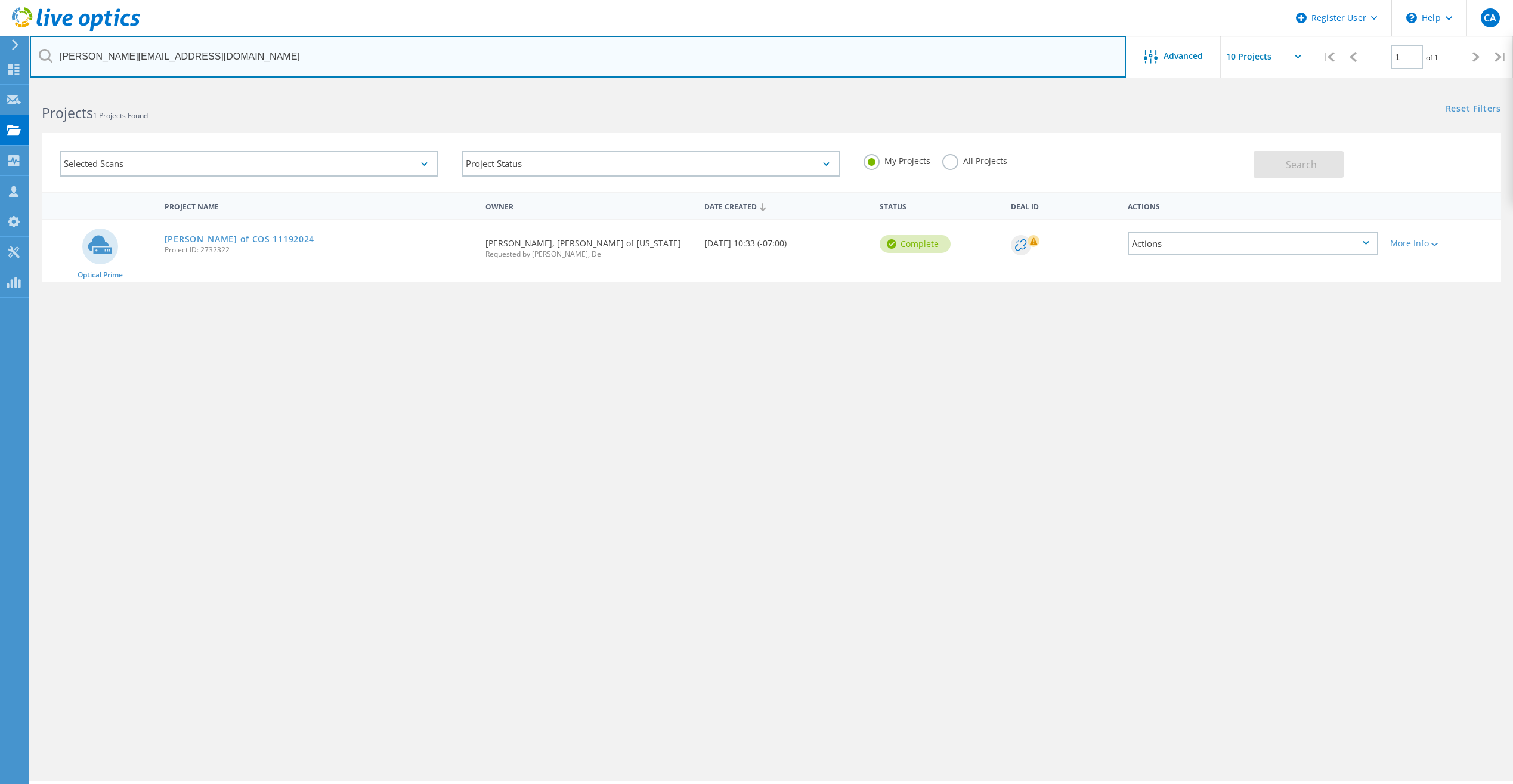
drag, startPoint x: 237, startPoint y: 54, endPoint x: -2, endPoint y: 55, distance: 239.0
click at [0, 55] on html "Register User \n Help Explore Helpful Articles Contact Support CA Dell User Col…" at bounding box center [756, 408] width 1513 height 817
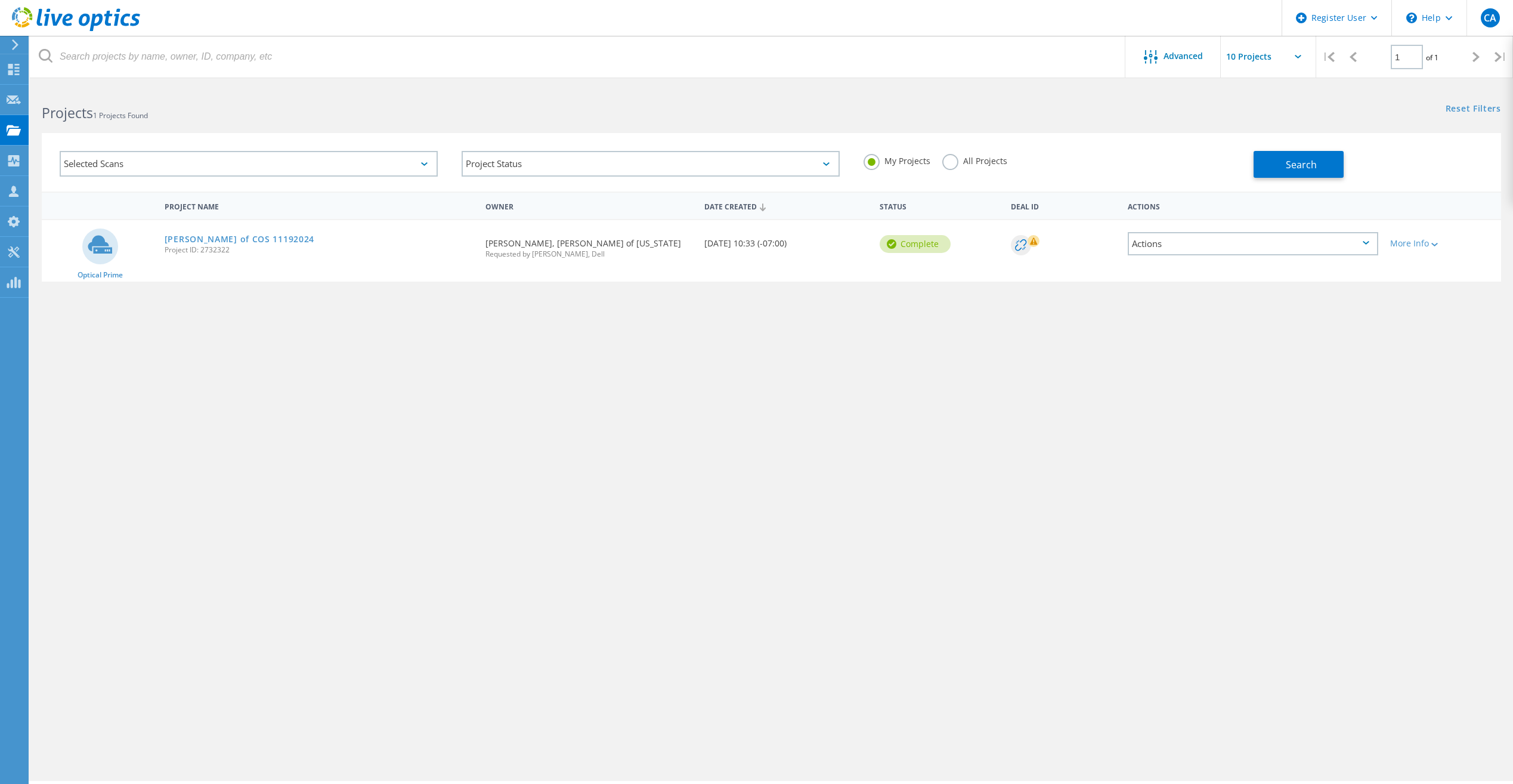
click at [381, 556] on div "Advanced | 1 of 1 | Email Address Project Name Company Date Created Project Id …" at bounding box center [772, 433] width 1484 height 694
click at [947, 162] on label "All Projects" at bounding box center [974, 160] width 65 height 12
click at [0, 0] on input "All Projects" at bounding box center [0, 0] width 0 height 0
click at [1301, 155] on button "Search" at bounding box center [1299, 165] width 90 height 27
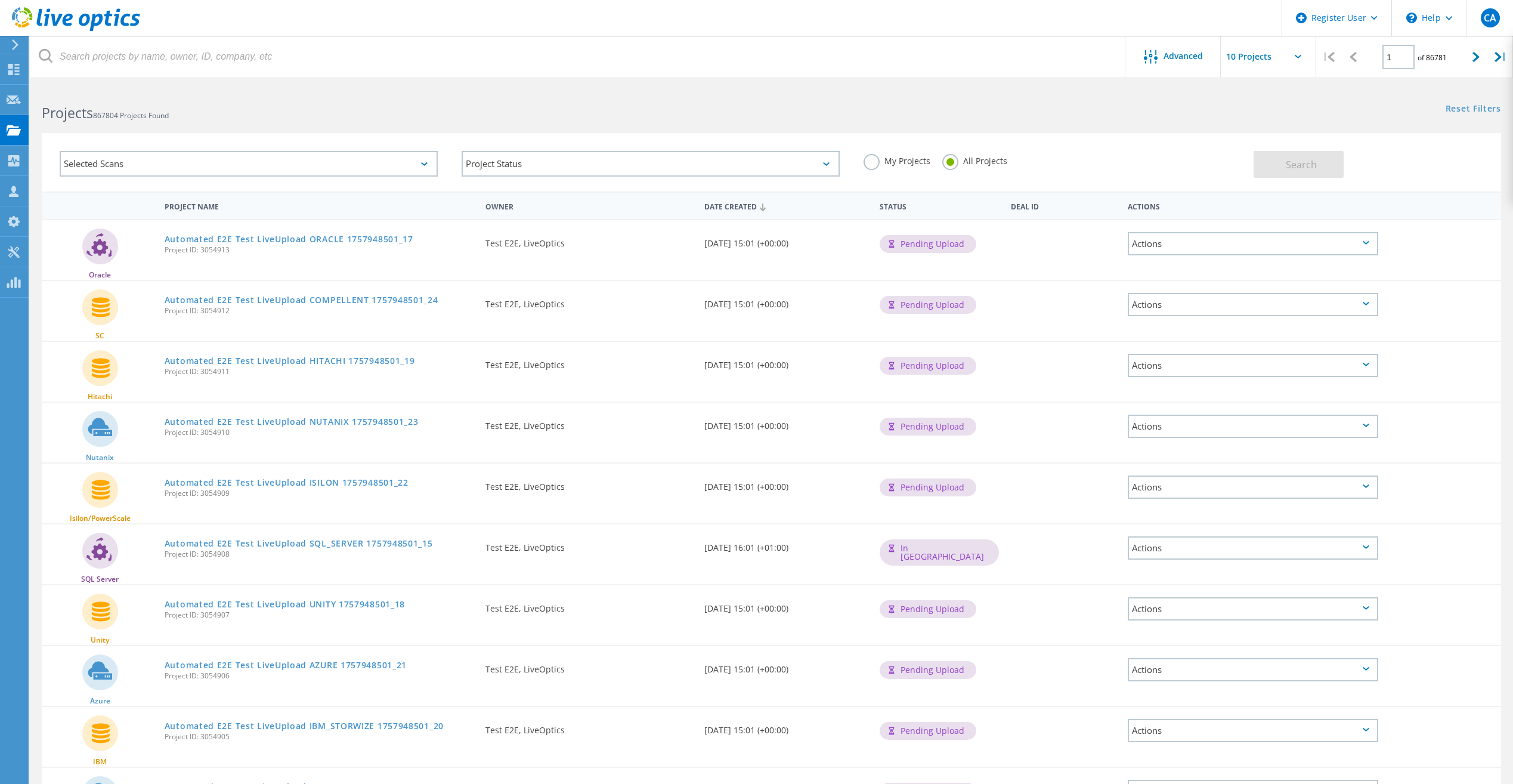
click at [870, 162] on label "My Projects" at bounding box center [897, 160] width 67 height 12
click at [0, 0] on input "My Projects" at bounding box center [0, 0] width 0 height 0
click at [339, 297] on link "Automated E2E Test LiveUpload COMPELLENT 1757948501_24" at bounding box center [301, 299] width 273 height 9
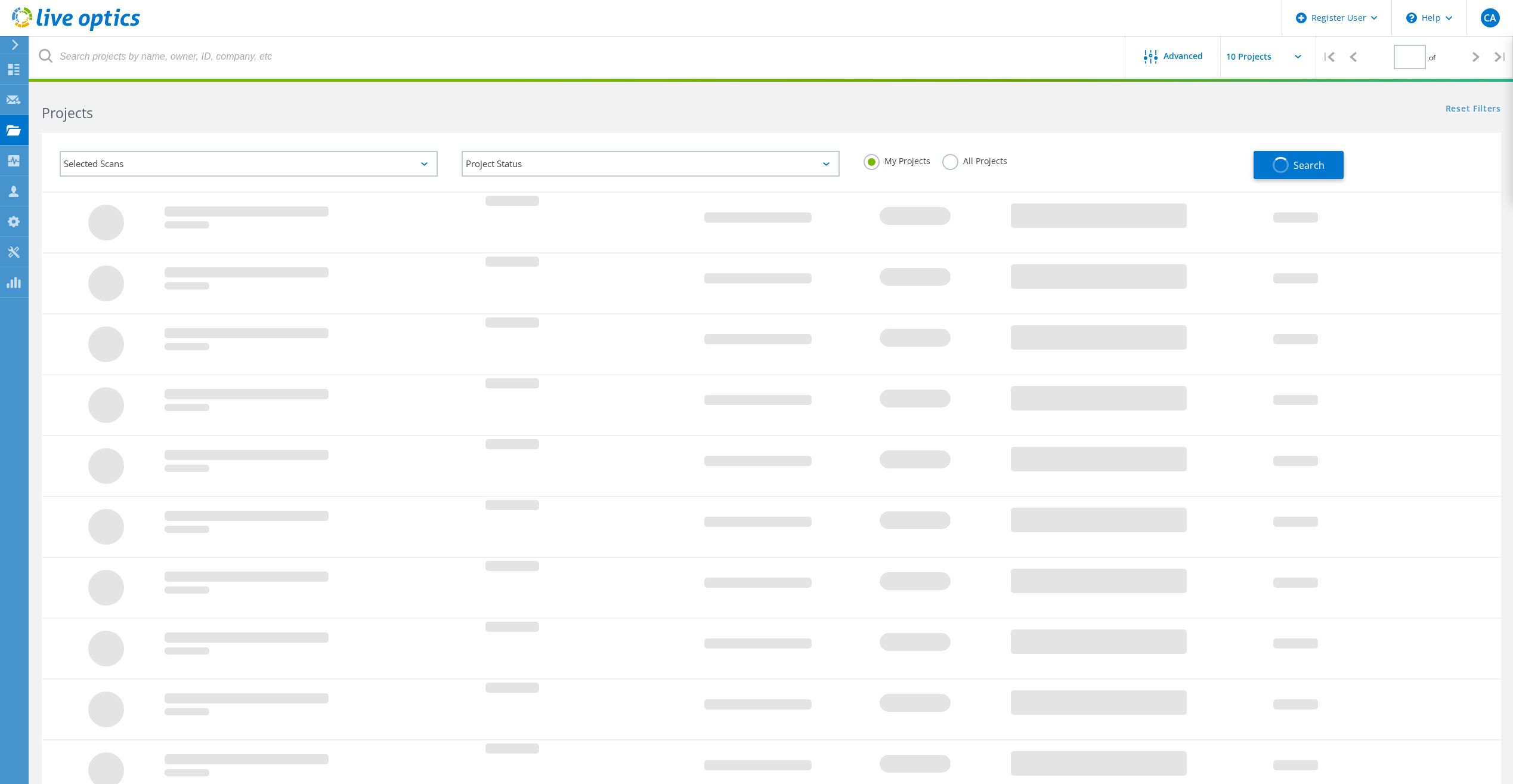
type input "1"
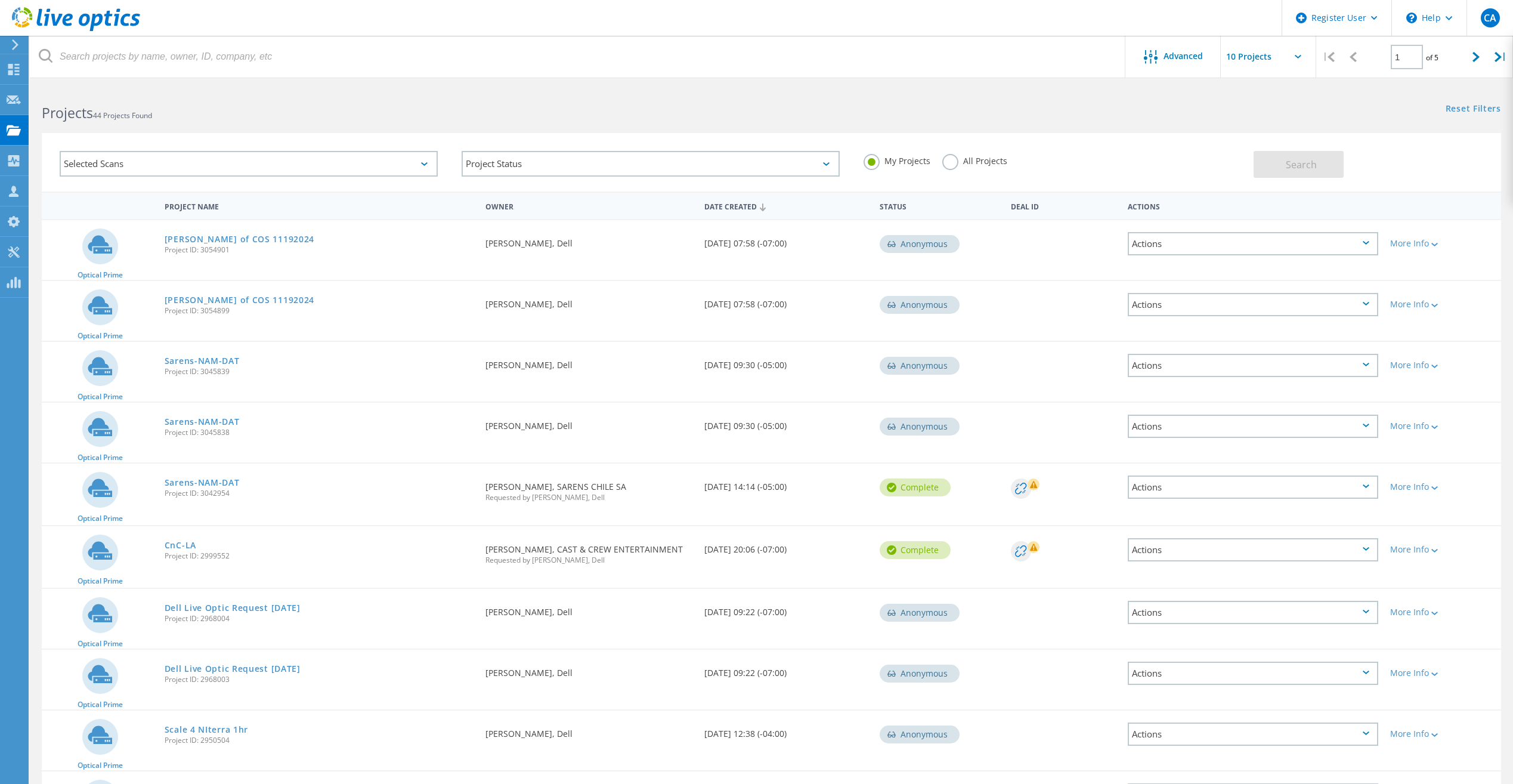
click at [953, 161] on label "All Projects" at bounding box center [974, 160] width 65 height 12
click at [0, 0] on input "All Projects" at bounding box center [0, 0] width 0 height 0
click at [1324, 168] on button "Search" at bounding box center [1299, 165] width 90 height 27
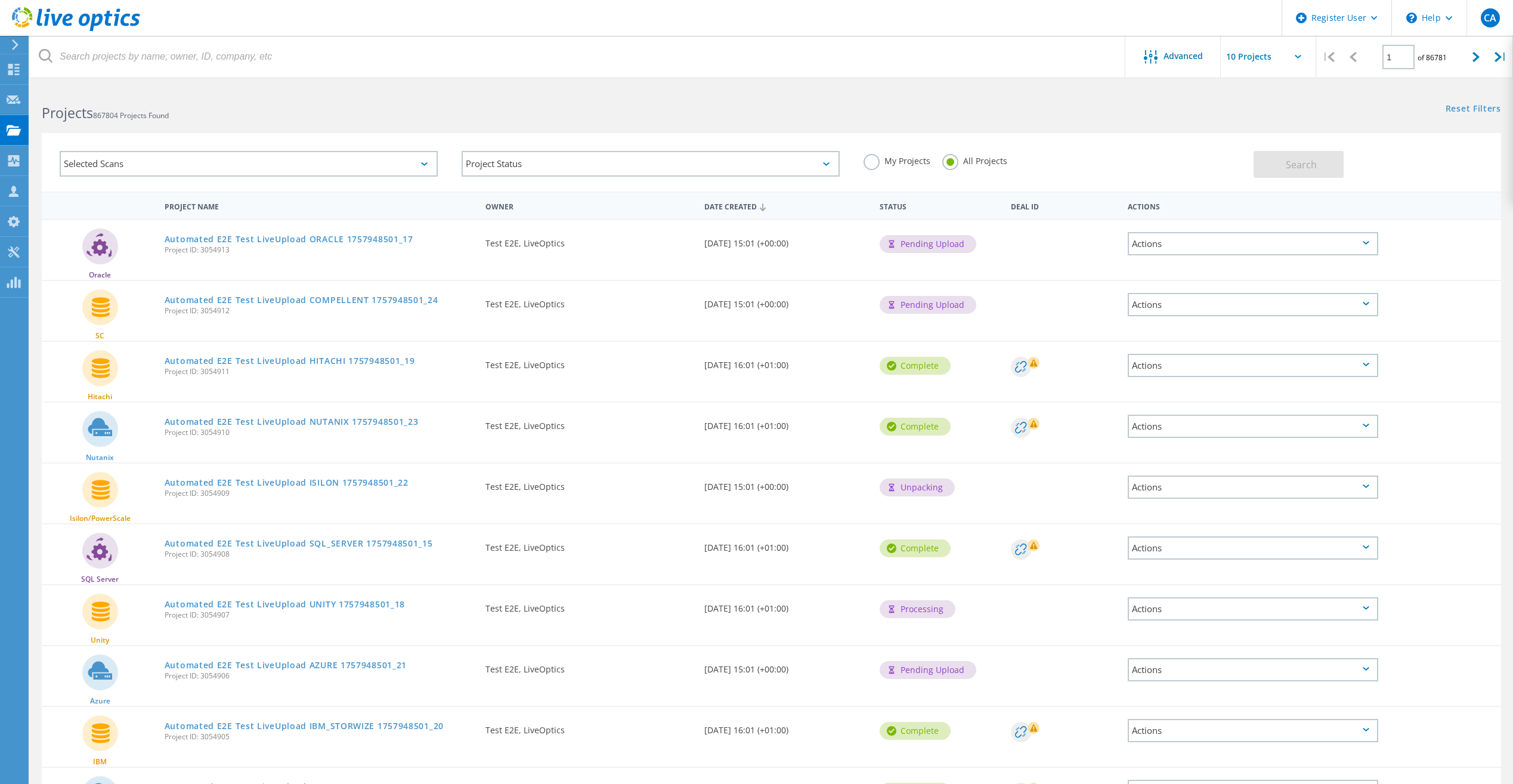
click at [875, 160] on label "My Projects" at bounding box center [897, 160] width 67 height 12
click at [0, 0] on input "My Projects" at bounding box center [0, 0] width 0 height 0
click at [1304, 163] on span "Search" at bounding box center [1302, 165] width 31 height 14
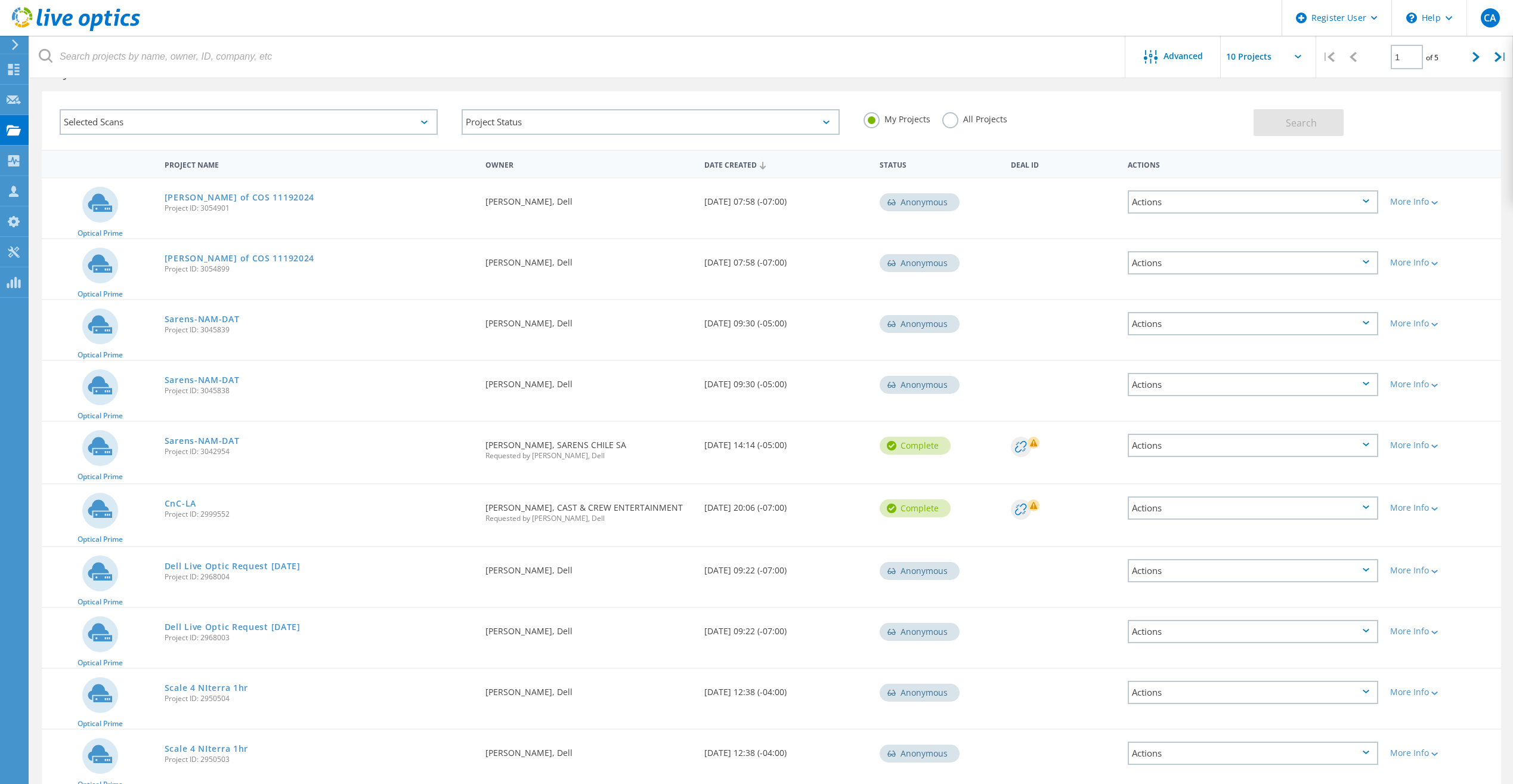
scroll to position [95, 0]
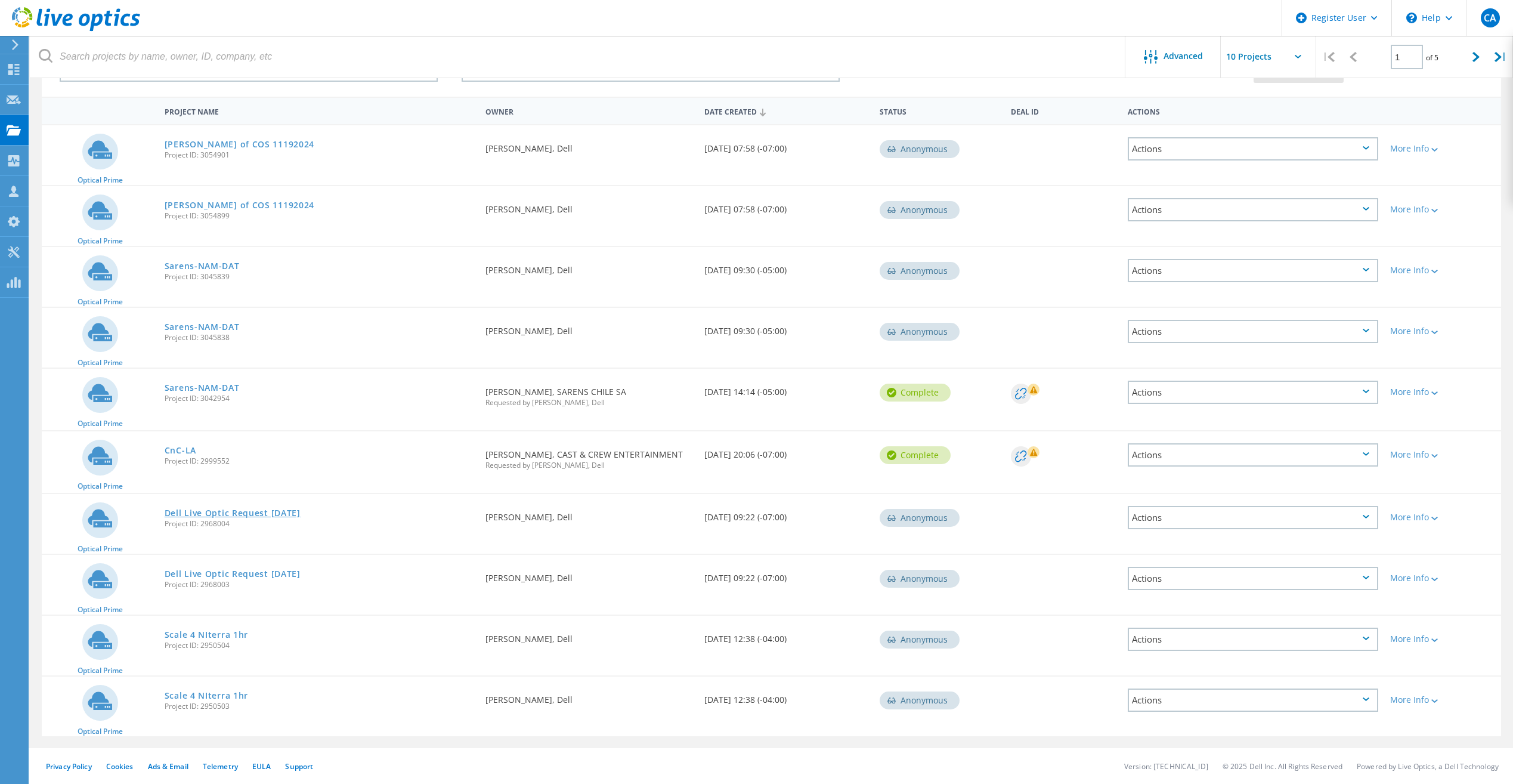
click at [239, 510] on link "Dell Live Optic Request [DATE]" at bounding box center [233, 513] width 136 height 9
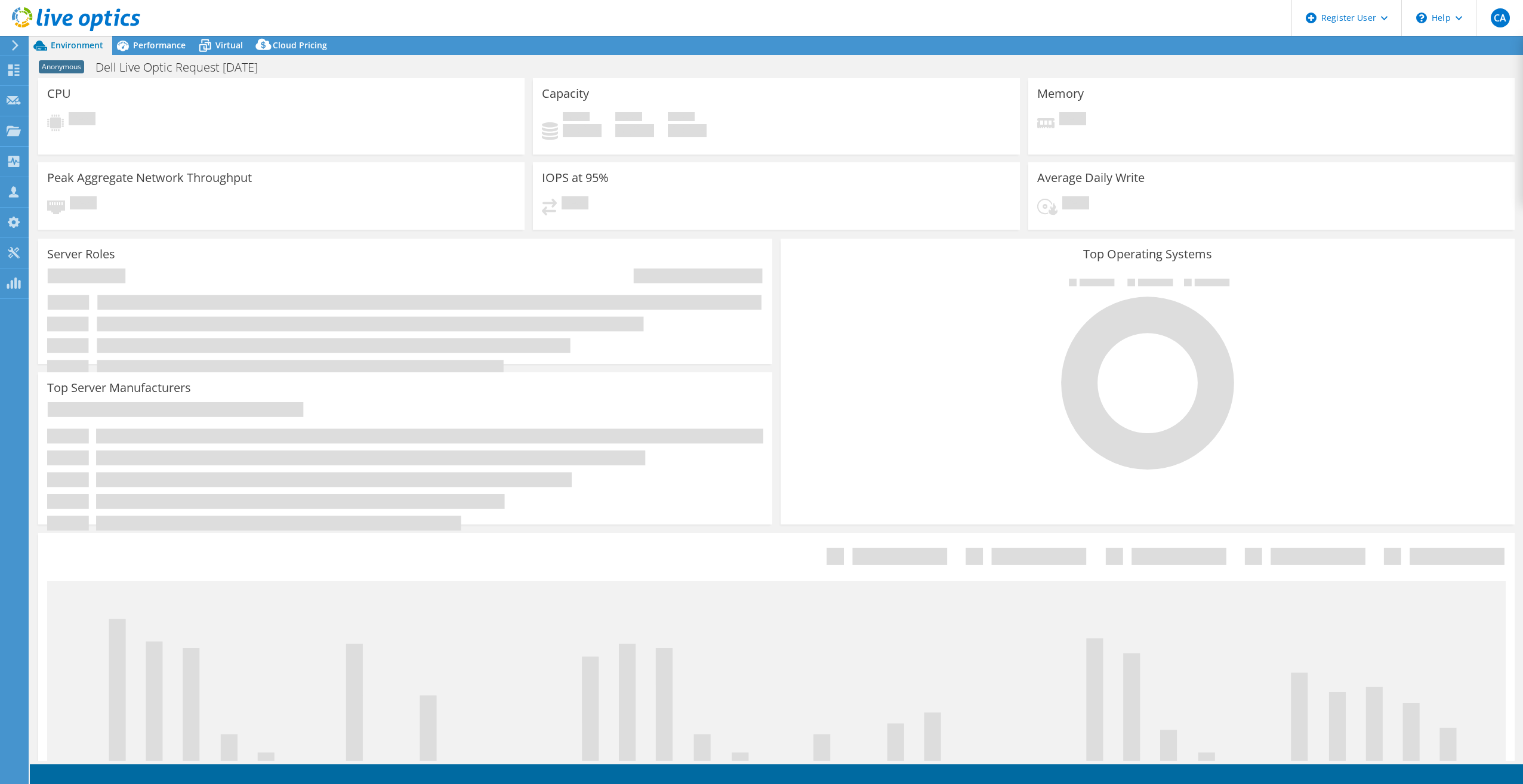
select select "USD"
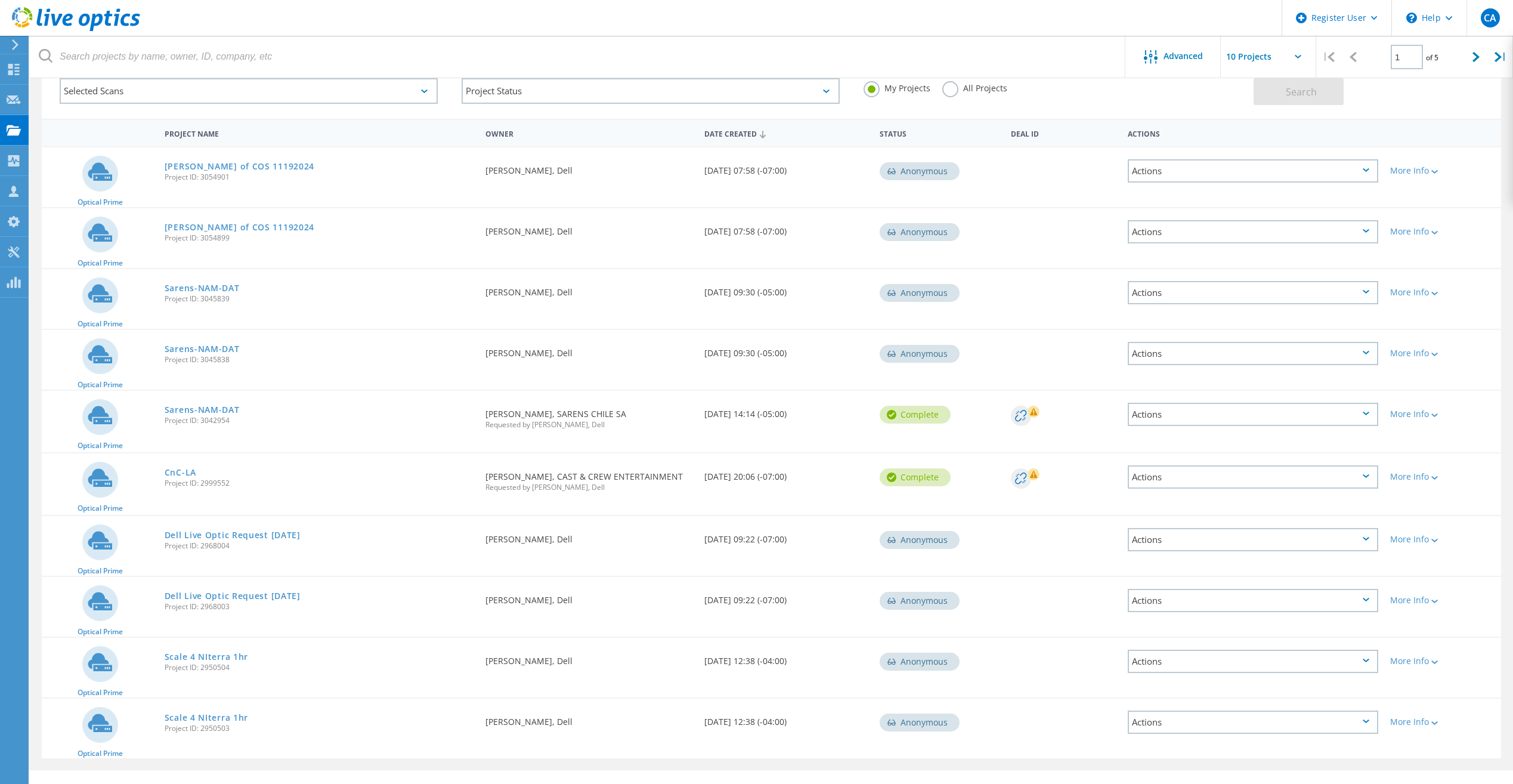
scroll to position [95, 0]
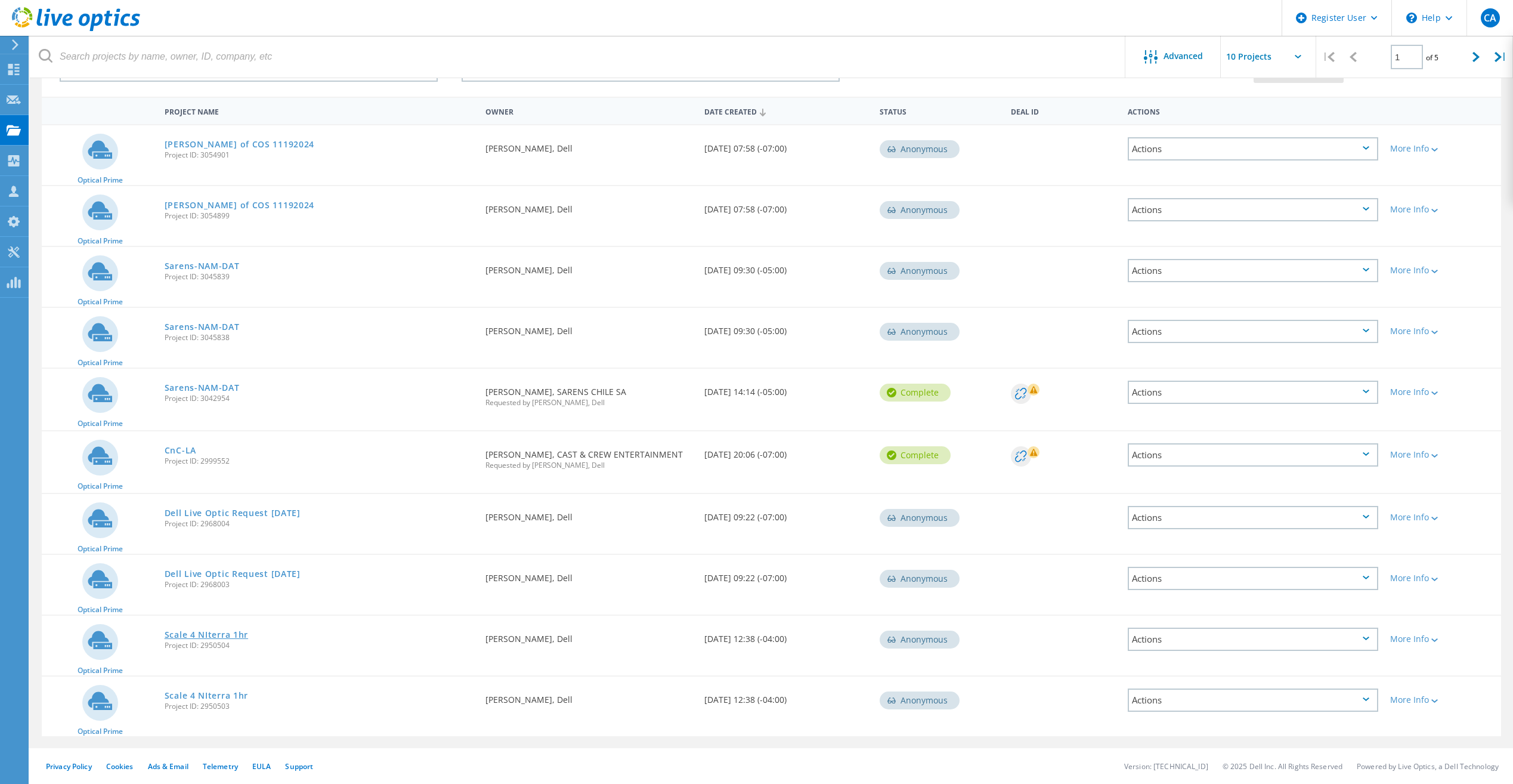
click at [218, 631] on link "Scale 4 NIterra 1hr" at bounding box center [206, 635] width 83 height 9
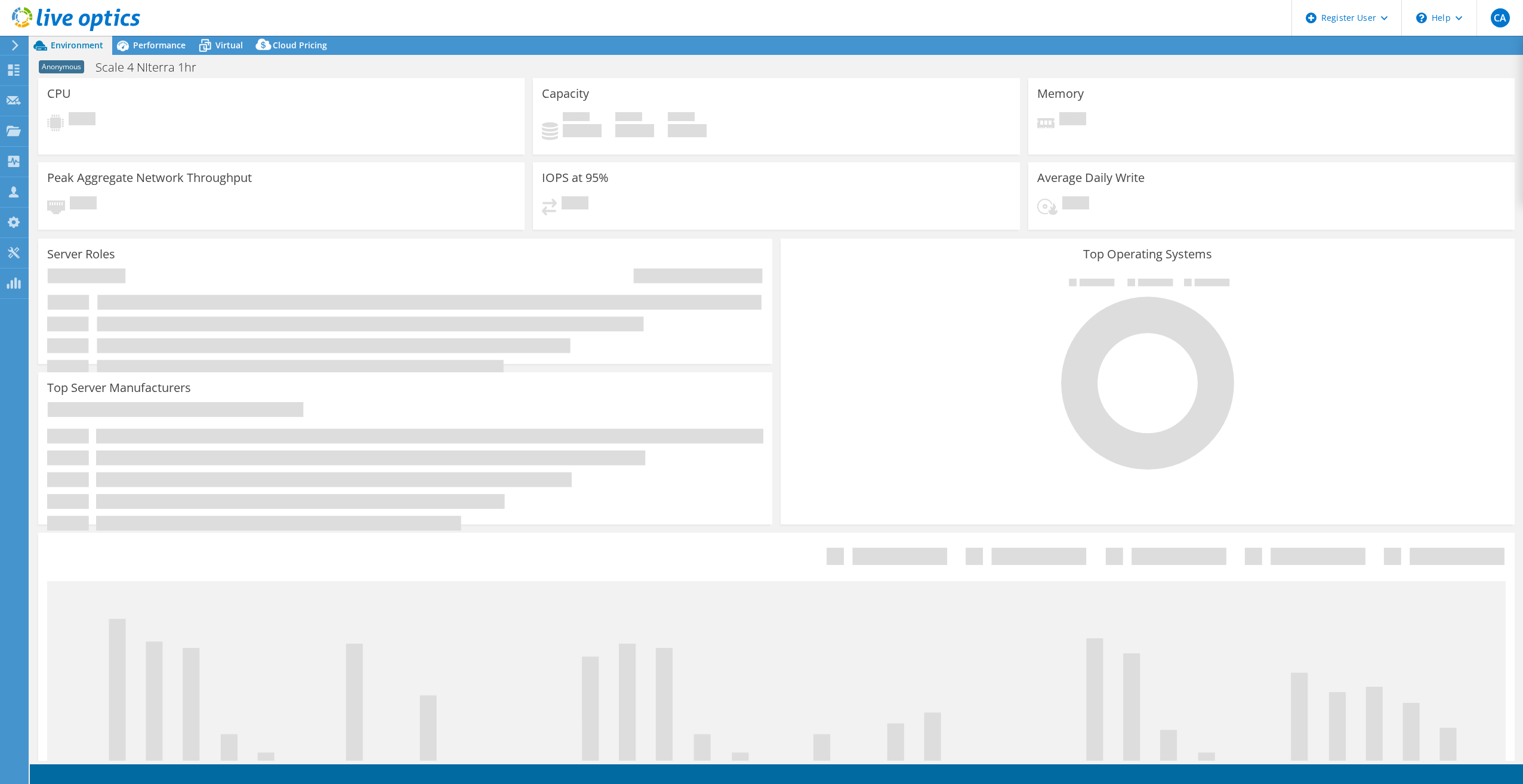
select select "USD"
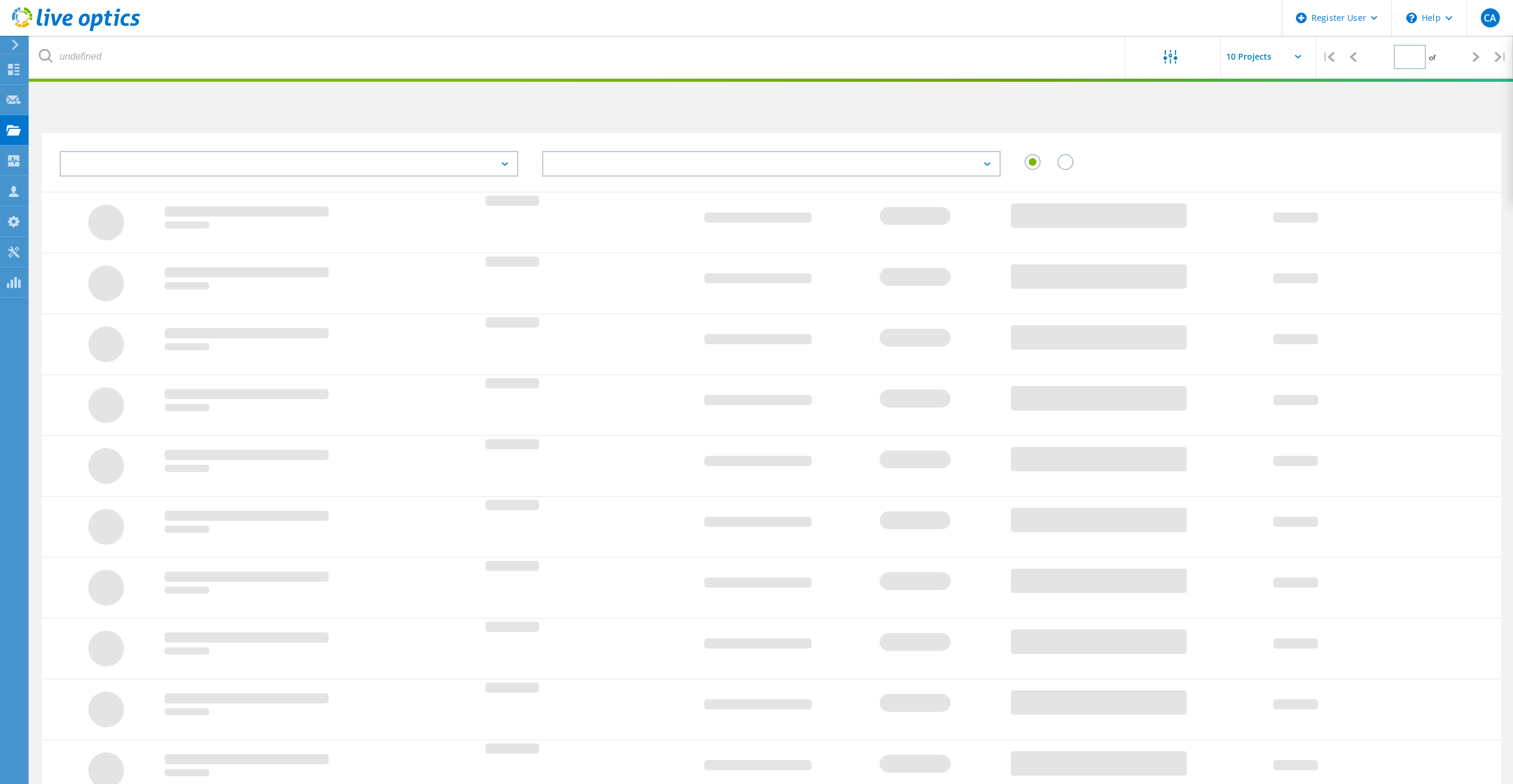
type input "1"
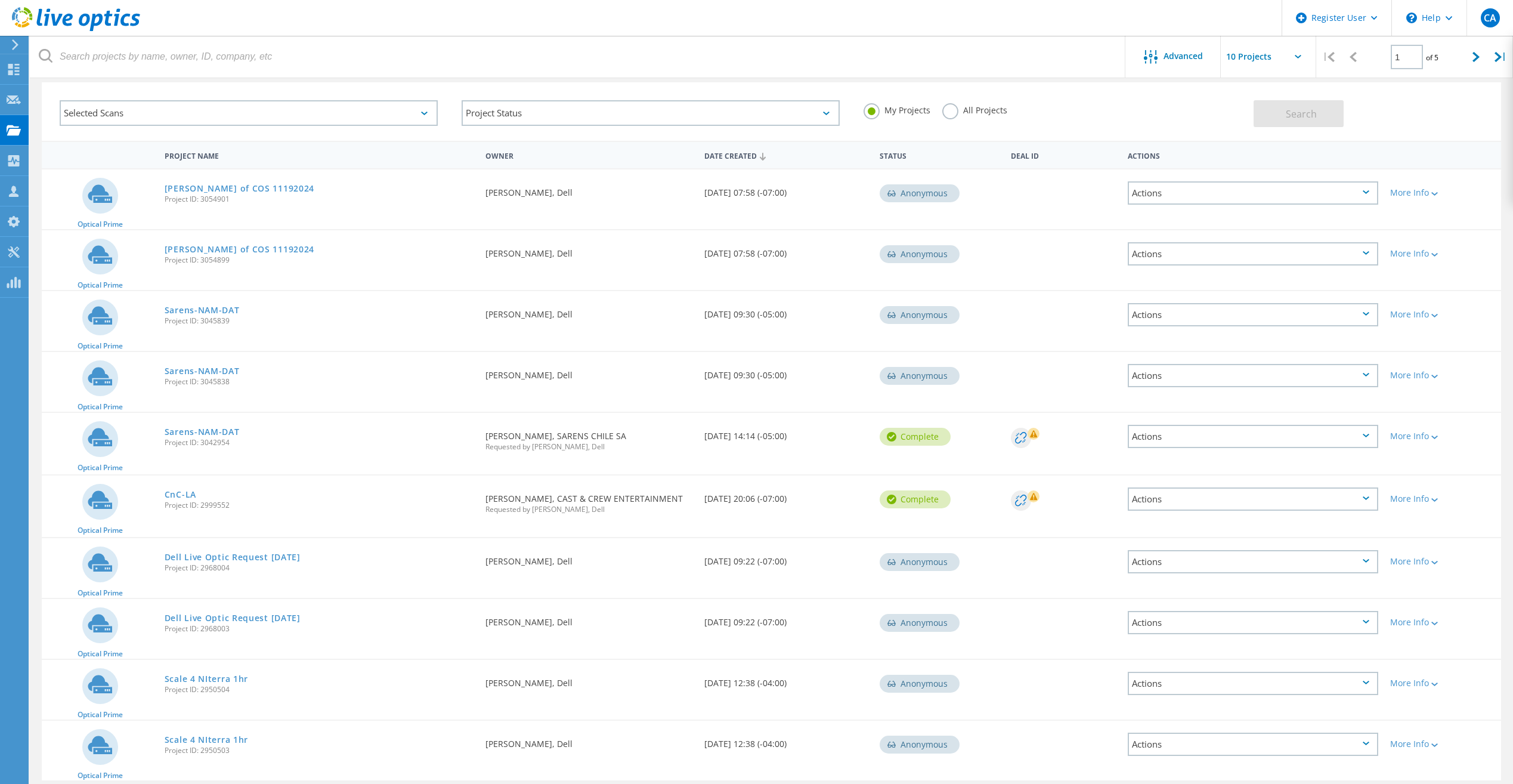
scroll to position [95, 0]
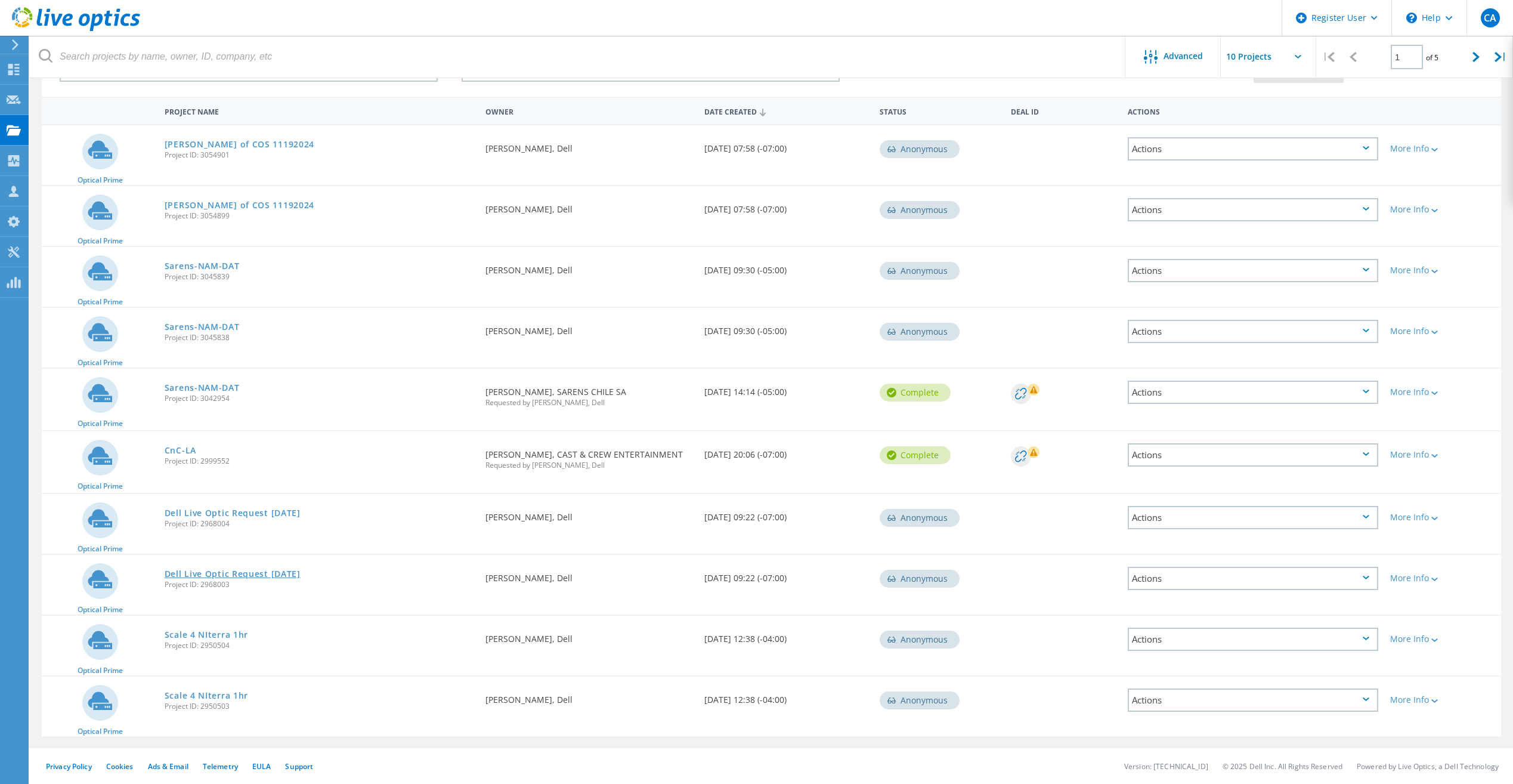
click at [238, 571] on link "Dell Live Optic Request [DATE]" at bounding box center [233, 574] width 136 height 9
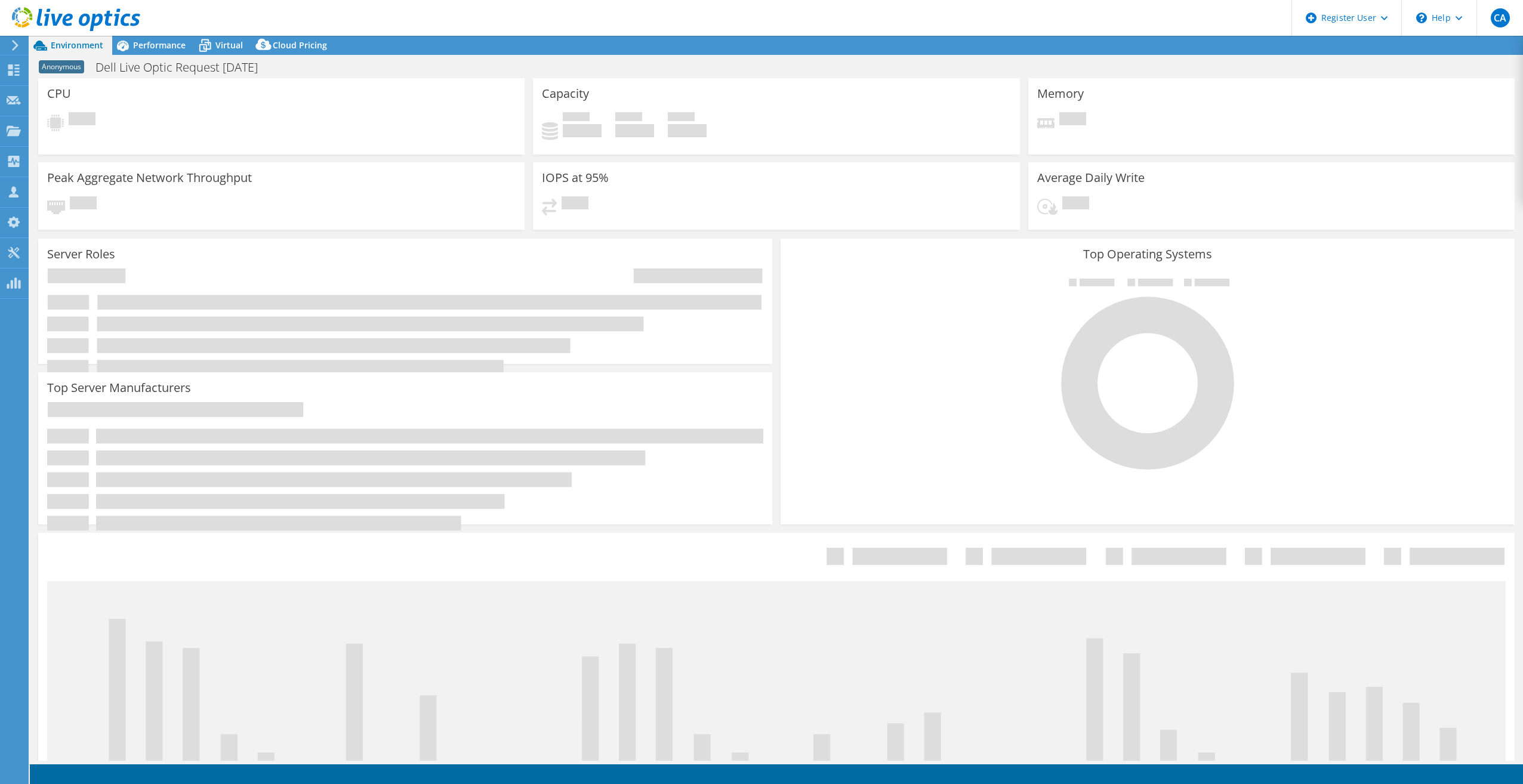
select select "USD"
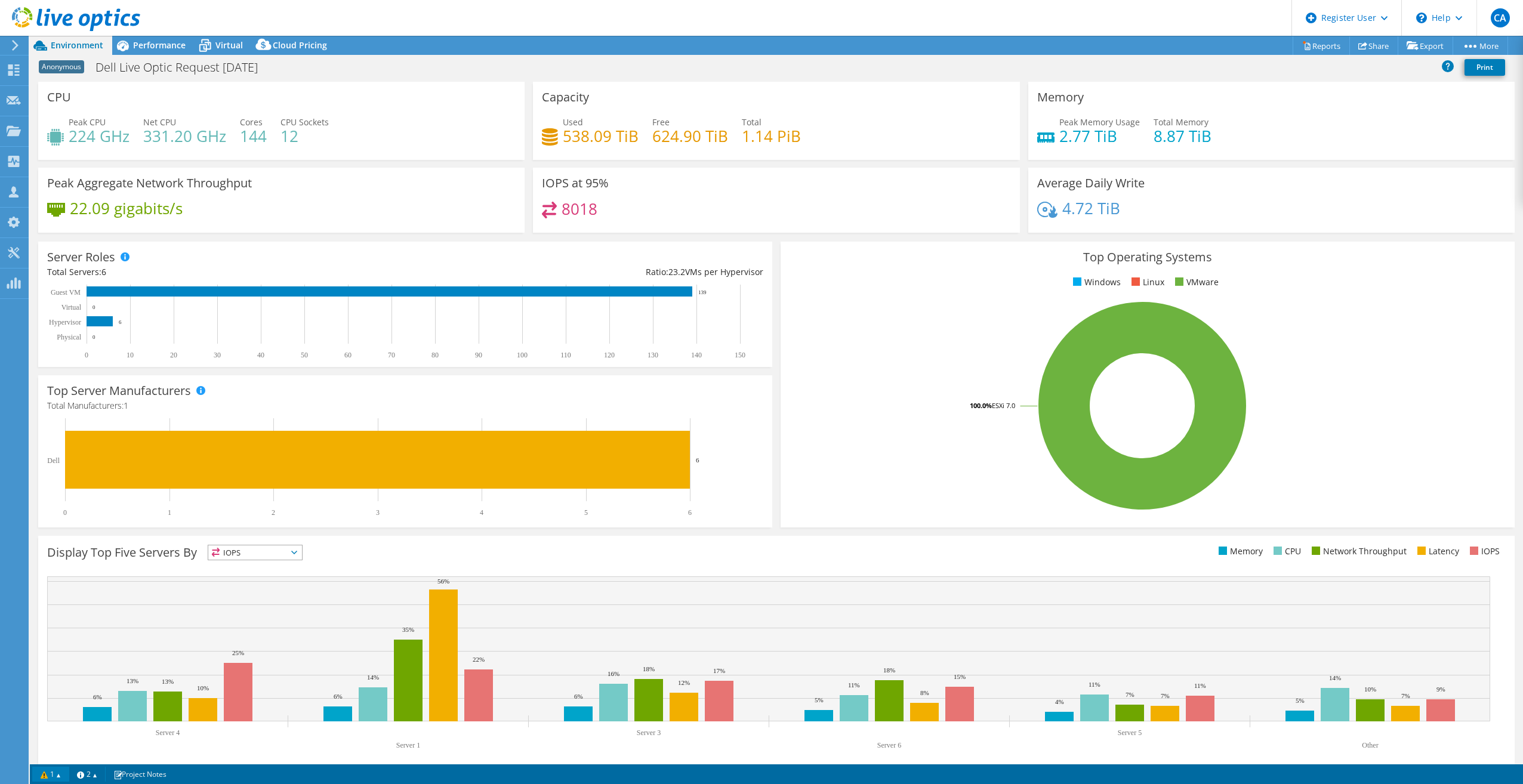
click at [49, 776] on link "1" at bounding box center [50, 773] width 37 height 15
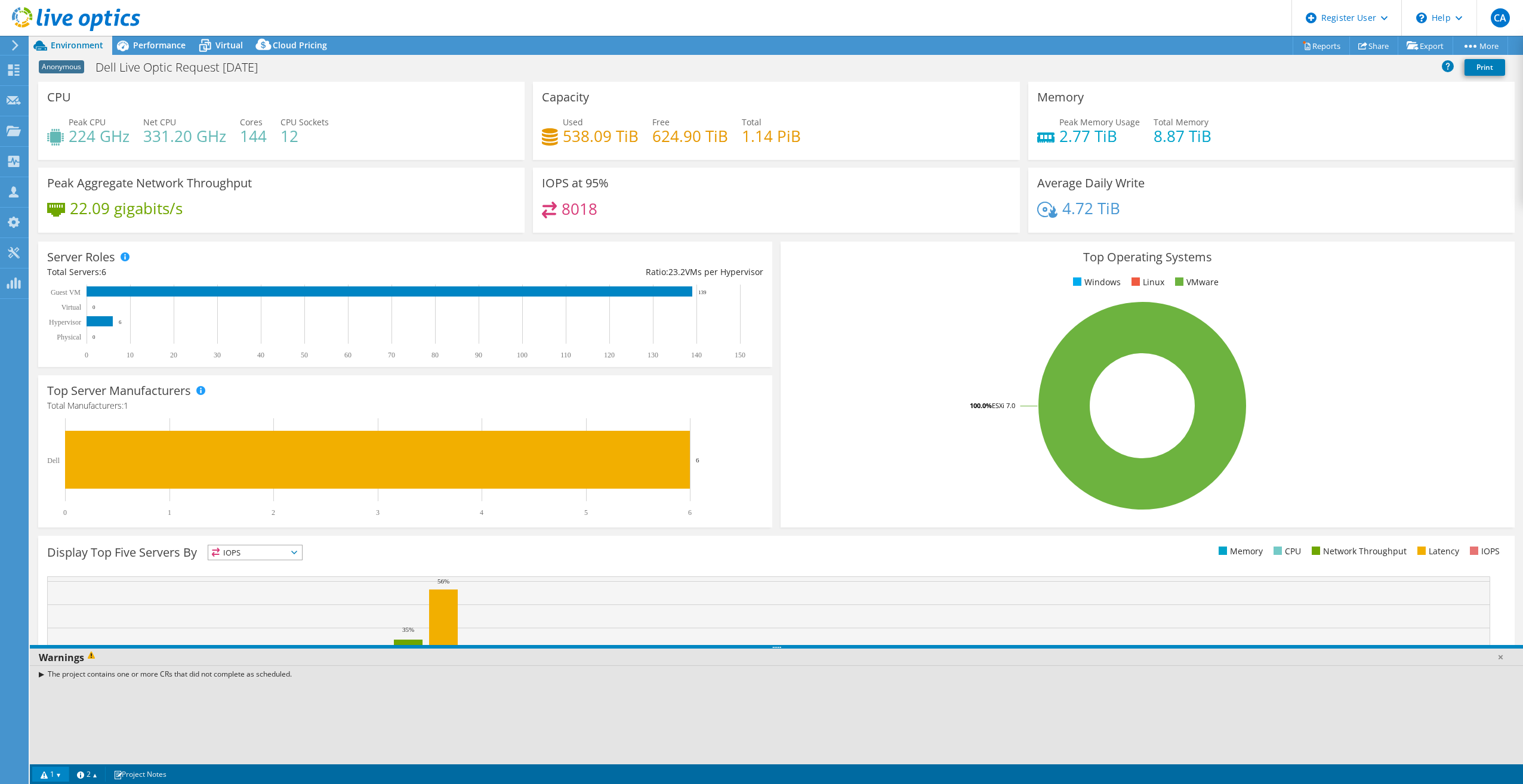
click at [49, 776] on link "1" at bounding box center [50, 773] width 37 height 15
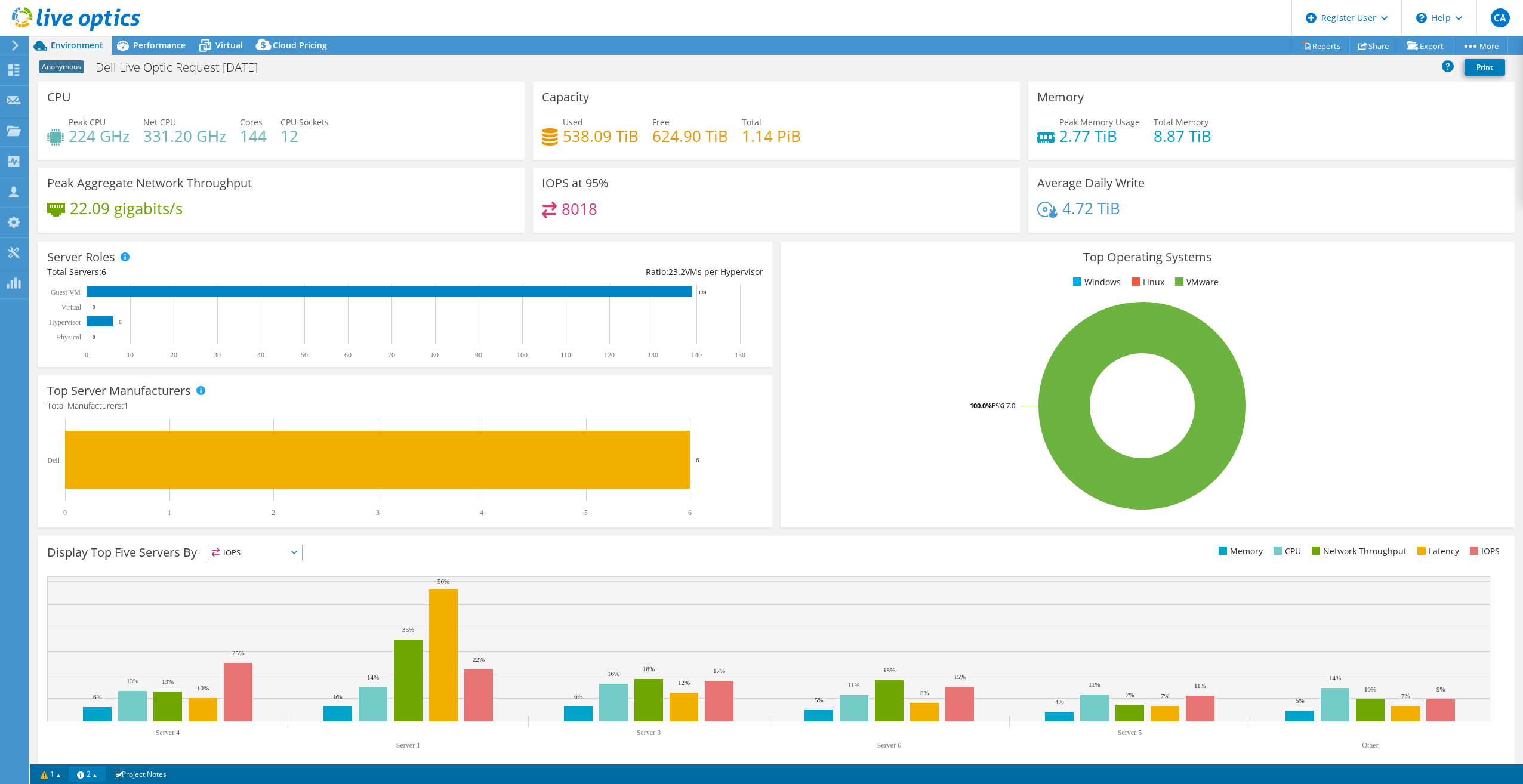
click at [80, 776] on link "2" at bounding box center [87, 773] width 37 height 15
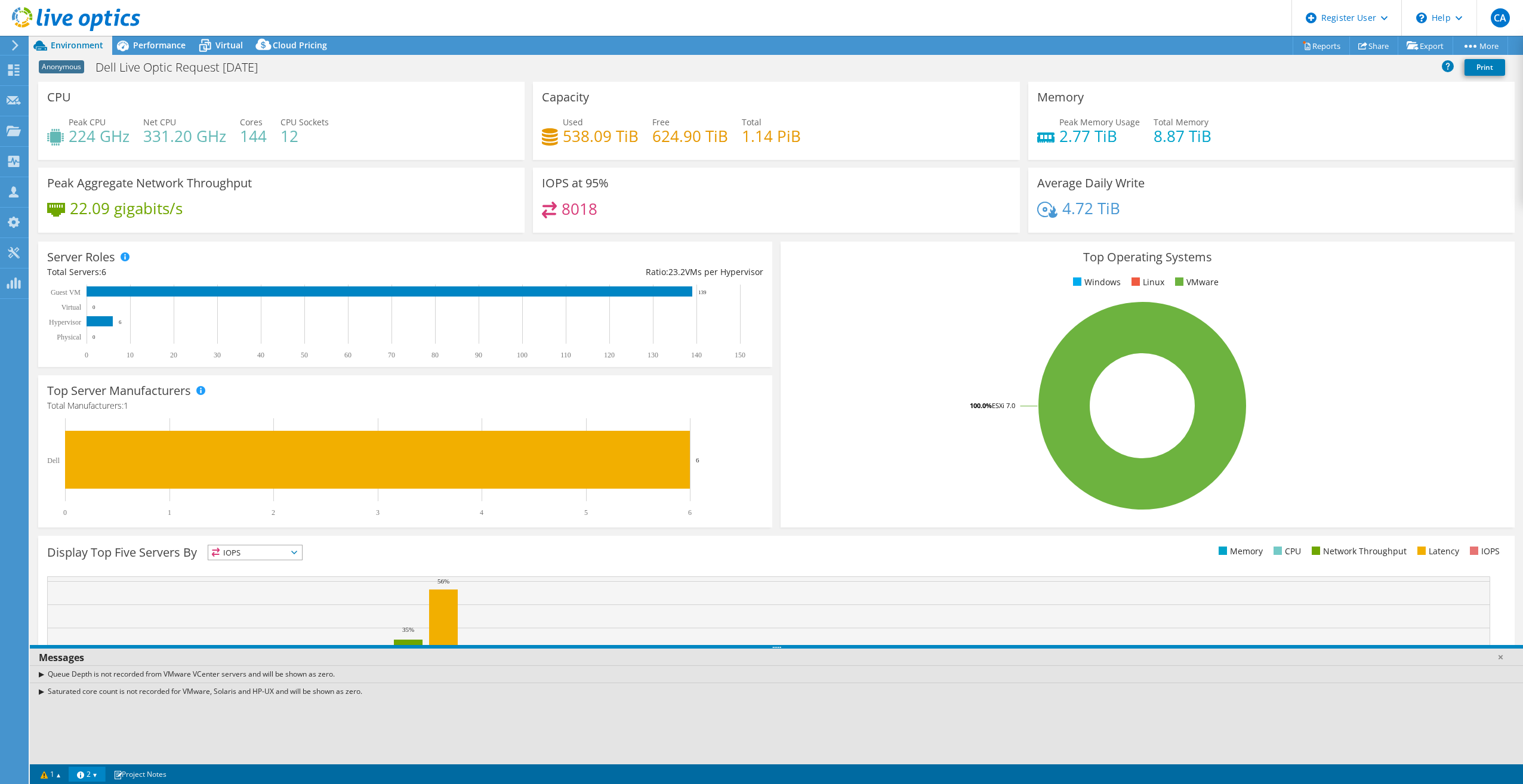
click at [80, 776] on link "2" at bounding box center [87, 773] width 37 height 15
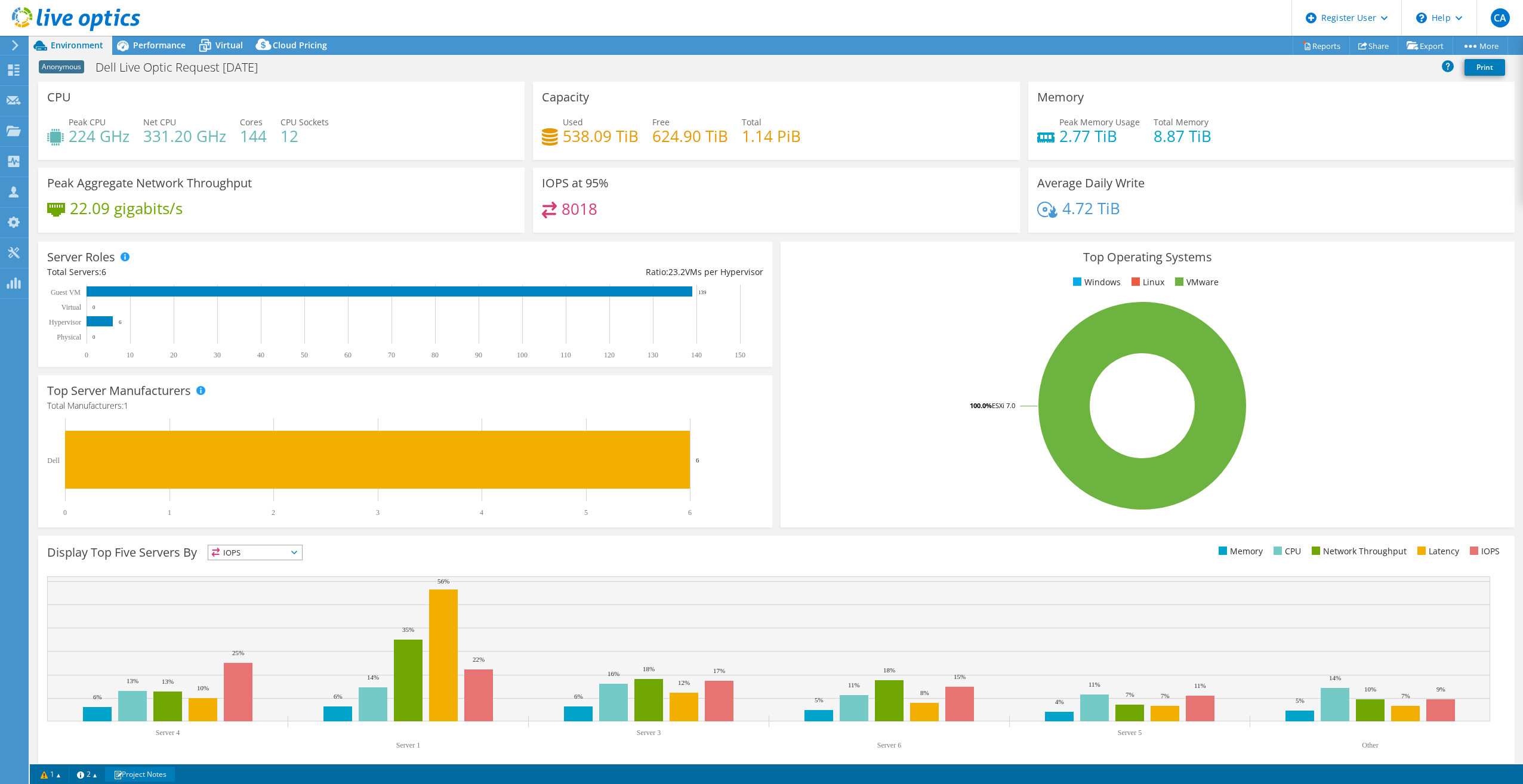
click at [147, 770] on link "Project Notes" at bounding box center [140, 773] width 70 height 15
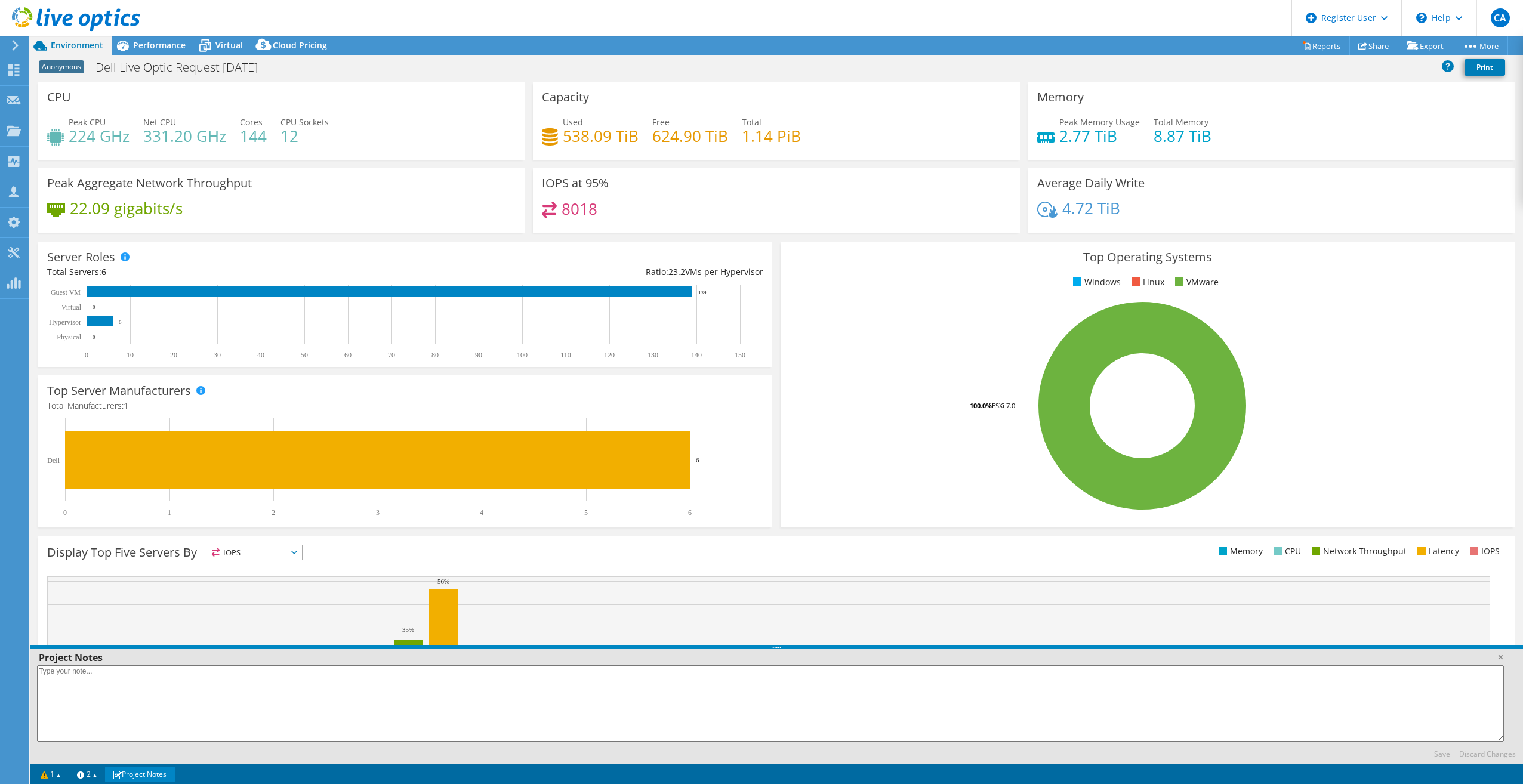
click at [147, 770] on link "Project Notes" at bounding box center [140, 773] width 70 height 15
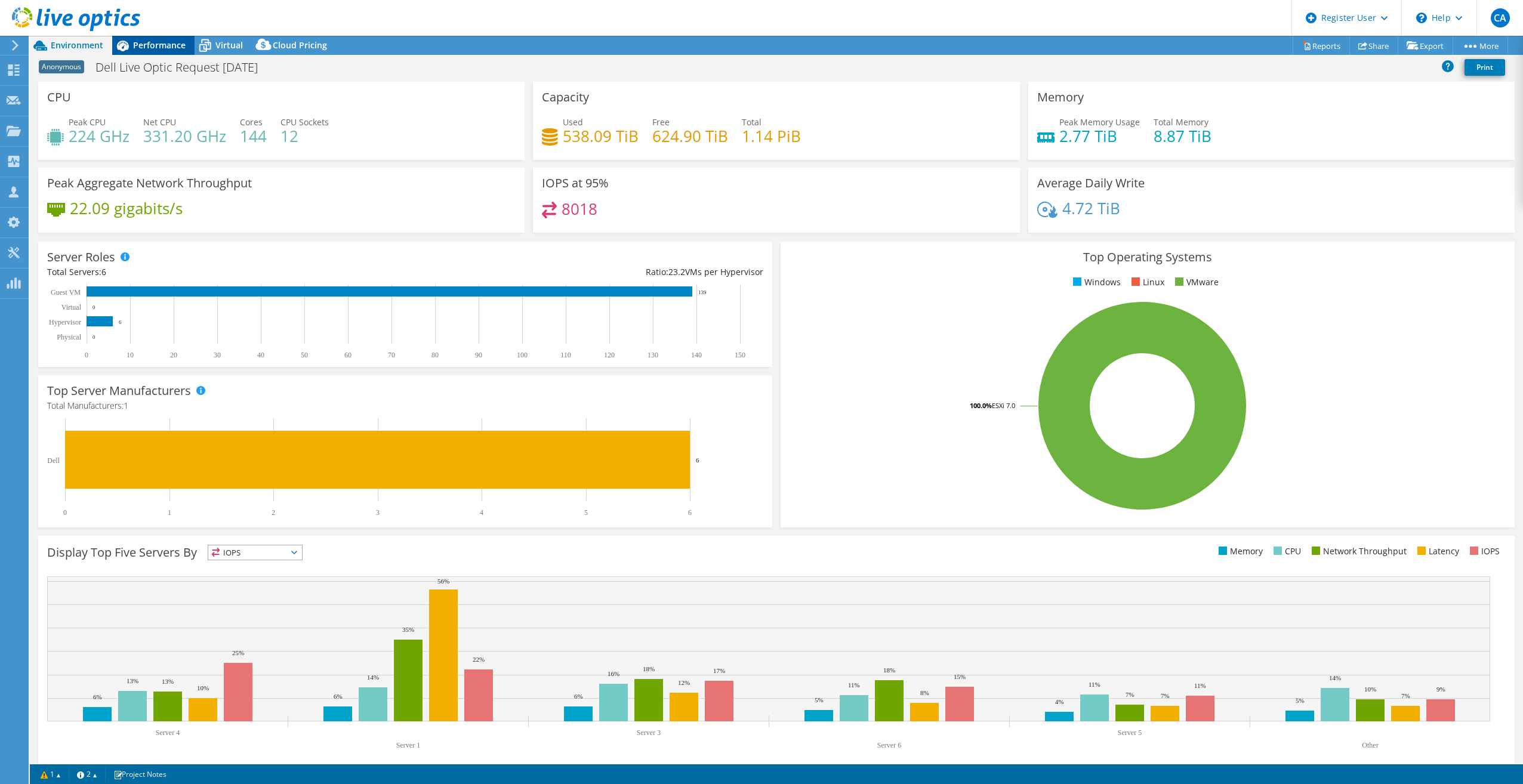
click at [156, 43] on span "Performance" at bounding box center [159, 46] width 52 height 12
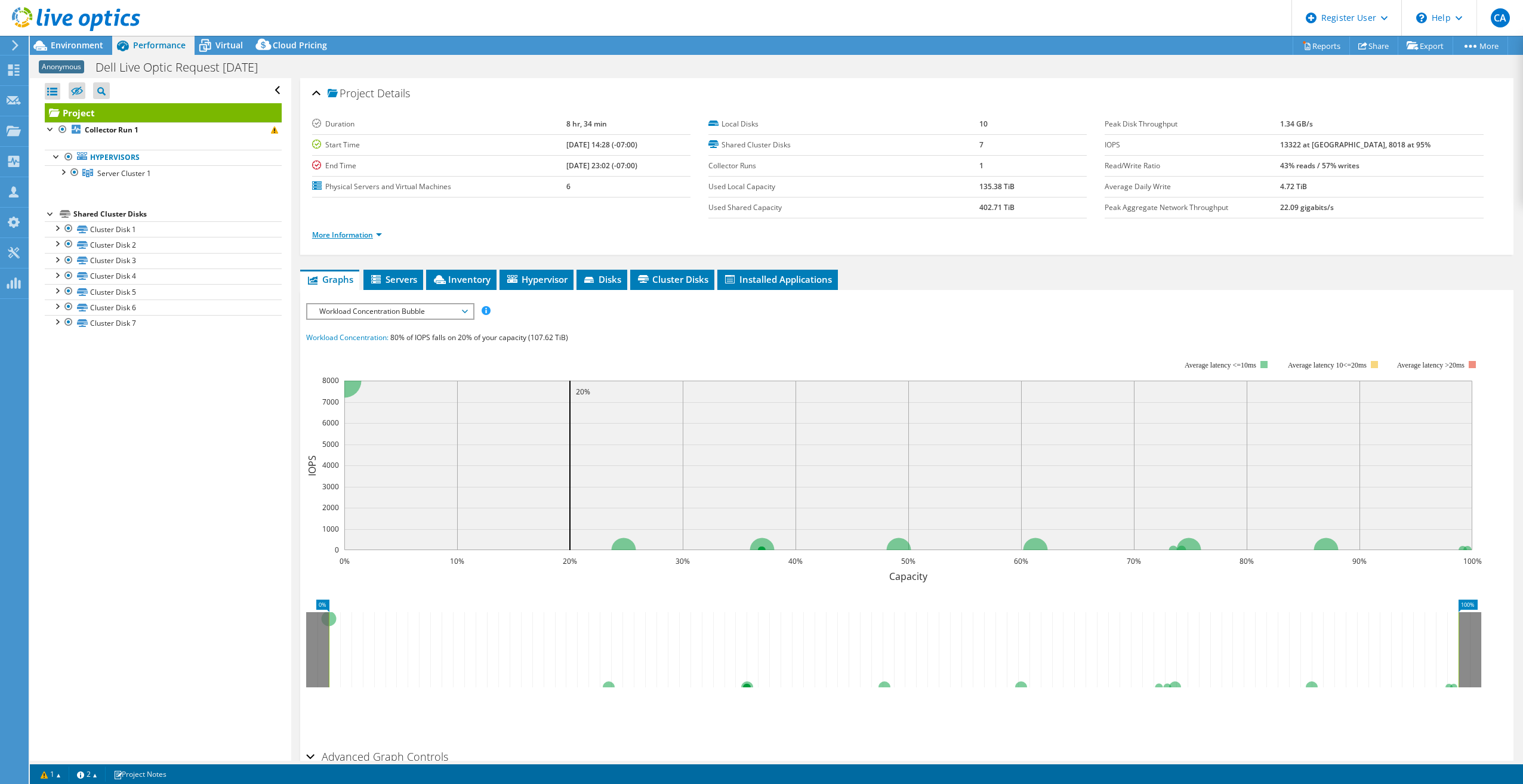
click at [373, 231] on link "More Information" at bounding box center [347, 235] width 70 height 10
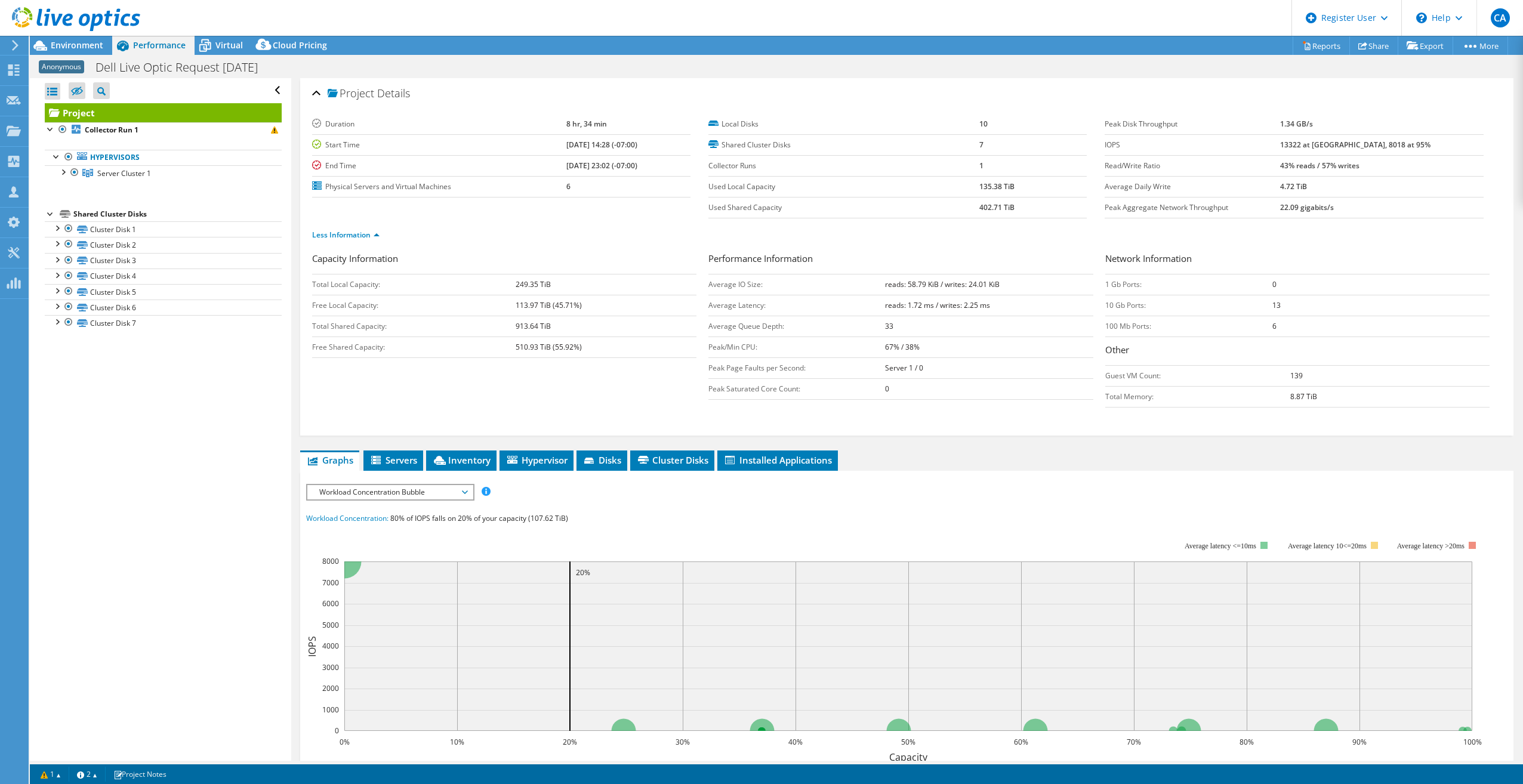
click at [374, 241] on li "Less Information" at bounding box center [349, 235] width 75 height 14
click at [365, 235] on link "Less Information" at bounding box center [346, 235] width 68 height 10
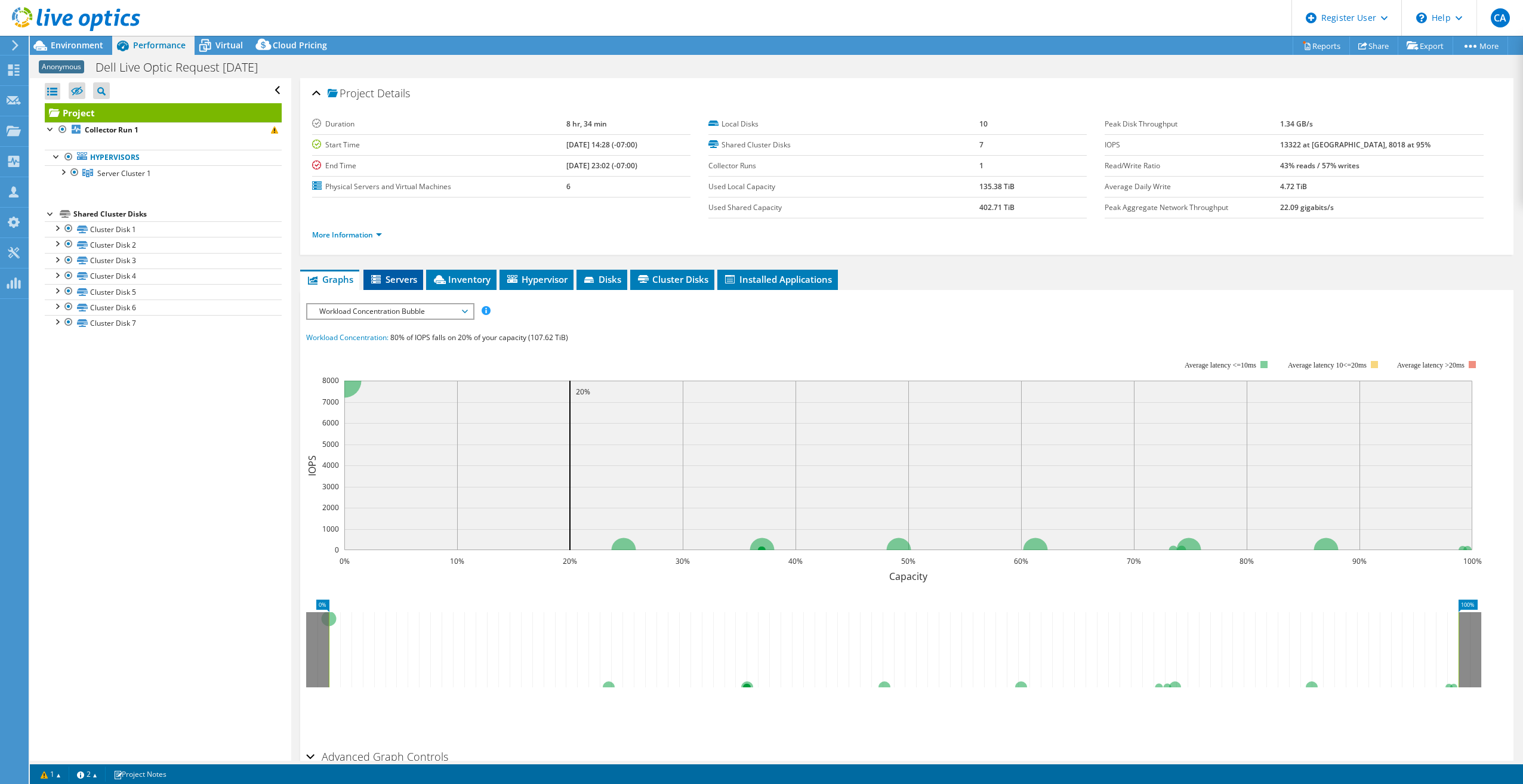
click at [401, 284] on span "Servers" at bounding box center [393, 279] width 48 height 12
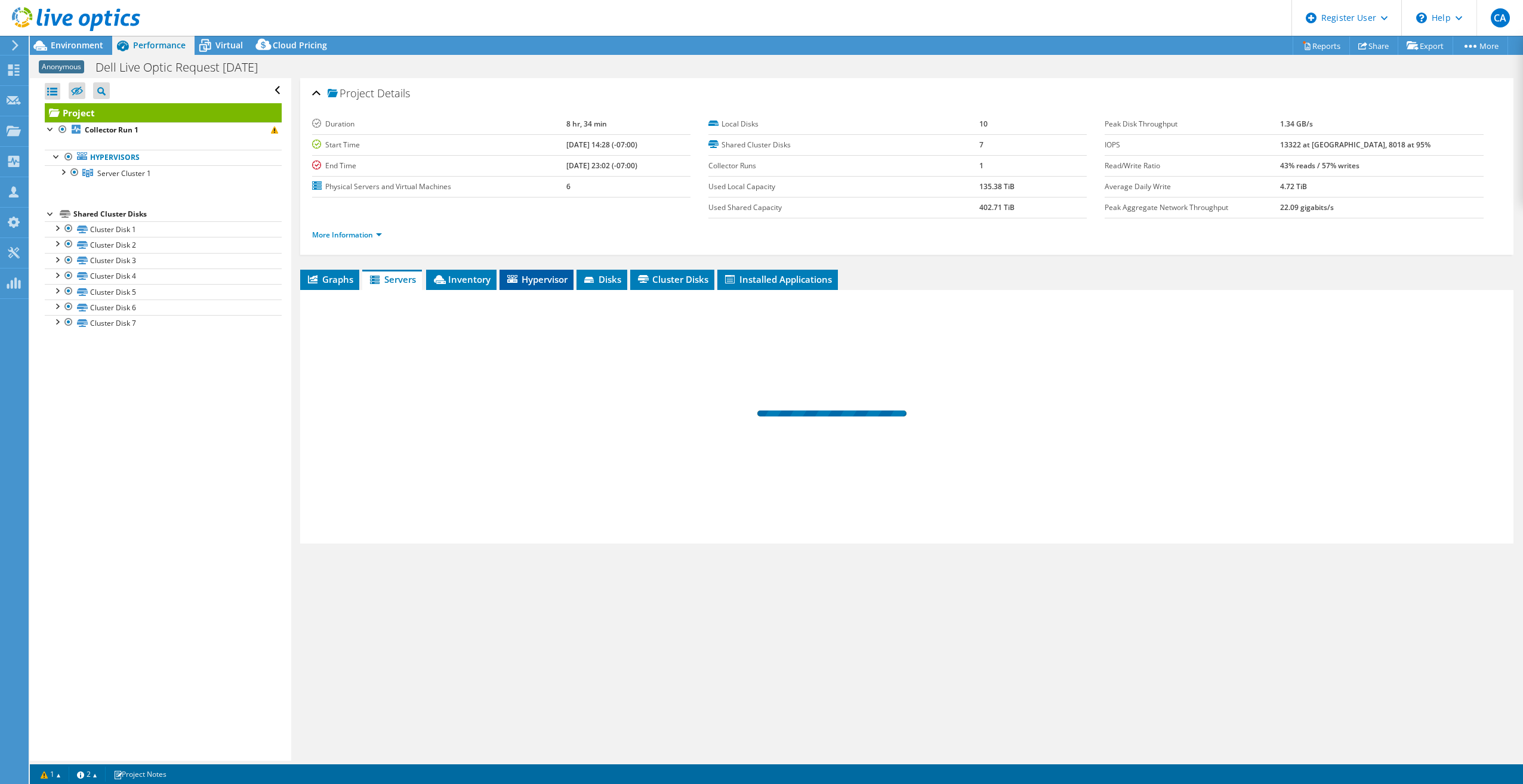
drag, startPoint x: 508, startPoint y: 283, endPoint x: 492, endPoint y: 283, distance: 16.0
click at [505, 283] on span "Hypervisor" at bounding box center [536, 279] width 62 height 12
click at [485, 281] on span "Inventory" at bounding box center [460, 279] width 58 height 12
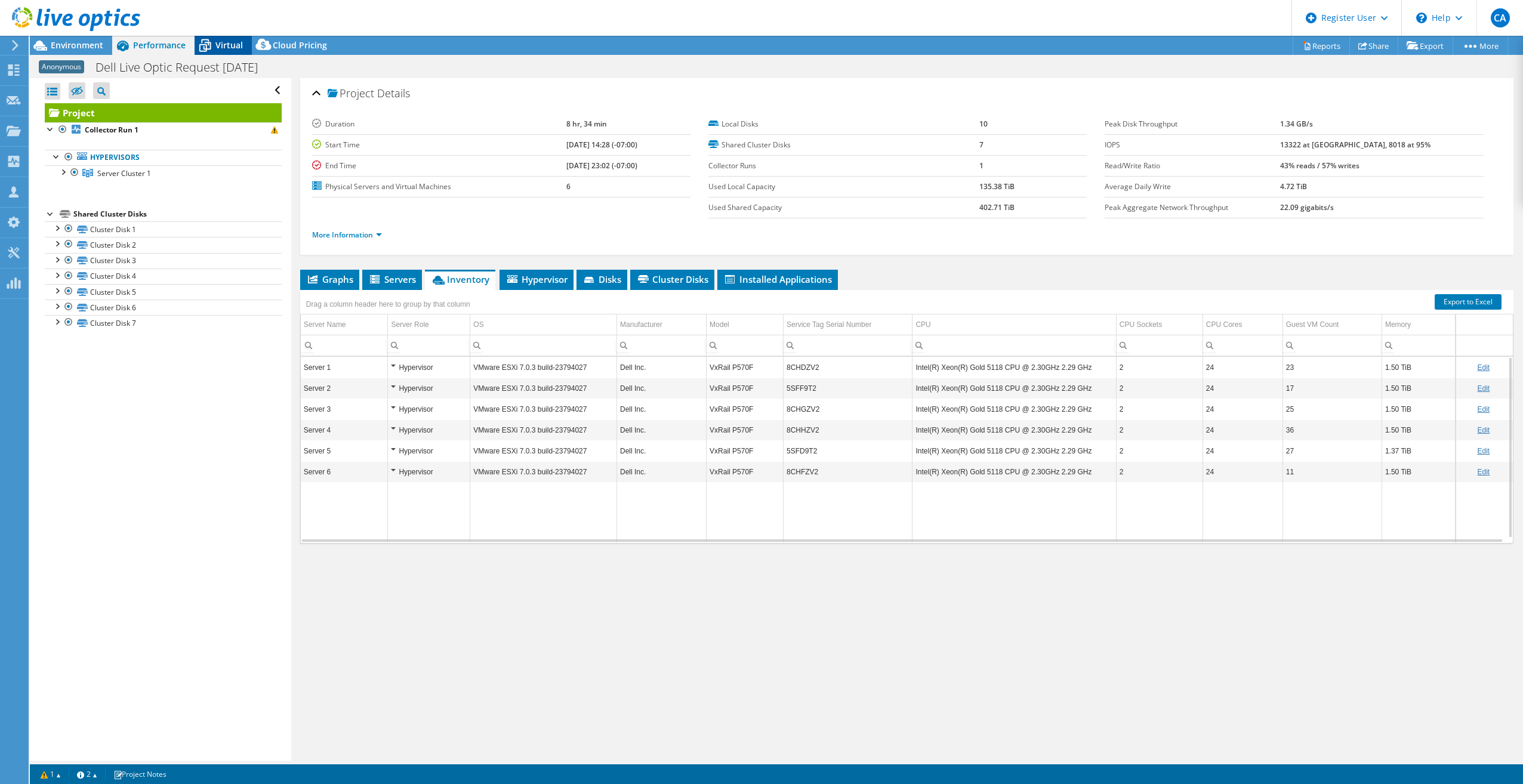
click at [238, 41] on span "Virtual" at bounding box center [229, 46] width 27 height 12
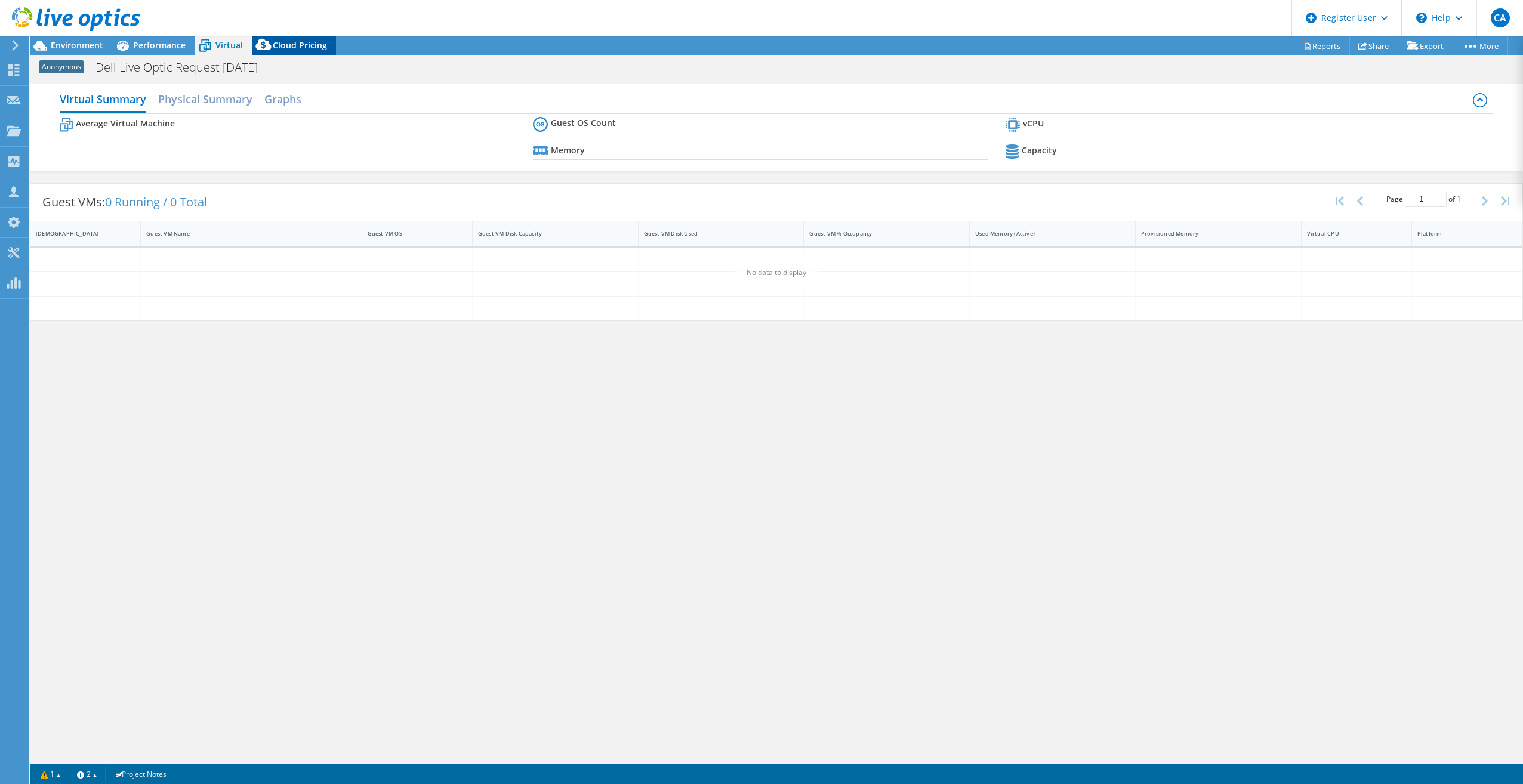
click at [301, 52] on div "Cloud Pricing" at bounding box center [294, 46] width 84 height 19
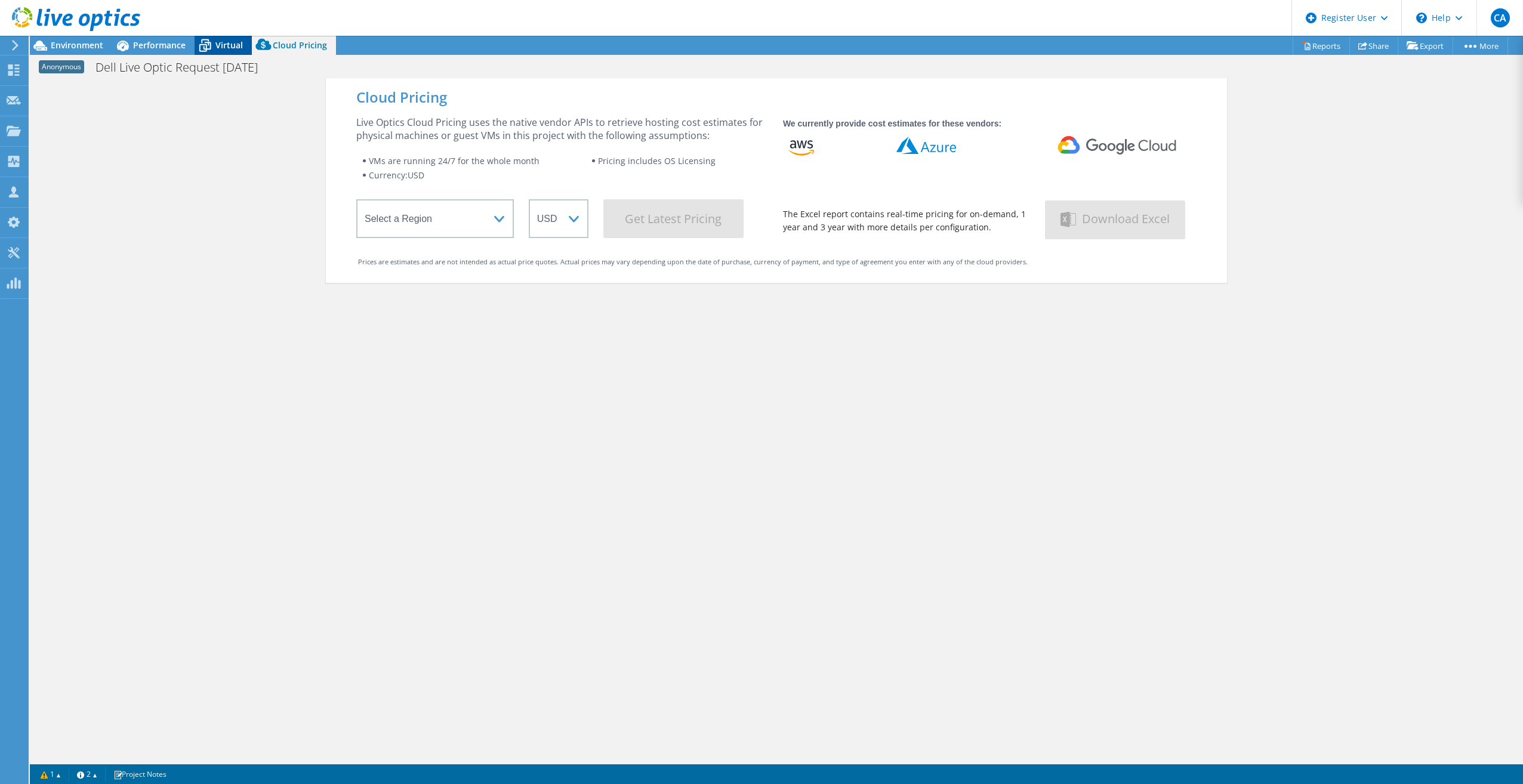
click at [246, 50] on div "Virtual" at bounding box center [223, 46] width 57 height 19
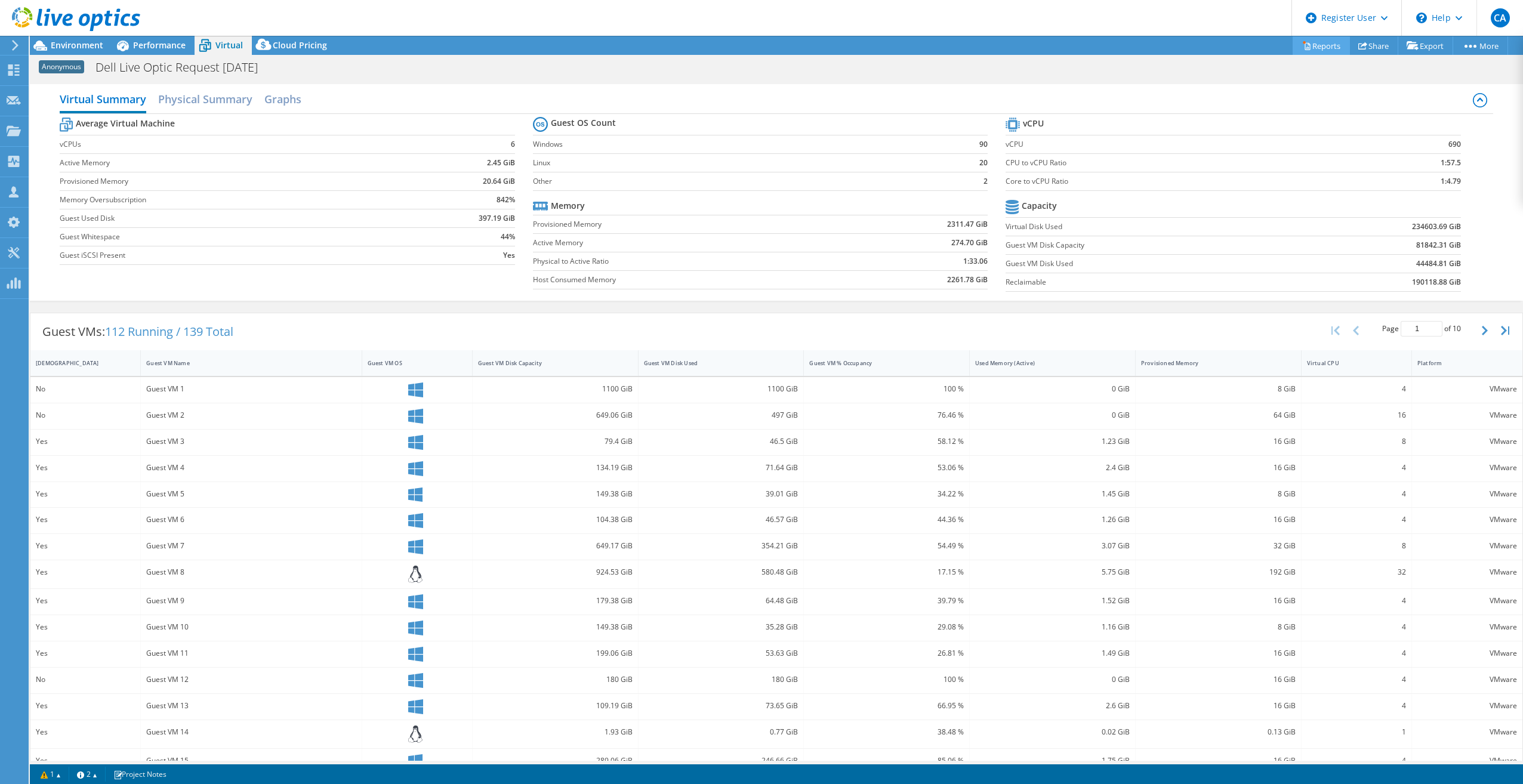
click at [1302, 45] on icon at bounding box center [1306, 45] width 9 height 9
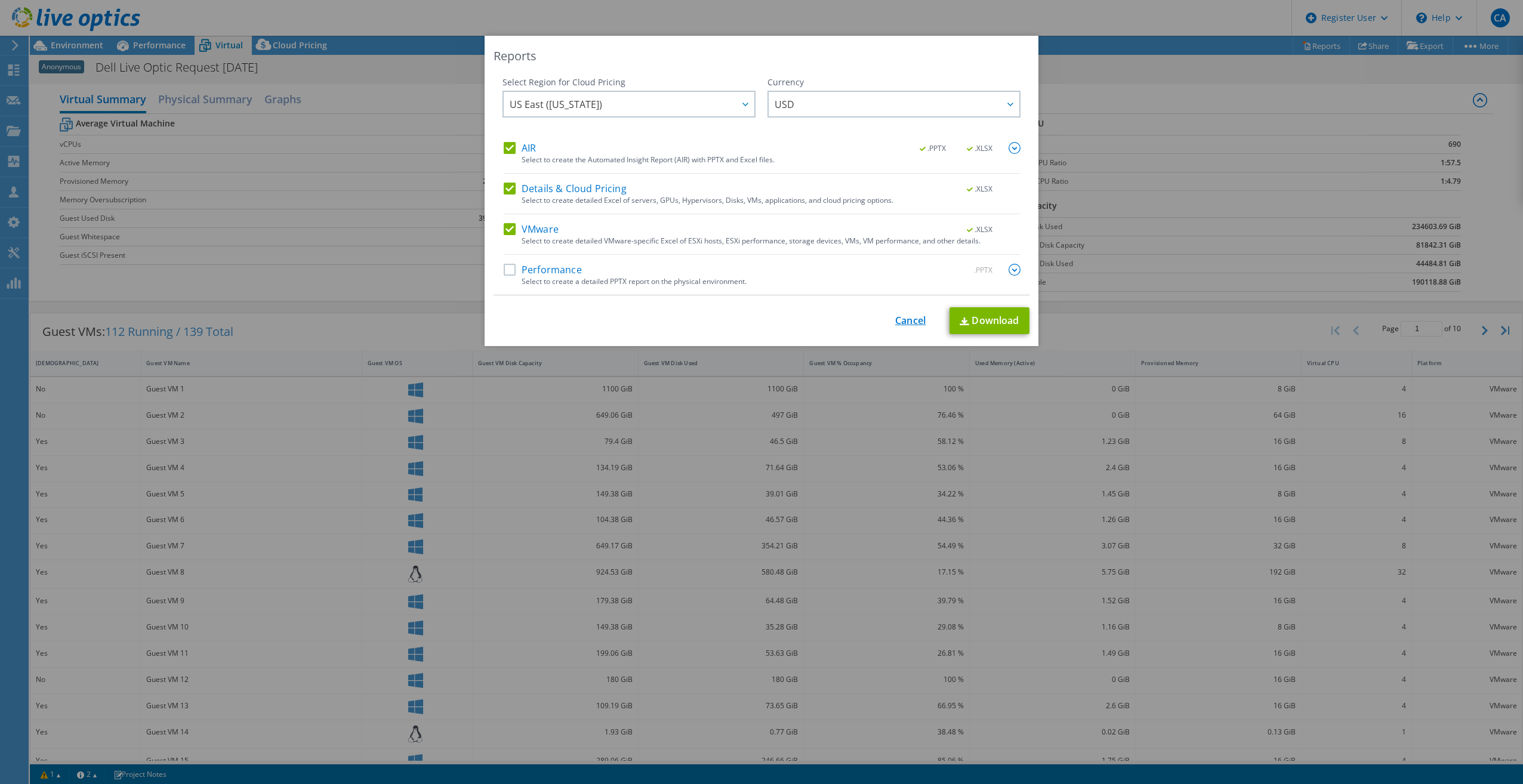
click at [920, 315] on link "Cancel" at bounding box center [909, 321] width 30 height 12
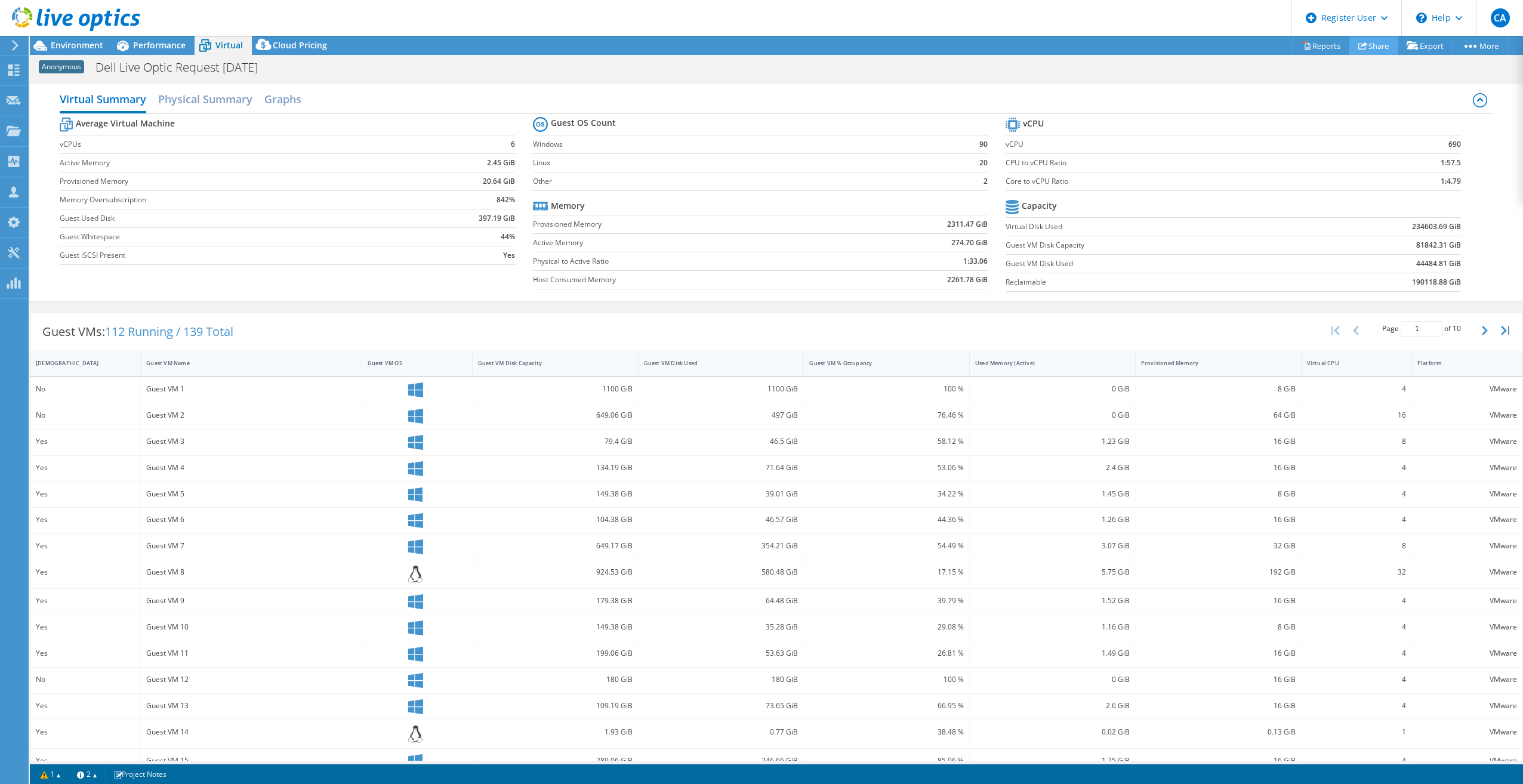
click at [1349, 43] on link "Share" at bounding box center [1373, 46] width 48 height 18
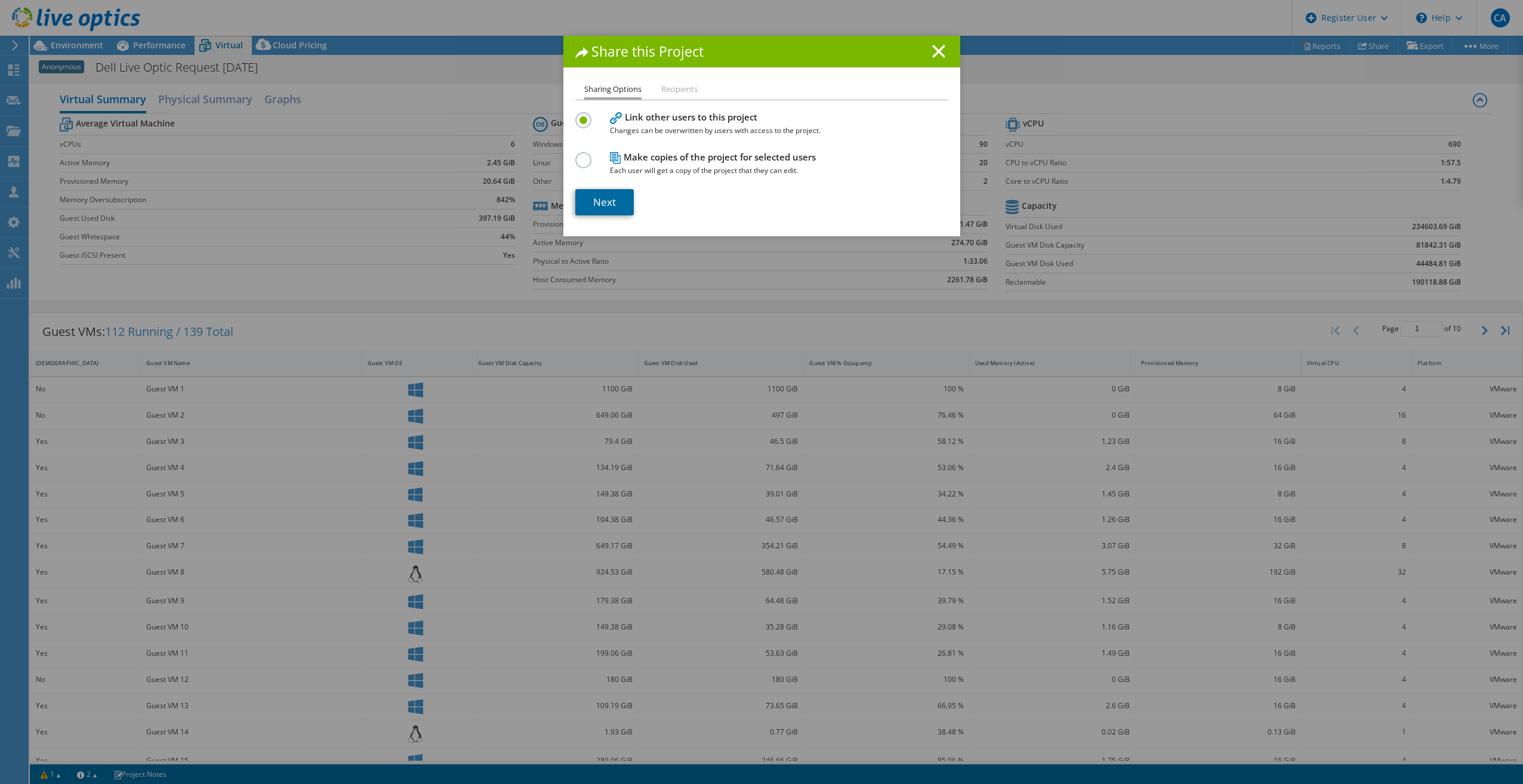
click at [606, 189] on link "Next" at bounding box center [604, 202] width 58 height 26
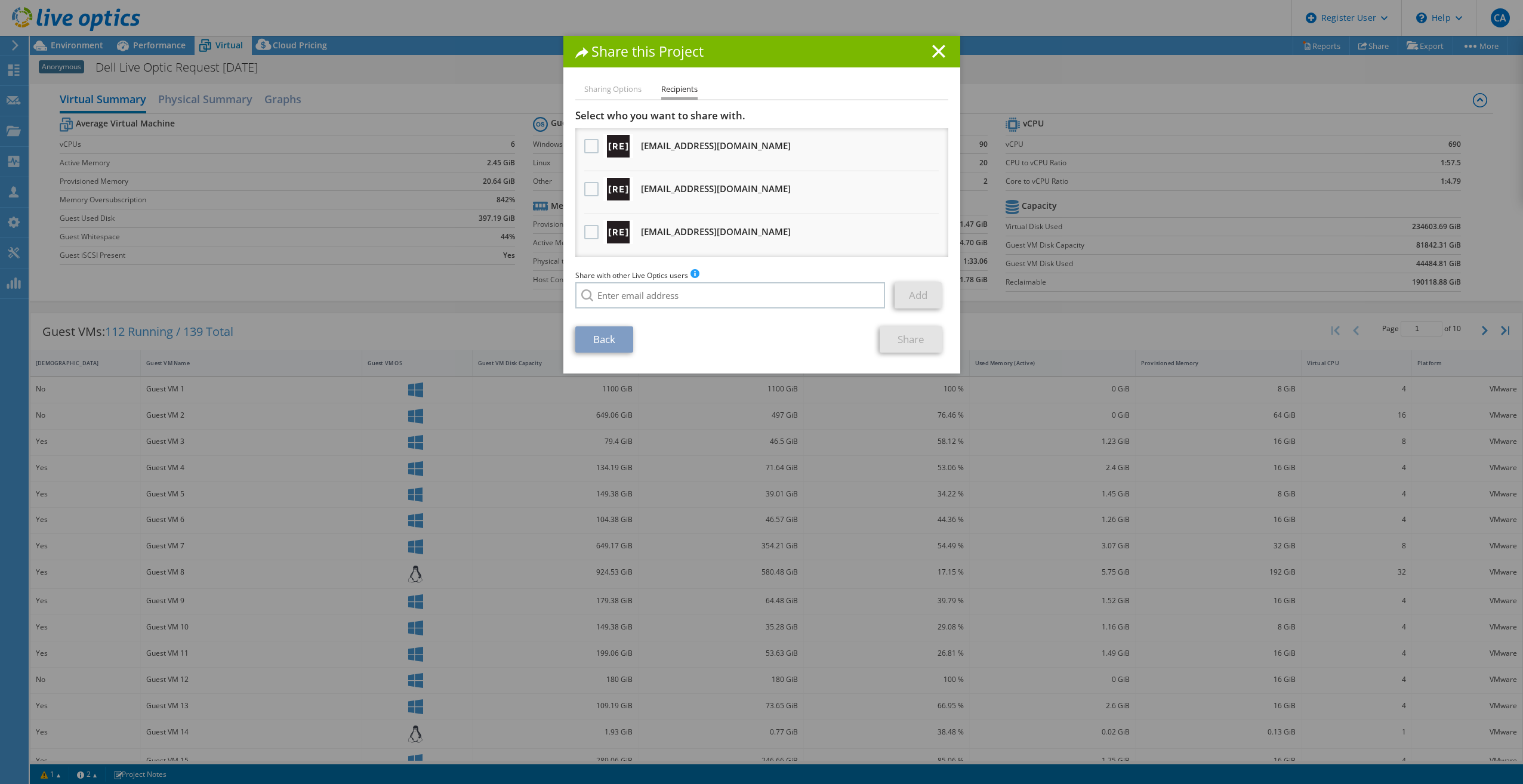
click at [941, 55] on h1 "Share this Project" at bounding box center [761, 51] width 373 height 14
click at [934, 50] on line at bounding box center [938, 51] width 12 height 12
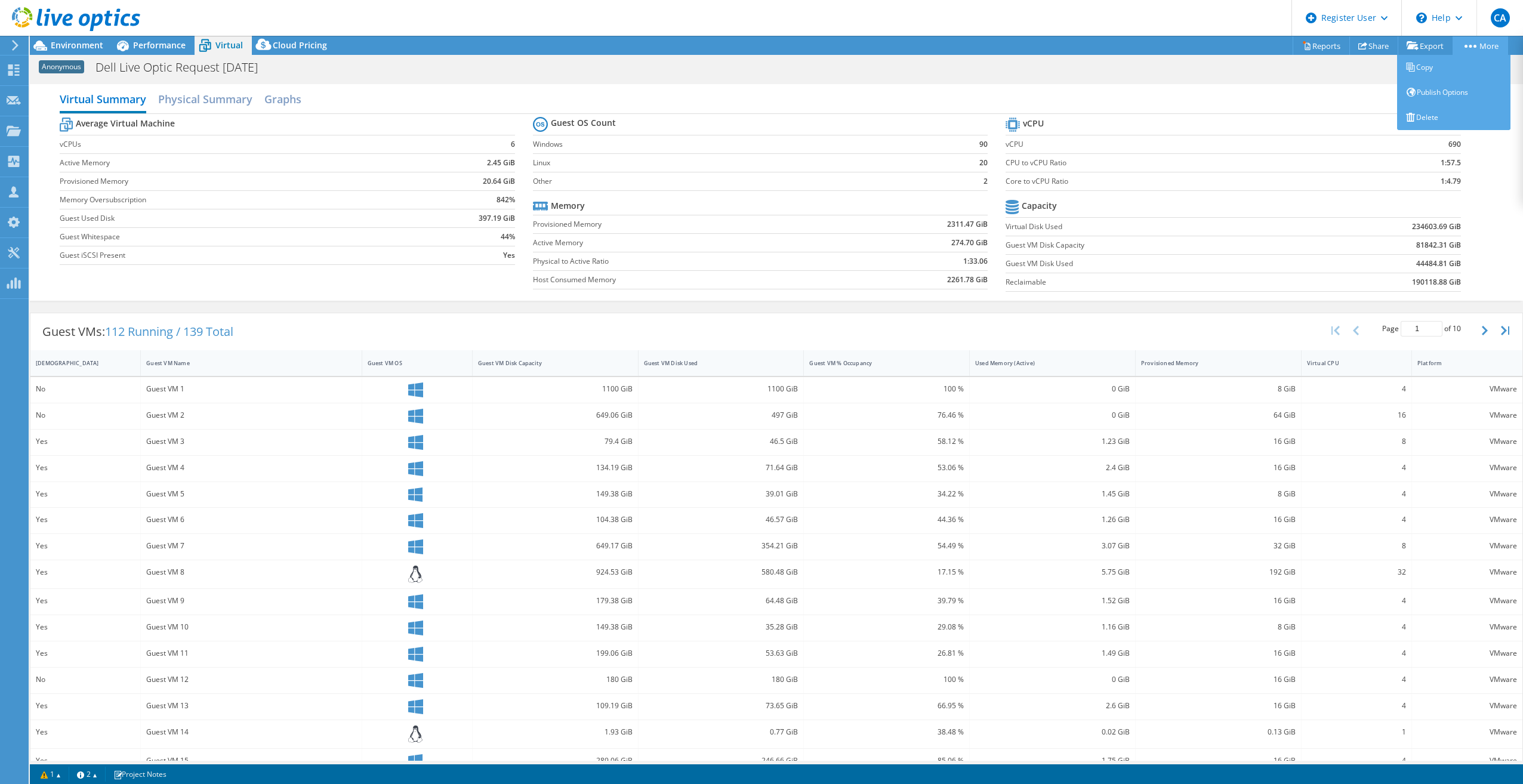
click at [1500, 47] on link "More" at bounding box center [1479, 46] width 55 height 18
click at [52, 42] on span "Environment" at bounding box center [77, 46] width 52 height 12
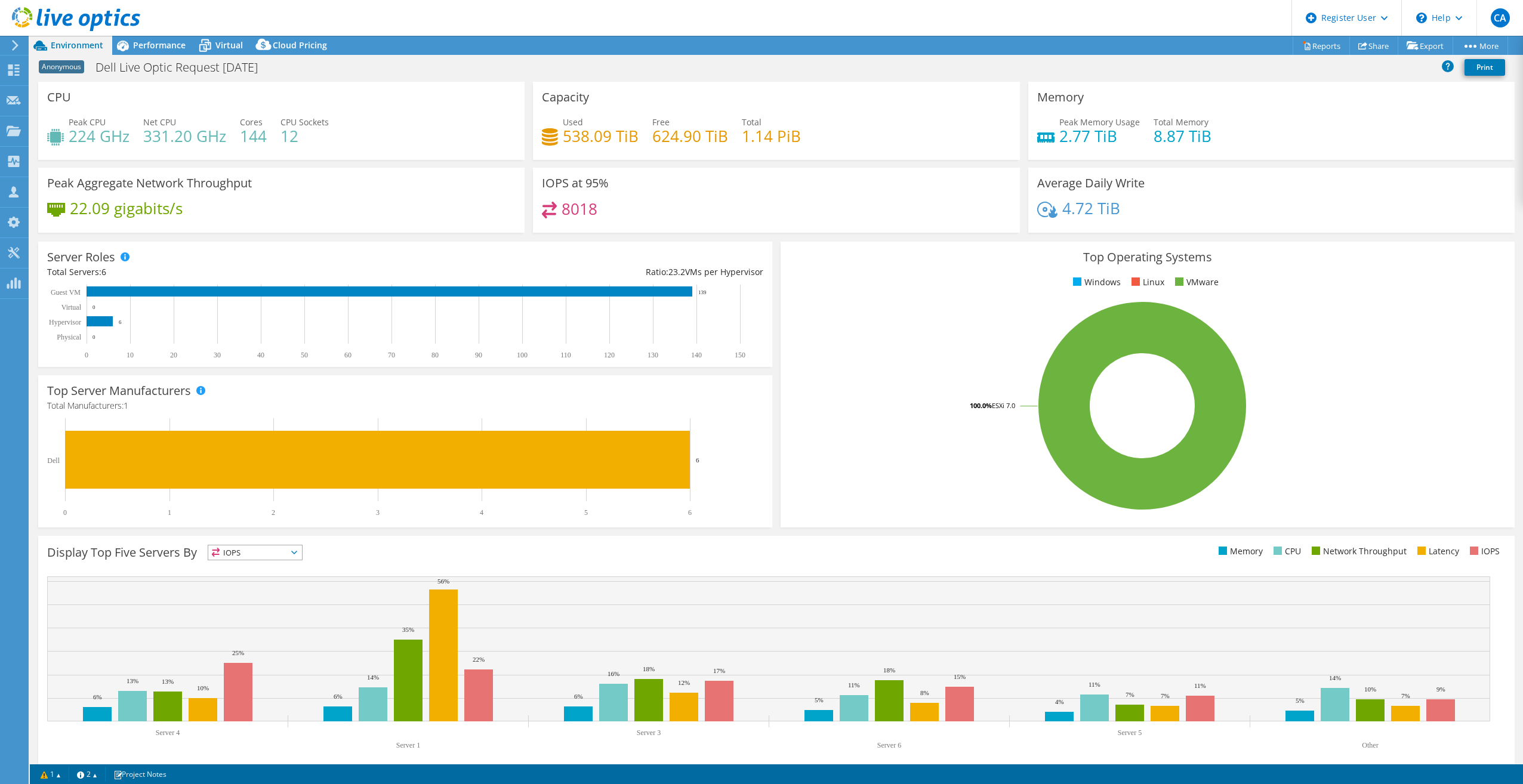
click at [58, 64] on span "Anonymous" at bounding box center [61, 67] width 46 height 14
drag, startPoint x: 151, startPoint y: 78, endPoint x: 157, endPoint y: 72, distance: 8.5
click at [153, 76] on div "Anonymous Dell Live Optic Request 6-12-25 Print" at bounding box center [777, 69] width 1493 height 25
click at [159, 71] on h1 "Dell Live Optic Request [DATE]" at bounding box center [183, 68] width 186 height 14
click at [408, 114] on div "CPU Peak CPU 224 GHz Net CPU 331.20 GHz Cores 144 CPU Sockets 12" at bounding box center [281, 120] width 487 height 78
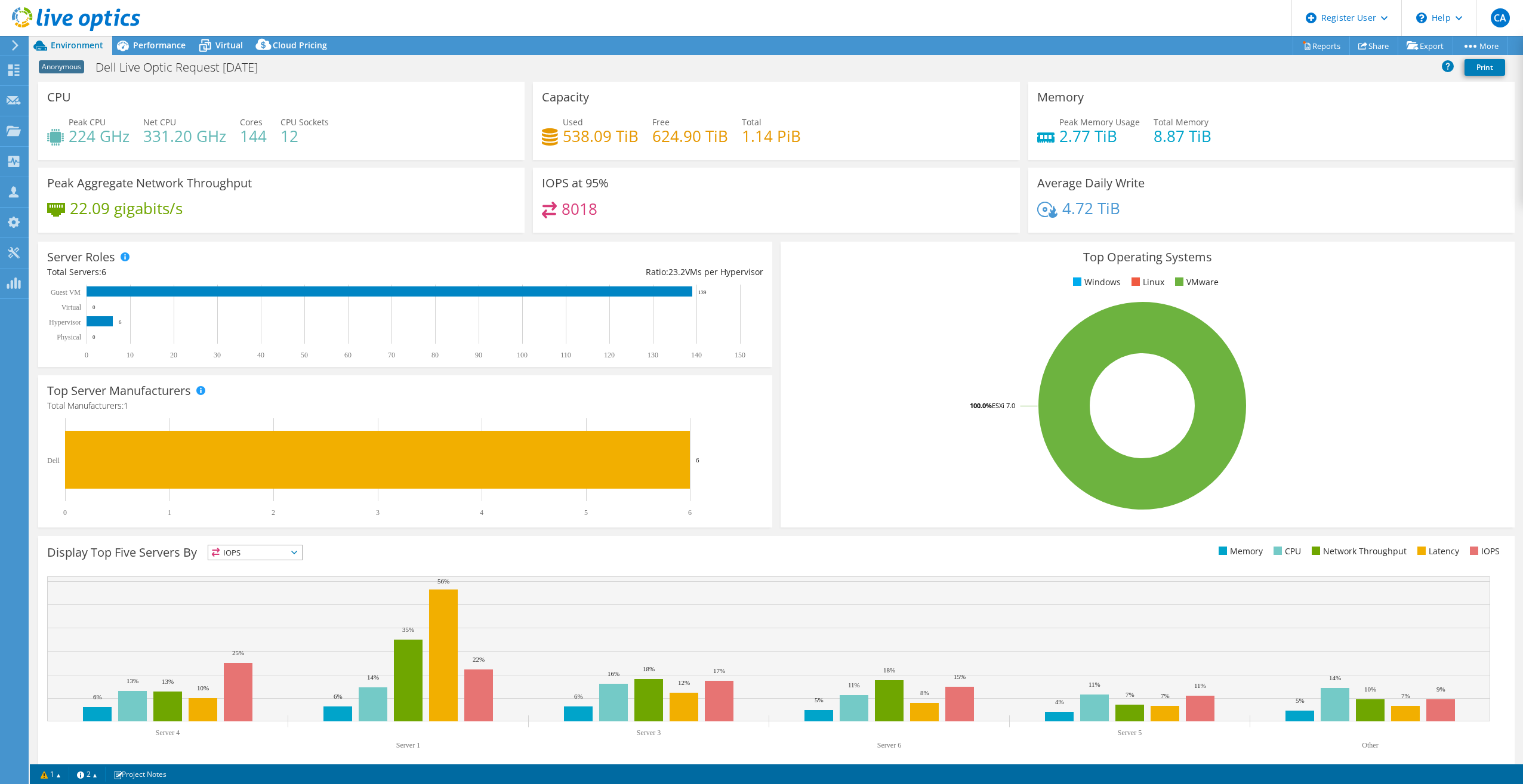
click at [67, 16] on use at bounding box center [76, 18] width 128 height 24
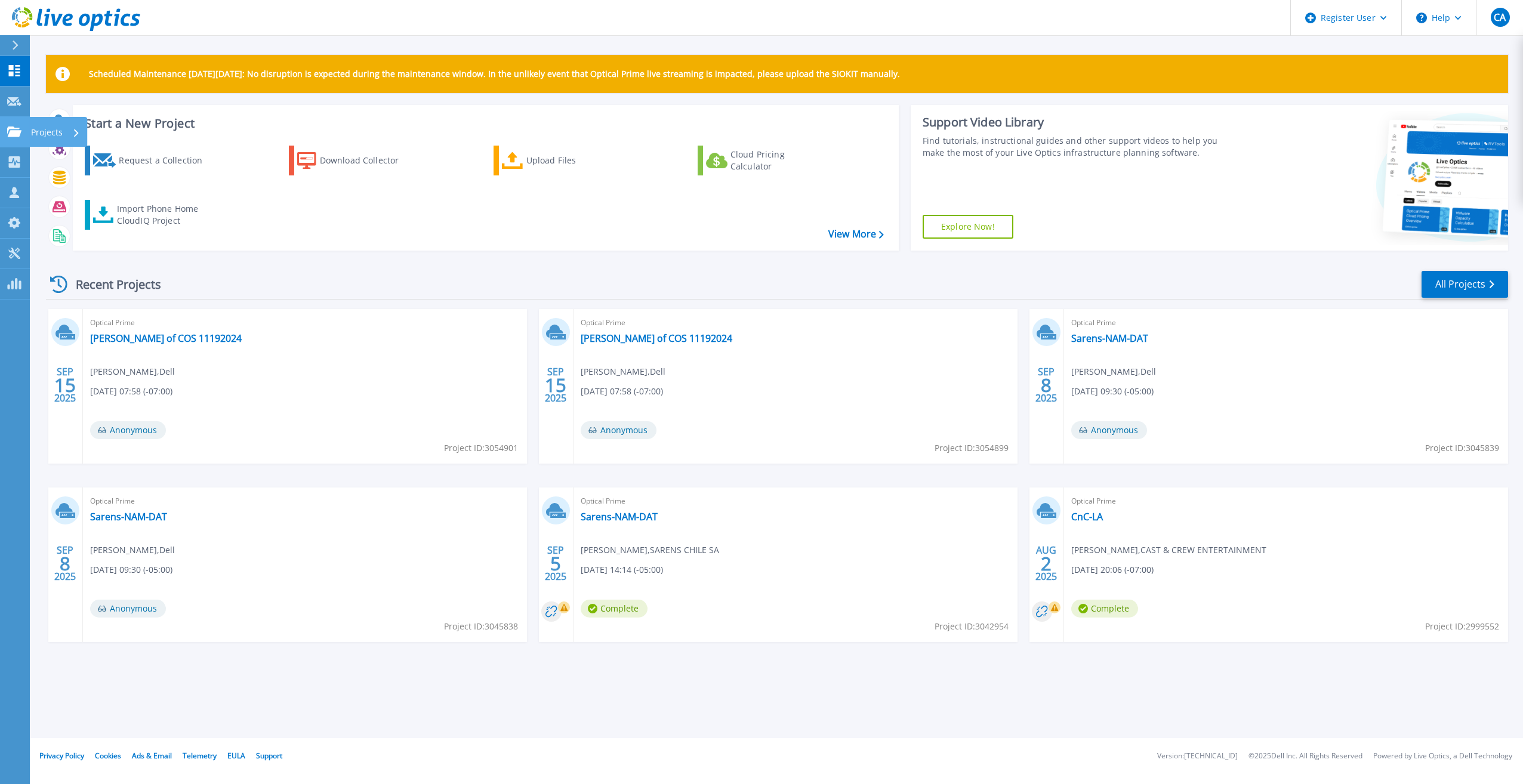
click at [15, 138] on link "Projects Projects" at bounding box center [15, 132] width 30 height 30
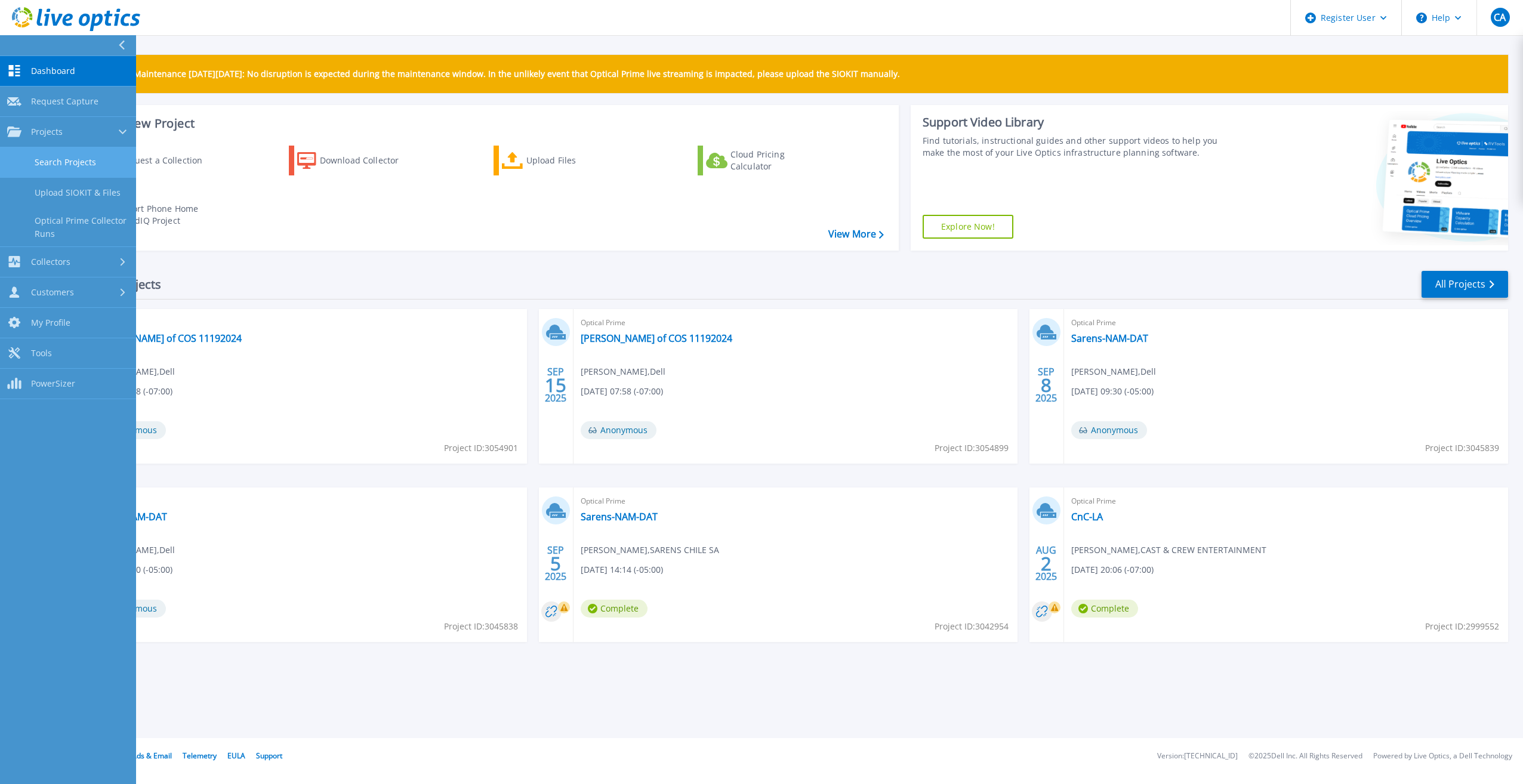
click at [70, 158] on link "Search Projects" at bounding box center [68, 162] width 136 height 30
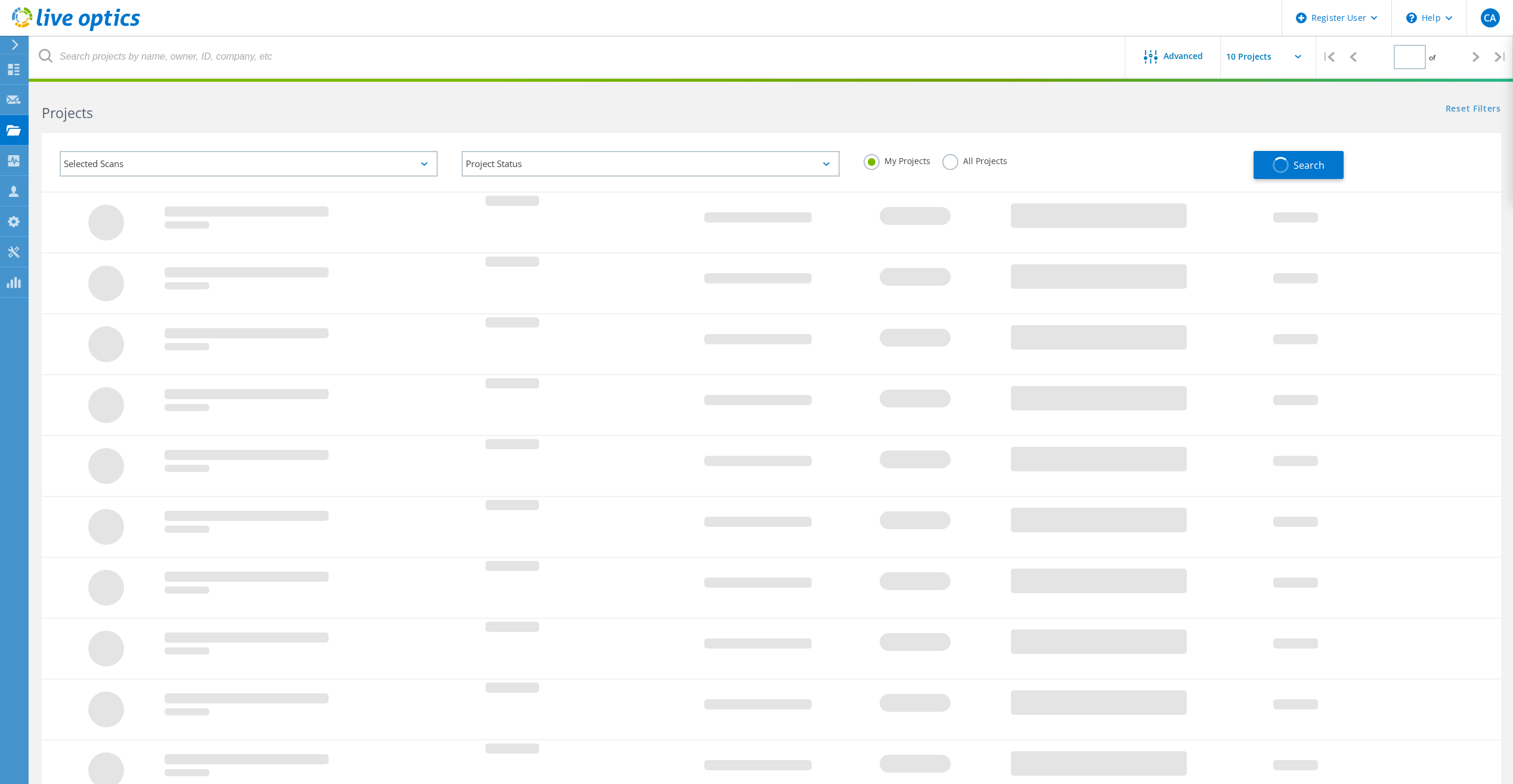
type input "1"
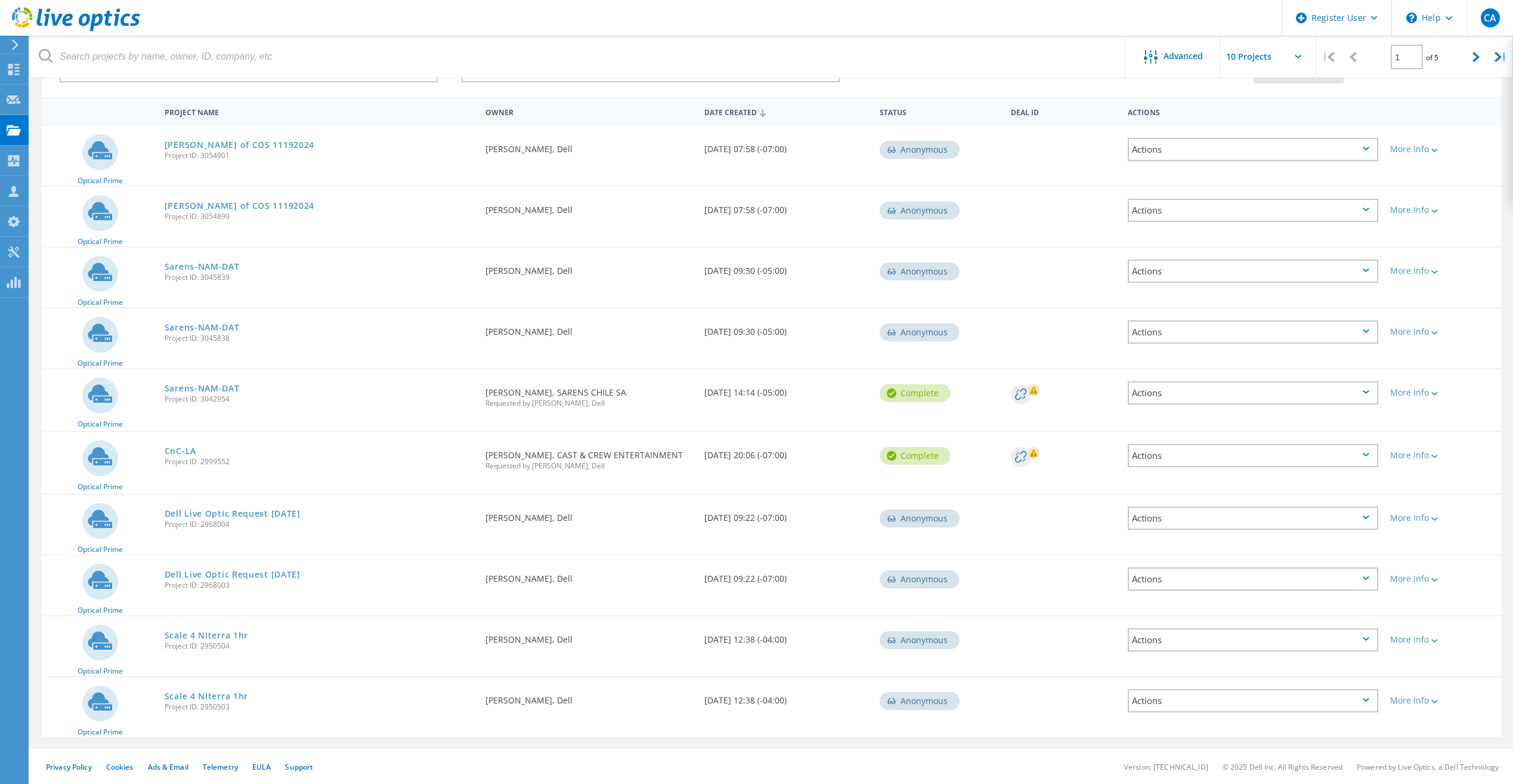
scroll to position [95, 0]
